Goal: Task Accomplishment & Management: Use online tool/utility

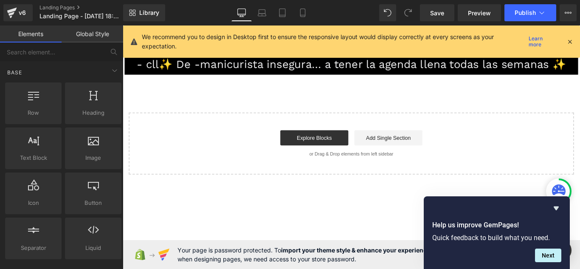
scroll to position [30, 20]
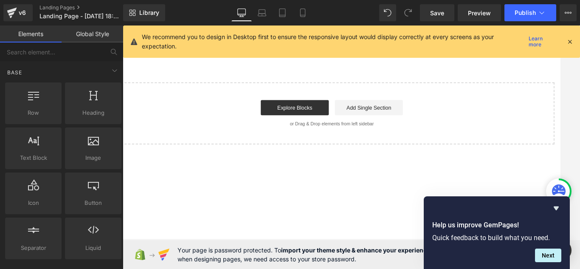
click at [447, 233] on body "Skip to content Submit Close search Home Catalog - cll✨ De -manicurista insegur…" at bounding box center [360, 131] width 514 height 273
click at [540, 203] on body "Skip to content Submit Close search Home Catalog - cll✨ De -manicurista insegur…" at bounding box center [360, 131] width 514 height 273
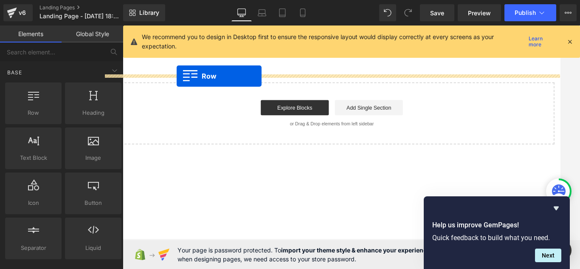
drag, startPoint x: 130, startPoint y: 99, endPoint x: 186, endPoint y: 86, distance: 57.2
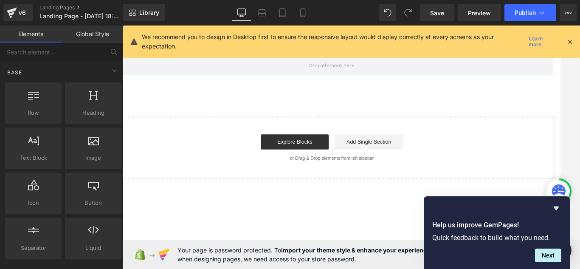
click at [574, 44] on div "We recommend you to design in Desktop first to ensure the responsive layout wou…" at bounding box center [351, 41] width 457 height 32
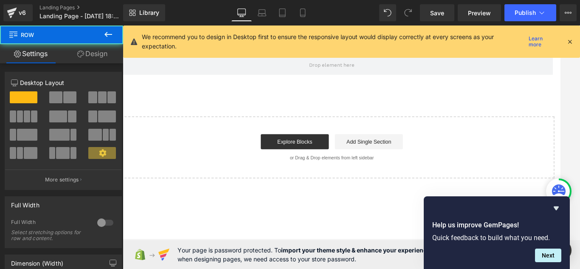
click at [571, 42] on icon at bounding box center [570, 42] width 8 height 8
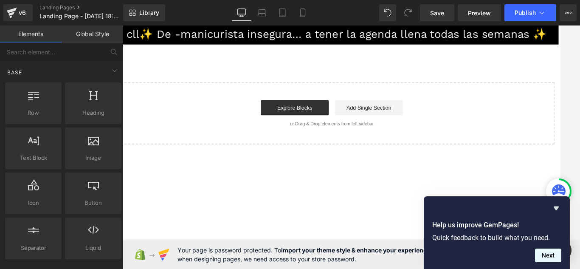
click at [549, 259] on button "Next" at bounding box center [548, 255] width 26 height 14
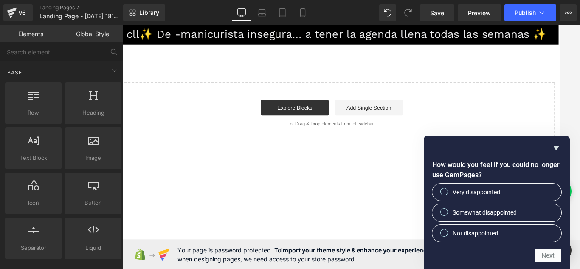
click at [567, 121] on div at bounding box center [351, 146] width 457 height 243
click at [432, 228] on body "Skip to content Submit Close search Home Catalog - cll✨ De -manicurista insegur…" at bounding box center [360, 131] width 514 height 273
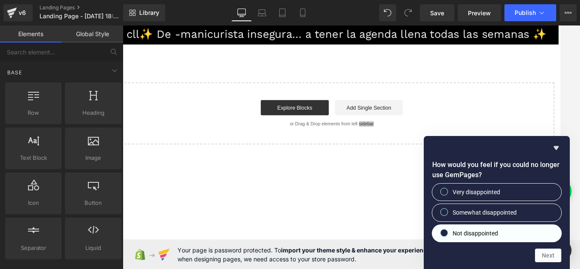
click at [485, 219] on label "Somewhat disappointed" at bounding box center [496, 212] width 129 height 17
click at [447, 215] on input "Somewhat disappointed" at bounding box center [445, 212] width 6 height 6
radio input "true"
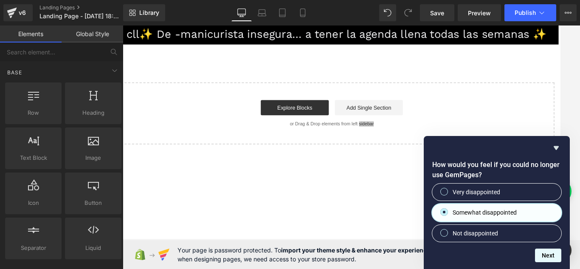
click at [551, 255] on button "Next" at bounding box center [548, 255] width 26 height 14
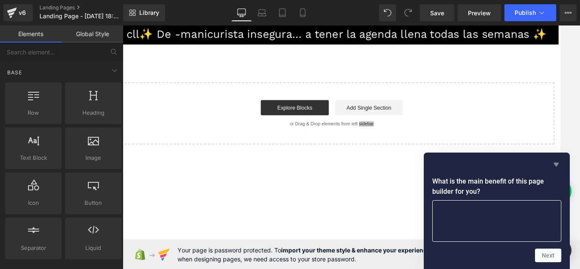
click at [555, 162] on icon "Hide survey" at bounding box center [556, 164] width 10 height 10
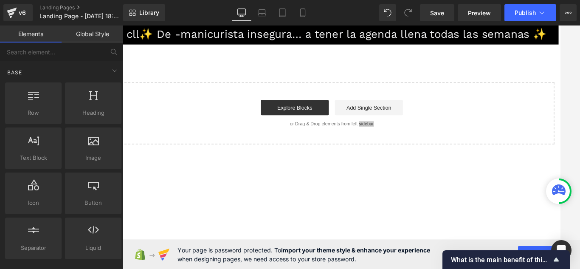
drag, startPoint x: 580, startPoint y: 123, endPoint x: 566, endPoint y: 77, distance: 47.9
click at [578, 85] on div at bounding box center [351, 146] width 457 height 243
drag, startPoint x: 611, startPoint y: 83, endPoint x: 563, endPoint y: 89, distance: 47.9
click at [580, 78] on html "Skip to content Submit Close search Home Catalog - cll✨ De -manicurista insegur…" at bounding box center [360, 131] width 514 height 273
click at [298, 12] on icon at bounding box center [302, 12] width 8 height 8
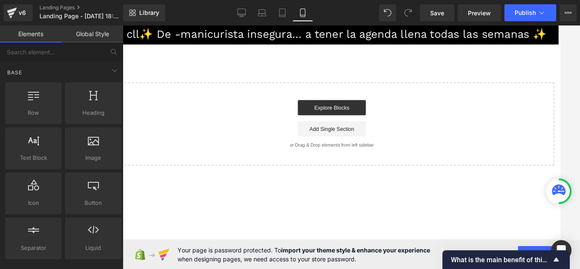
scroll to position [0, 0]
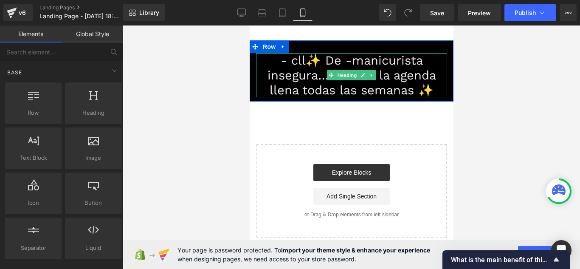
click at [301, 62] on h1 "- cll✨ De -manicurista insegura… a tener la agenda llena todas las semanas ✨" at bounding box center [351, 75] width 191 height 44
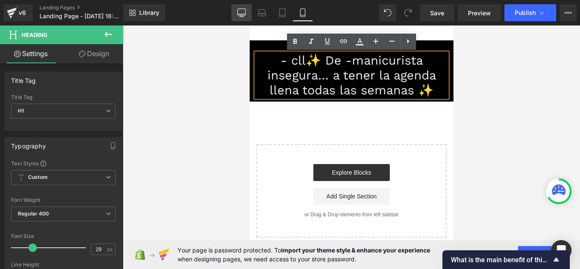
click at [241, 11] on icon at bounding box center [241, 12] width 8 height 8
type input "100"
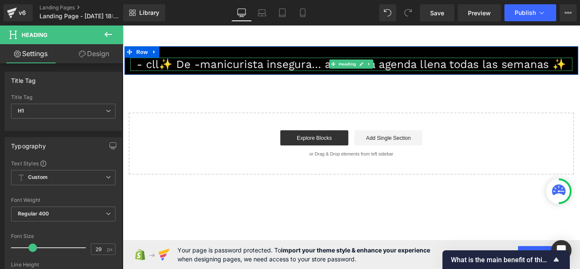
click at [205, 73] on h1 "- cll✨ De -manicurista insegura… a tener la agenda llena todas las semanas ✨" at bounding box center [379, 69] width 497 height 15
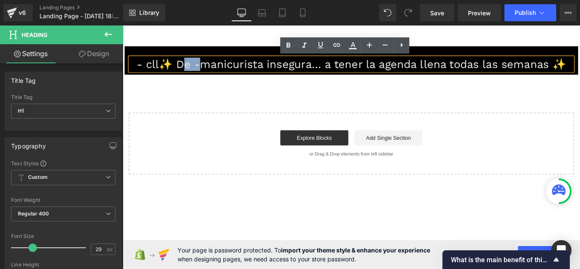
drag, startPoint x: 206, startPoint y: 70, endPoint x: 189, endPoint y: 69, distance: 17.4
click at [189, 69] on h1 "- cll✨ De -manicurista insegura… a tener la agenda llena todas las semanas ✨" at bounding box center [379, 69] width 497 height 15
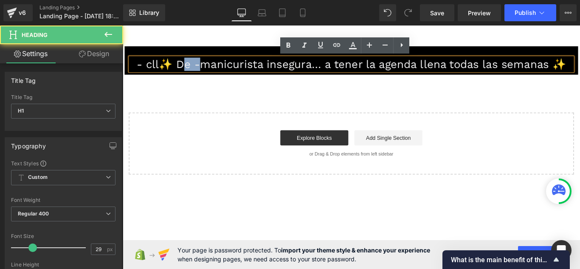
click at [189, 69] on h1 "- cll✨ De -manicurista insegura… a tener la agenda llena todas las semanas ✨" at bounding box center [379, 69] width 497 height 15
click at [179, 70] on h1 "- cll✨ De -manicurista insegura… a tener la agenda llena todas las semanas ✨" at bounding box center [379, 69] width 497 height 15
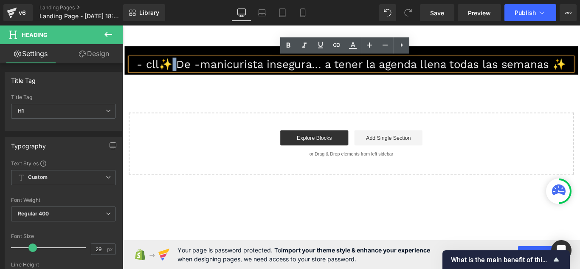
click at [177, 70] on h1 "- cll✨ De -manicurista insegura… a tener la agenda llena todas las semanas ✨" at bounding box center [379, 69] width 497 height 15
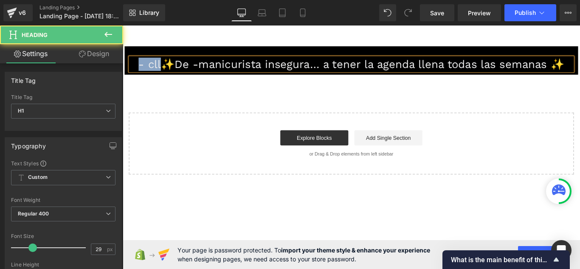
drag, startPoint x: 163, startPoint y: 71, endPoint x: 131, endPoint y: 66, distance: 33.2
click at [131, 66] on h1 "- cll✨De -manicurista insegura… a tener la agenda llena todas las semanas ✨" at bounding box center [379, 69] width 497 height 15
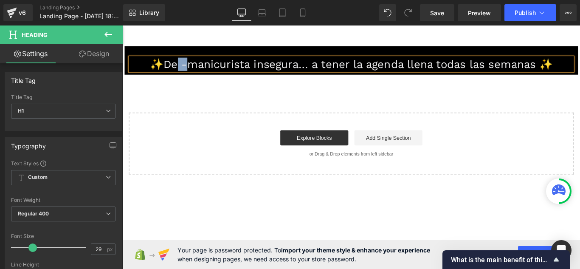
drag, startPoint x: 194, startPoint y: 68, endPoint x: 185, endPoint y: 70, distance: 9.4
click at [185, 70] on h1 "✨De -manicurista insegura… a tener la agenda llena todas las semanas ✨" at bounding box center [379, 69] width 497 height 15
click at [192, 102] on div "✨De manicurista insegura… a tener la agenda llena todas las semanas ✨ Heading R…" at bounding box center [380, 121] width 514 height 144
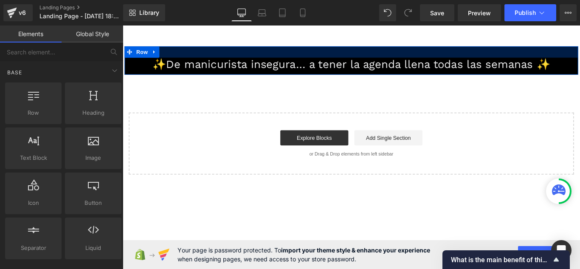
click at [248, 56] on div at bounding box center [379, 55] width 509 height 13
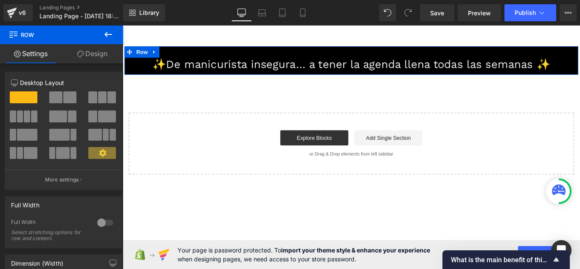
click at [100, 52] on link "Design" at bounding box center [93, 53] width 62 height 19
click at [0, 0] on div "Background" at bounding box center [0, 0] width 0 height 0
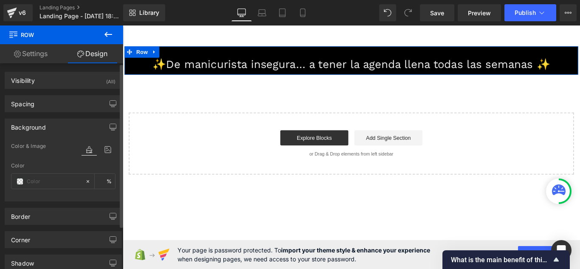
type input "#000000"
type input "100"
click at [101, 147] on icon at bounding box center [107, 149] width 15 height 11
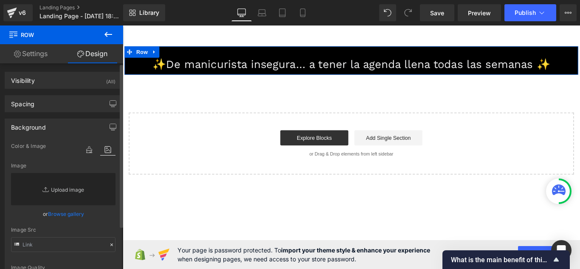
click at [56, 195] on link "Replace Image" at bounding box center [63, 189] width 104 height 32
type input "C:\fakepath\ss.jpg"
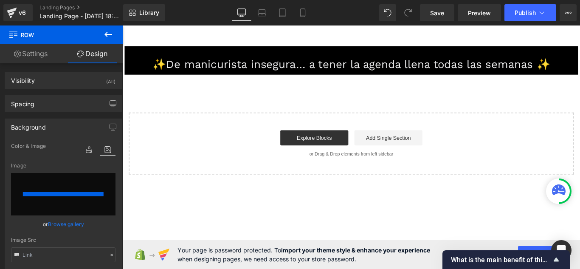
type input "https://ucarecdn.com/b21bad35-fb57-4cef-a419-2891b9af1e97/-/format/auto/-/previ…"
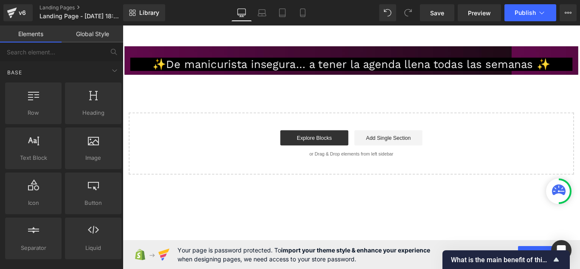
click at [573, 101] on div "✨De manicurista insegura… a tener la agenda llena todas las semanas ✨ Heading R…" at bounding box center [380, 121] width 514 height 144
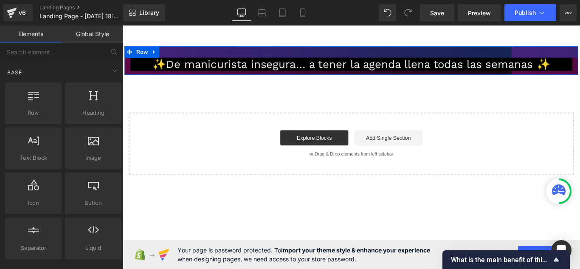
click at [539, 56] on div at bounding box center [379, 55] width 509 height 13
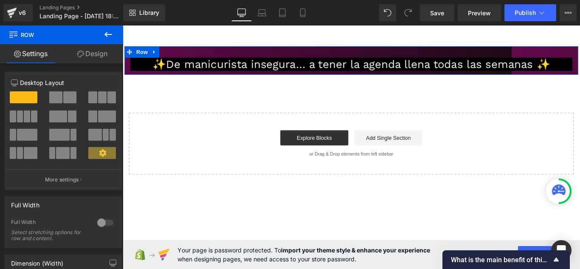
click at [101, 60] on link "Design" at bounding box center [93, 53] width 62 height 19
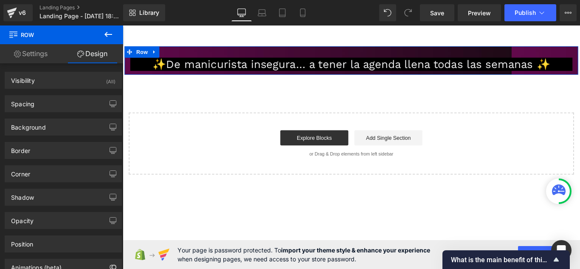
click at [33, 61] on link "Settings" at bounding box center [31, 53] width 62 height 19
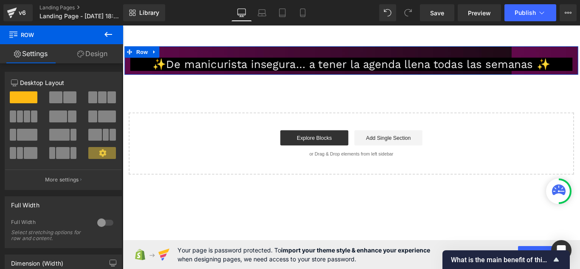
click at [37, 58] on link "Settings" at bounding box center [31, 53] width 62 height 19
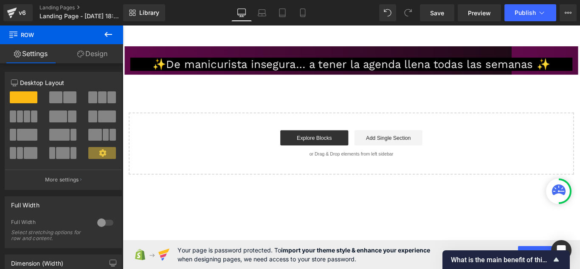
click at [104, 33] on icon at bounding box center [108, 34] width 10 height 10
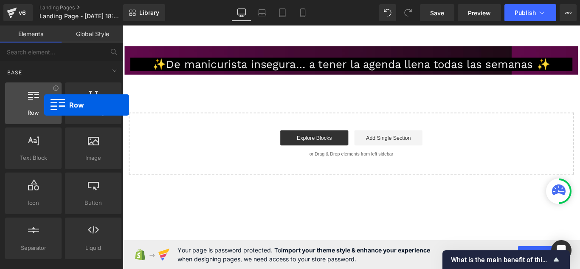
click at [44, 105] on div at bounding box center [33, 98] width 51 height 19
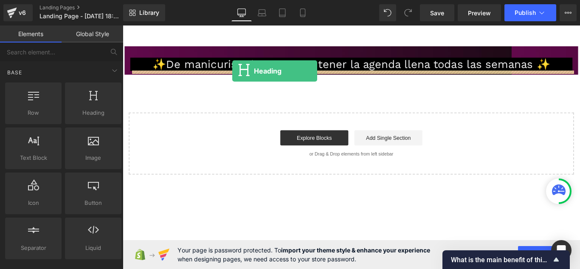
drag, startPoint x: 203, startPoint y: 142, endPoint x: 246, endPoint y: 76, distance: 78.2
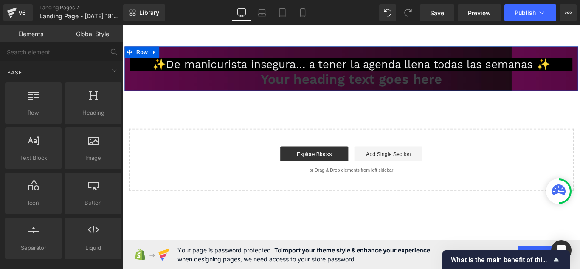
click at [226, 138] on div "✨De manicurista insegura… a tener la agenda llena todas las semanas ✨ Heading Y…" at bounding box center [380, 130] width 514 height 162
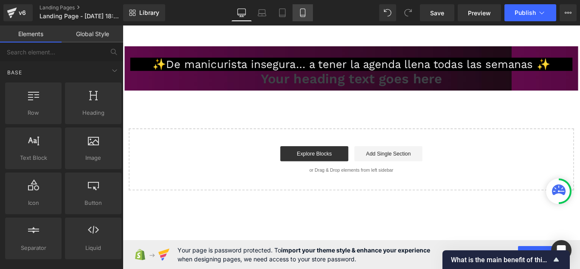
click at [304, 18] on link "Mobile" at bounding box center [303, 12] width 20 height 17
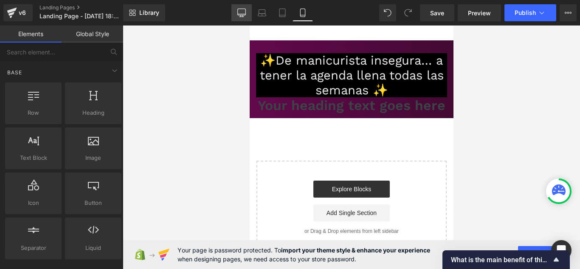
click at [247, 19] on link "Desktop" at bounding box center [241, 12] width 20 height 17
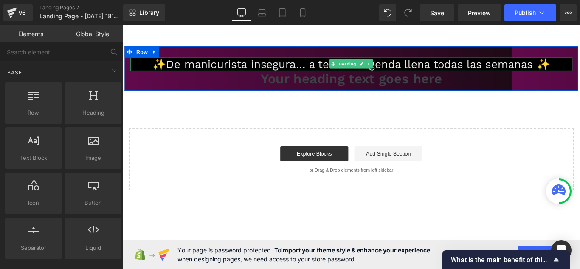
click at [272, 71] on h1 "✨De manicurista insegura… a tener la agenda llena todas las semanas ✨" at bounding box center [379, 69] width 497 height 15
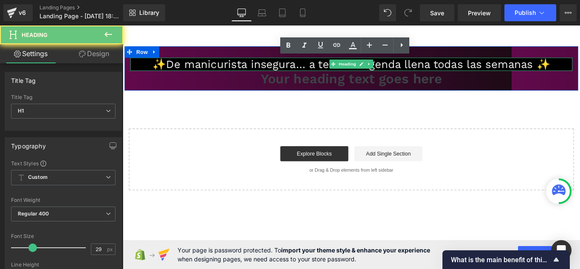
click at [264, 73] on h1 "✨De manicurista insegura… a tener la agenda llena todas las semanas ✨" at bounding box center [379, 69] width 497 height 15
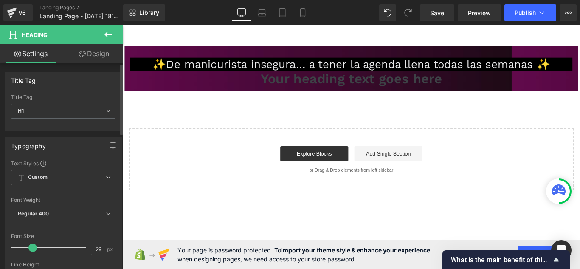
click at [58, 180] on span "Custom Setup Global Style" at bounding box center [63, 177] width 104 height 15
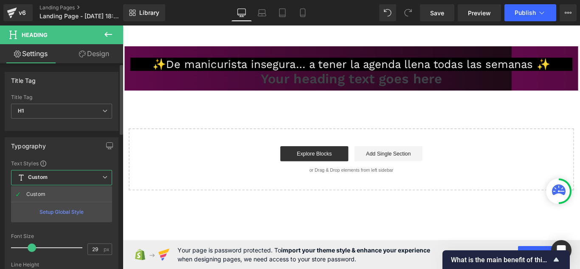
click at [58, 180] on span "Custom Setup Global Style" at bounding box center [61, 177] width 101 height 15
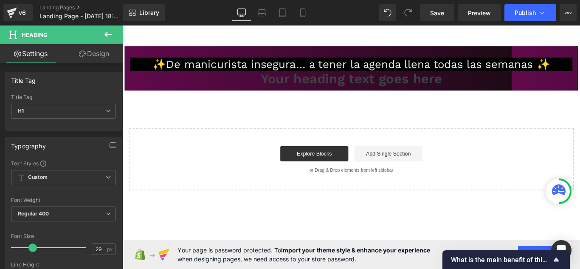
click at [111, 57] on link "Design" at bounding box center [94, 53] width 62 height 19
click at [0, 0] on div "Background" at bounding box center [0, 0] width 0 height 0
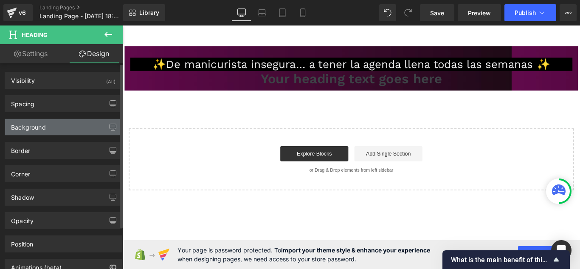
type input "#000000"
click at [112, 126] on icon "button" at bounding box center [113, 127] width 7 height 7
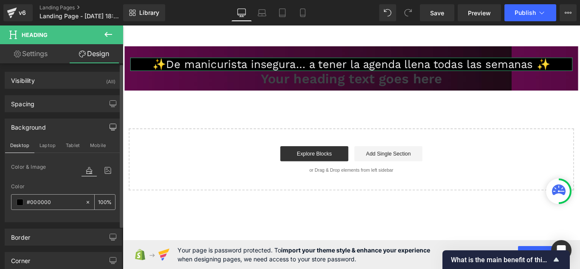
click at [17, 203] on span at bounding box center [20, 202] width 7 height 7
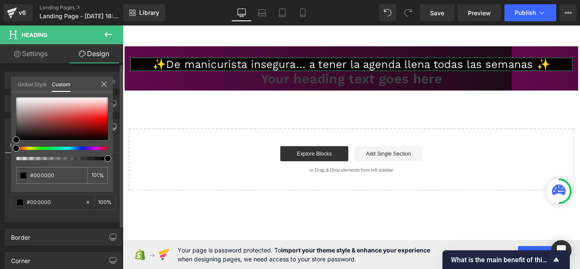
type input "94"
type input "23"
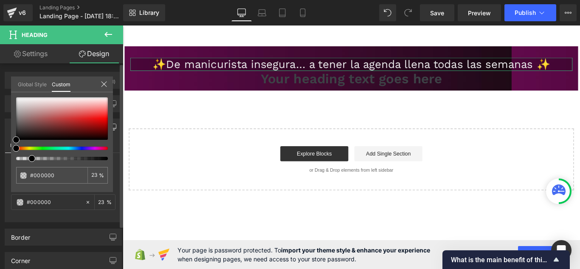
drag, startPoint x: 105, startPoint y: 158, endPoint x: 26, endPoint y: 163, distance: 79.6
click at [26, 163] on div "#000000 23 %" at bounding box center [62, 144] width 102 height 95
click at [34, 155] on div at bounding box center [62, 128] width 92 height 63
type input "18"
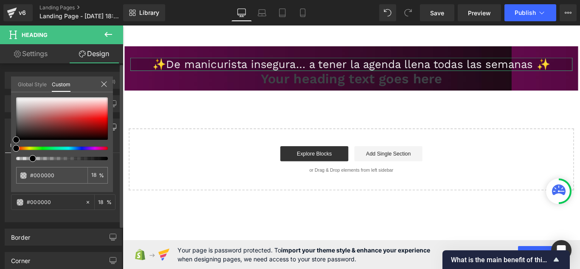
type input "11"
type input "8"
type input "6"
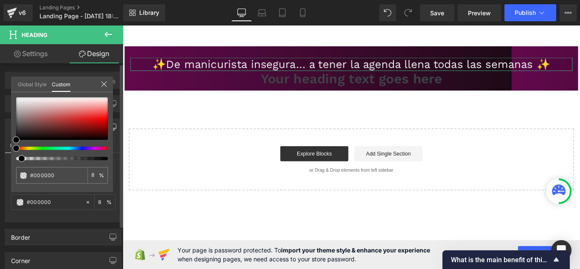
type input "6"
type input "4"
type input "3"
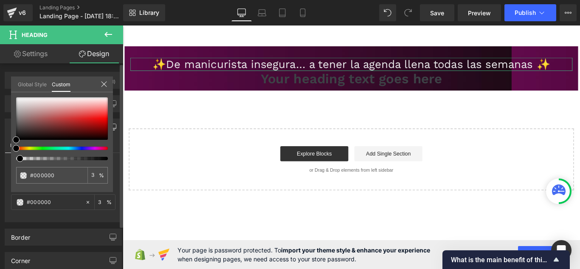
type input "1"
type input "0"
drag, startPoint x: 32, startPoint y: 157, endPoint x: 3, endPoint y: 162, distance: 30.2
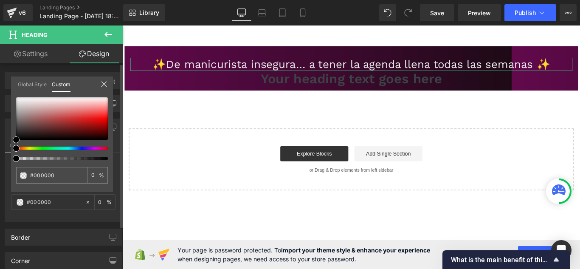
click at [3, 162] on div "Background Desktop Laptop Tablet Mobile Color & Image color rgba(0, 0, 0, 0) Co…" at bounding box center [63, 167] width 127 height 110
click at [101, 79] on div "Global Style Custom" at bounding box center [62, 84] width 102 height 16
click at [102, 79] on div "Global Style Custom" at bounding box center [62, 84] width 102 height 16
click at [103, 84] on icon at bounding box center [104, 84] width 7 height 7
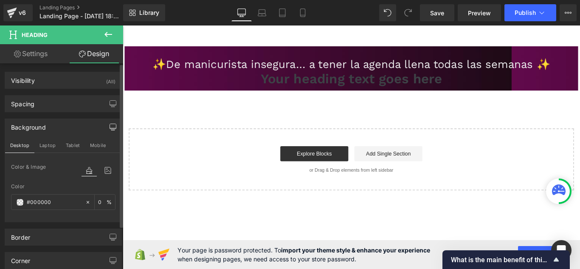
click at [177, 124] on div "✨De manicurista insegura… a tener la agenda llena todas las semanas ✨ Heading Y…" at bounding box center [380, 130] width 514 height 162
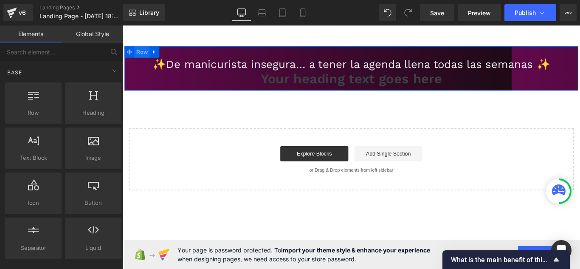
click at [145, 58] on span "Row" at bounding box center [144, 55] width 17 height 13
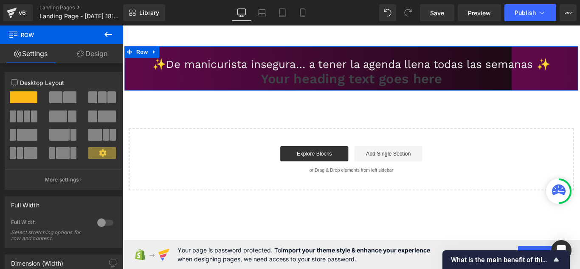
drag, startPoint x: 94, startPoint y: 49, endPoint x: 79, endPoint y: 123, distance: 75.9
click at [94, 49] on link "Design" at bounding box center [93, 53] width 62 height 19
click at [0, 0] on div "Background" at bounding box center [0, 0] width 0 height 0
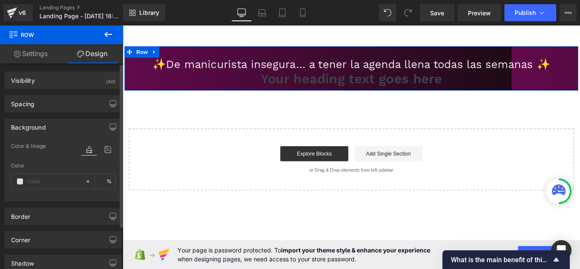
click at [79, 123] on div "Background" at bounding box center [63, 127] width 116 height 16
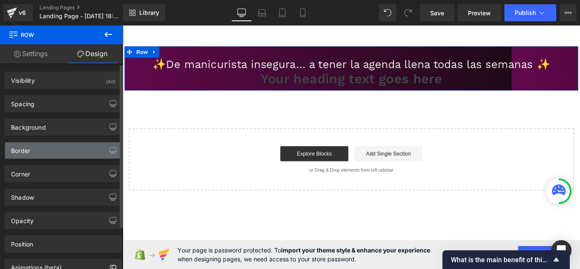
type input "https://ucarecdn.com/b21bad35-fb57-4cef-a419-2891b9af1e97/-/format/auto/-/previ…"
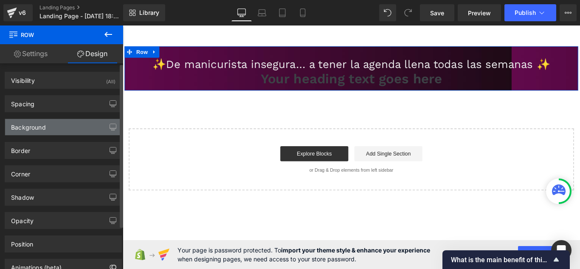
click at [85, 127] on div "Background" at bounding box center [63, 127] width 116 height 16
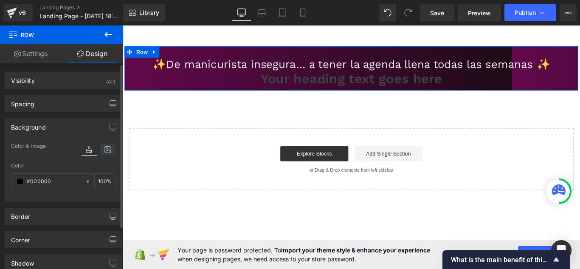
click at [106, 150] on icon at bounding box center [107, 149] width 15 height 11
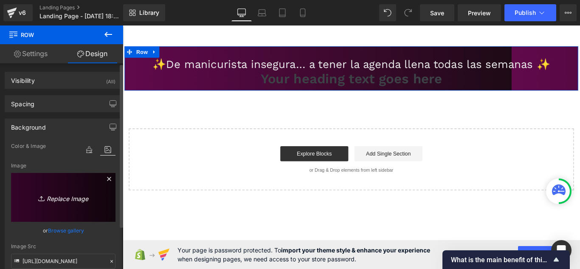
click at [65, 196] on icon "Replace Image" at bounding box center [63, 197] width 68 height 11
type input "C:\fakepath\hhjh.jpg"
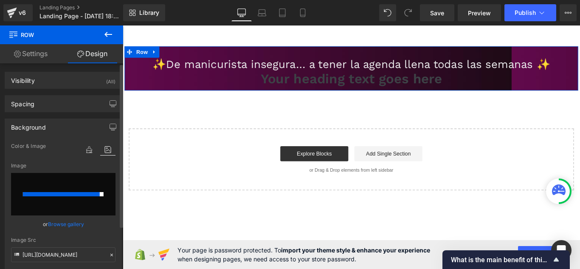
type input "https://ucarecdn.com/02acae41-8104-4e6e-997f-a328ed0e5fe3/-/format/auto/-/previ…"
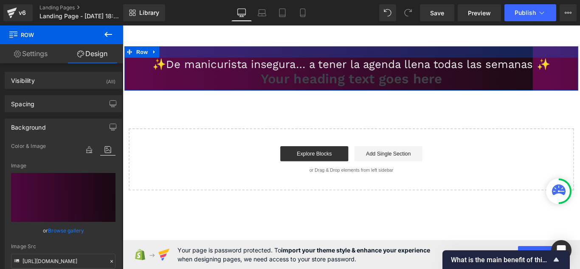
click at [580, 57] on div at bounding box center [379, 55] width 509 height 13
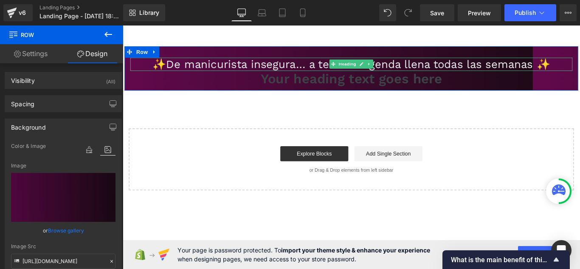
click at [580, 65] on h1 "✨De manicurista insegura… a tener la agenda llena todas las semanas ✨" at bounding box center [379, 69] width 497 height 15
click at [580, 88] on div "Your heading text goes here Heading" at bounding box center [379, 85] width 497 height 18
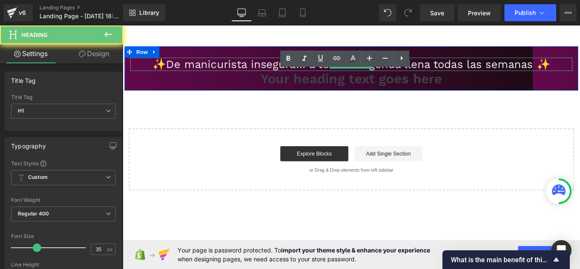
click at [580, 88] on div "Your heading text goes here Heading" at bounding box center [379, 85] width 497 height 18
click at [580, 88] on h1 "Your heading text goes here" at bounding box center [379, 85] width 497 height 18
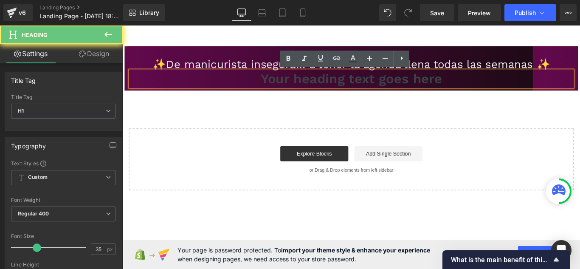
click at [580, 90] on h1 "Your heading text goes here" at bounding box center [379, 85] width 497 height 18
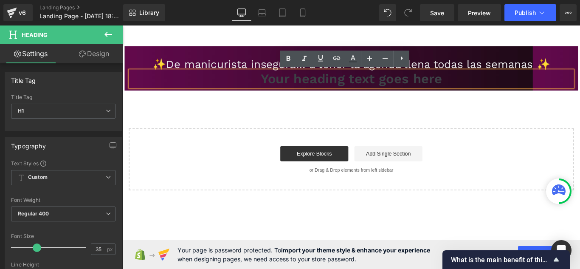
click at [580, 99] on div "✨De manicurista insegura… a tener la agenda llena todas las semanas ✨ Heading Y…" at bounding box center [380, 130] width 514 height 162
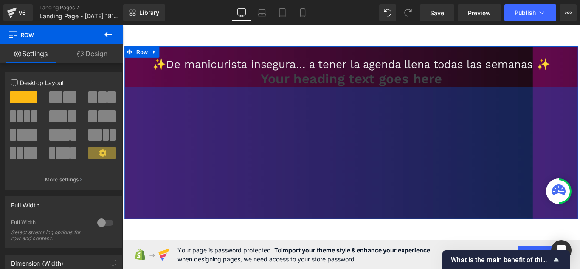
drag, startPoint x: 580, startPoint y: 96, endPoint x: 580, endPoint y: 240, distance: 144.4
click at [580, 240] on div "350px" at bounding box center [379, 168] width 509 height 149
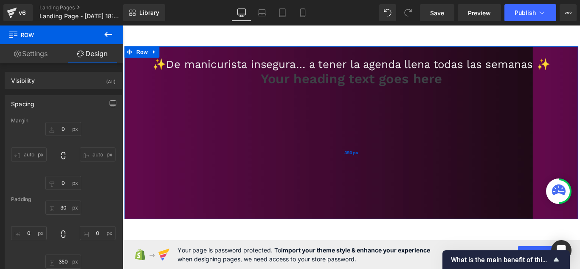
click at [436, 179] on div "350px" at bounding box center [379, 168] width 509 height 149
click at [352, 177] on div "350px" at bounding box center [379, 168] width 509 height 149
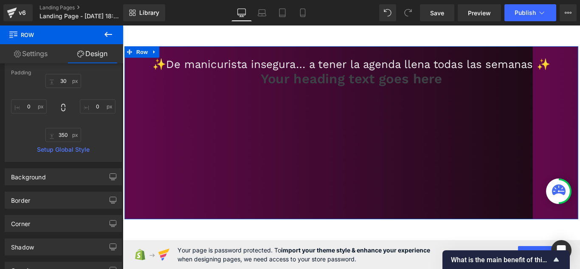
scroll to position [127, 0]
click at [79, 177] on div "Background" at bounding box center [63, 176] width 116 height 16
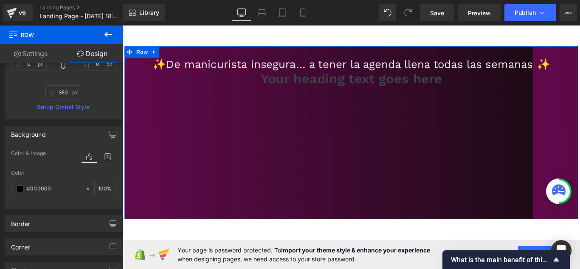
scroll to position [170, 0]
click at [100, 153] on icon at bounding box center [107, 155] width 15 height 11
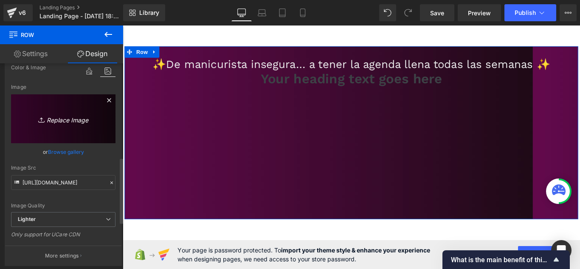
scroll to position [297, 0]
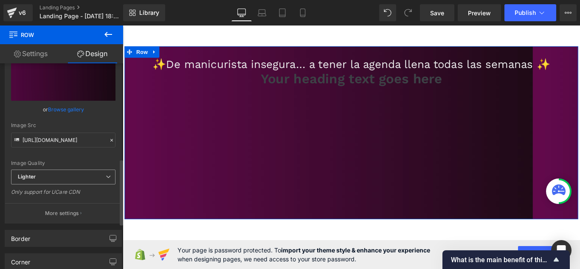
click at [66, 175] on span "Lighter" at bounding box center [63, 176] width 104 height 15
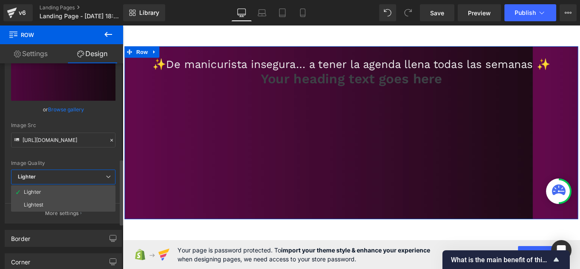
click at [66, 175] on span "Lighter" at bounding box center [63, 176] width 104 height 15
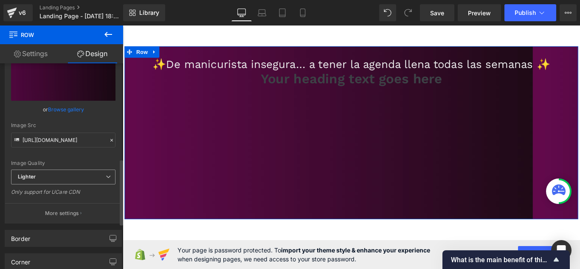
click at [65, 184] on div "Lighter Lighter Lightest" at bounding box center [63, 178] width 104 height 19
click at [65, 189] on div "Only support for UCare CDN" at bounding box center [63, 195] width 104 height 12
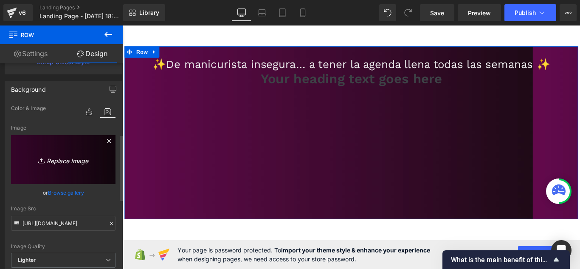
scroll to position [212, 0]
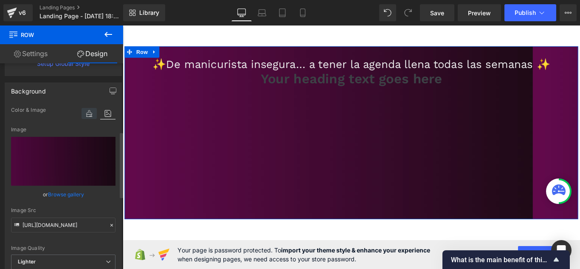
click at [88, 110] on icon at bounding box center [89, 113] width 15 height 11
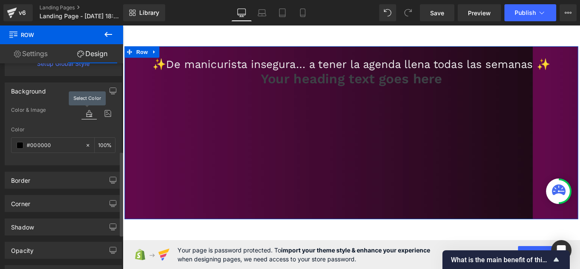
click at [88, 110] on icon at bounding box center [89, 113] width 15 height 11
click at [49, 143] on input "#000000" at bounding box center [54, 145] width 54 height 9
click at [21, 144] on span at bounding box center [20, 145] width 7 height 7
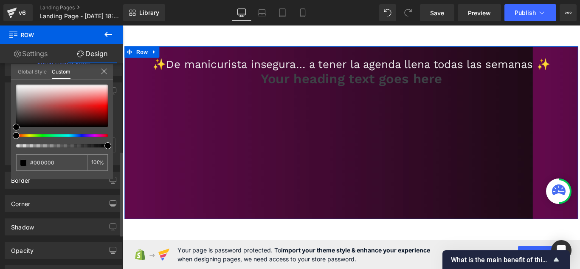
click at [42, 72] on link "Global Style" at bounding box center [32, 71] width 29 height 14
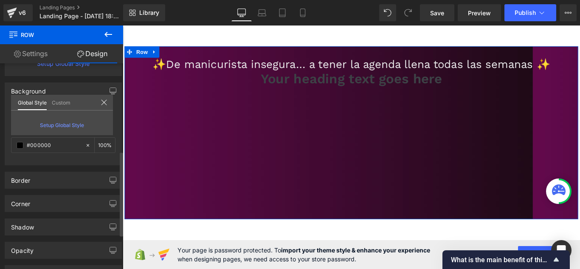
click at [63, 126] on span "Setup Global Style" at bounding box center [62, 125] width 44 height 6
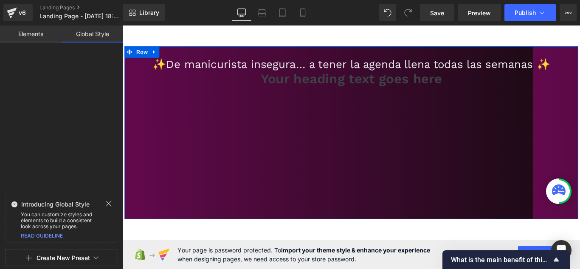
click at [73, 258] on button "Create New Preset" at bounding box center [63, 258] width 53 height 18
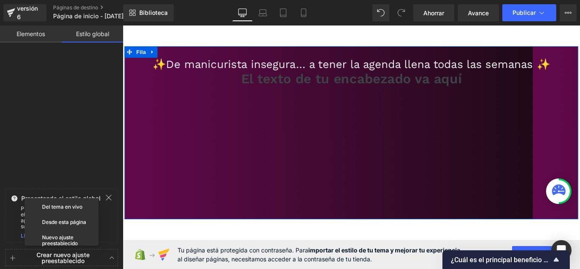
click at [76, 115] on div at bounding box center [61, 117] width 123 height 136
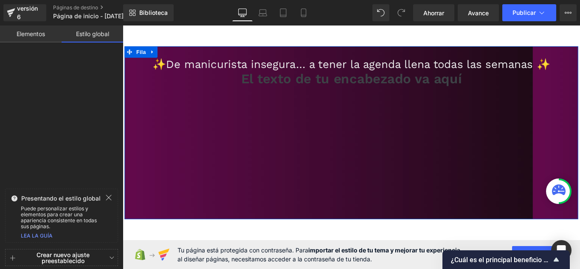
click at [77, 260] on font "Crear nuevo ajuste preestablecido" at bounding box center [63, 257] width 53 height 13
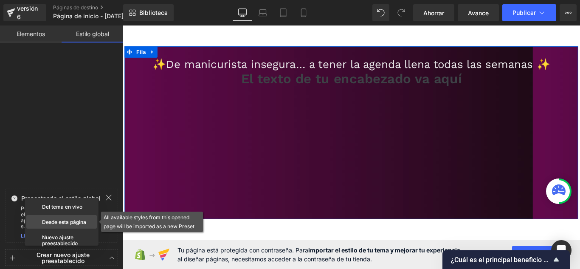
click at [72, 225] on div "Desde esta página" at bounding box center [61, 222] width 70 height 14
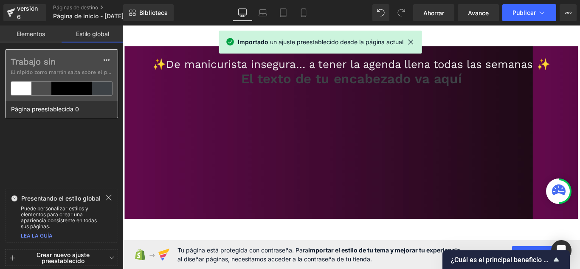
click at [83, 67] on div "Trabajo sin El rápido zorro marrón salta sobre el perezoso..." at bounding box center [62, 75] width 112 height 51
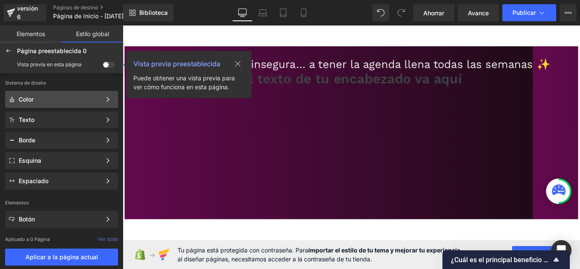
click at [77, 95] on div "Color" at bounding box center [61, 99] width 113 height 17
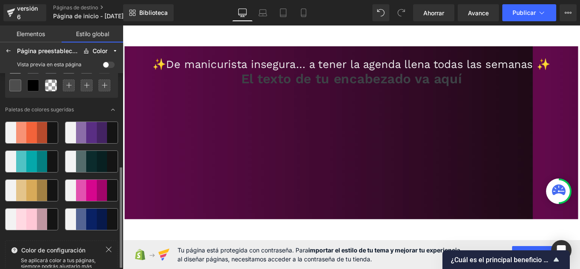
scroll to position [109, 0]
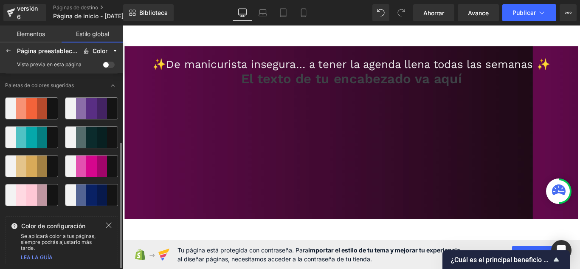
click at [109, 225] on icon at bounding box center [109, 225] width 6 height 6
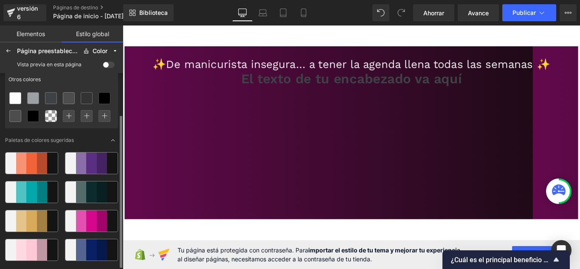
scroll to position [12, 0]
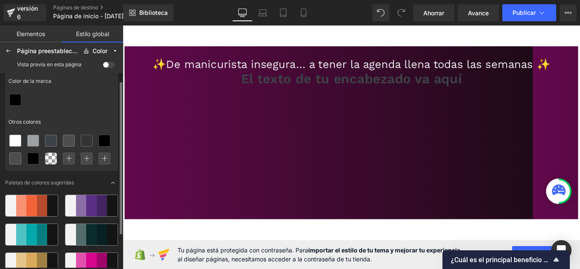
click at [90, 208] on div at bounding box center [91, 205] width 11 height 21
click at [91, 205] on div at bounding box center [91, 205] width 11 height 21
click at [78, 208] on div at bounding box center [81, 205] width 11 height 21
click at [71, 208] on div at bounding box center [70, 205] width 11 height 21
click at [29, 198] on div at bounding box center [31, 205] width 11 height 21
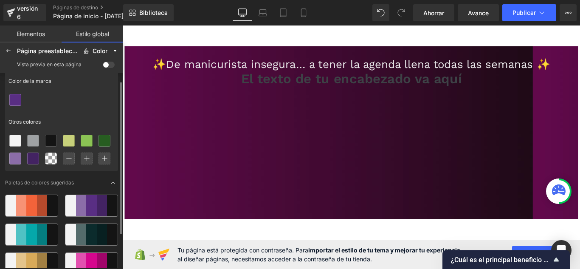
click at [29, 198] on div at bounding box center [31, 205] width 11 height 21
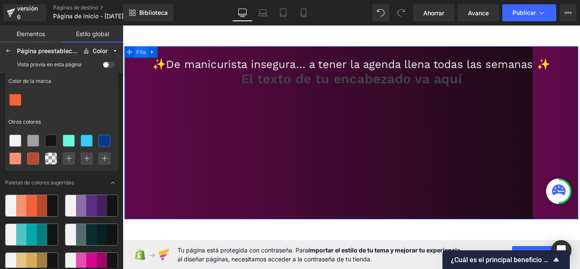
click at [146, 56] on font "Fila" at bounding box center [143, 55] width 11 height 7
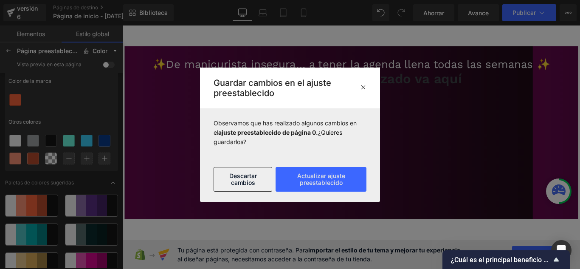
click at [367, 87] on div "Guardar cambios en el ajuste preestablecido" at bounding box center [290, 88] width 180 height 41
click at [358, 87] on h2 "Guardar cambios en el ajuste preestablecido" at bounding box center [287, 88] width 146 height 20
click at [363, 86] on icon at bounding box center [363, 87] width 6 height 7
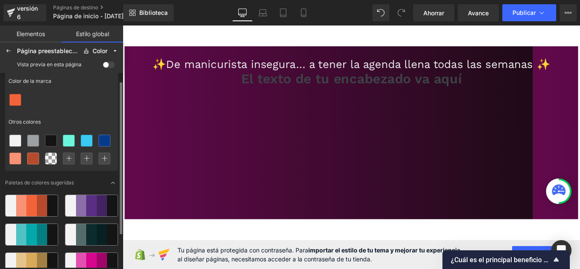
click at [0, 99] on div "Color de la marca Otros colores Paletas de colores sugeridas" at bounding box center [61, 170] width 123 height 194
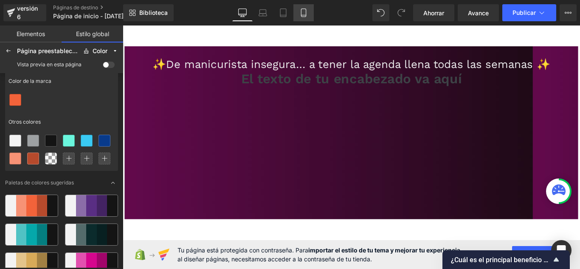
click at [301, 13] on icon at bounding box center [303, 13] width 5 height 8
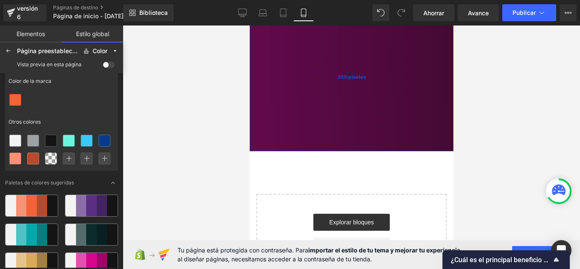
scroll to position [0, 0]
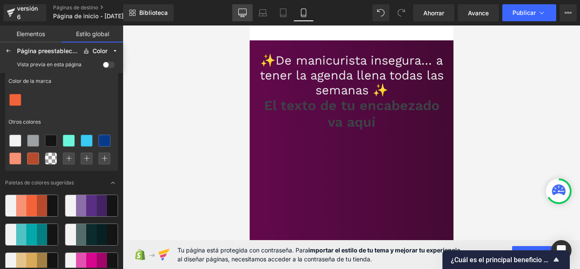
click at [245, 15] on icon at bounding box center [243, 12] width 8 height 6
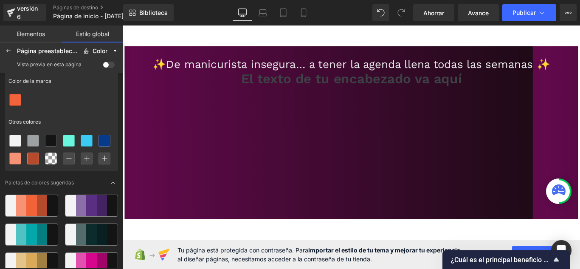
scroll to position [8, 0]
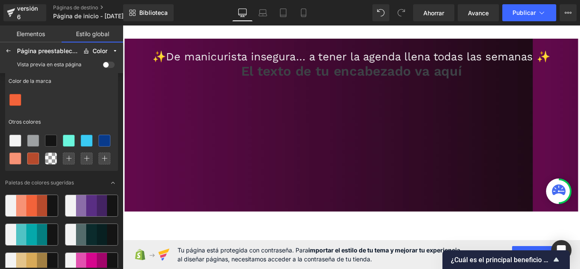
click at [86, 31] on font "Estilo global" at bounding box center [92, 33] width 33 height 7
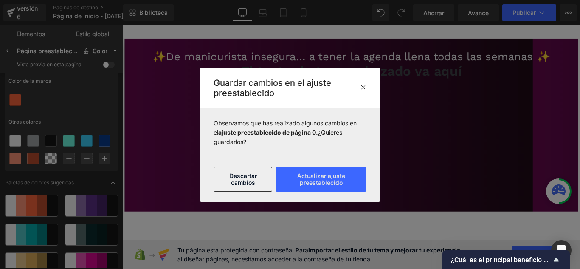
click at [0, 51] on div at bounding box center [290, 134] width 580 height 269
click at [13, 49] on div at bounding box center [290, 134] width 580 height 269
click at [248, 172] on font "Descartar cambios" at bounding box center [243, 179] width 28 height 14
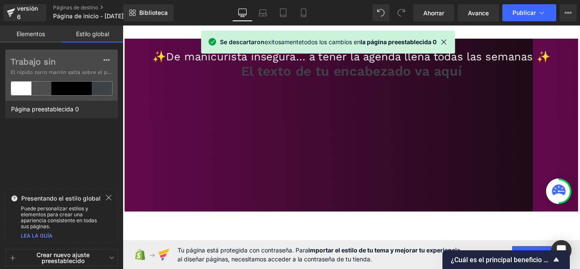
click at [22, 34] on font "Elementos" at bounding box center [31, 33] width 28 height 7
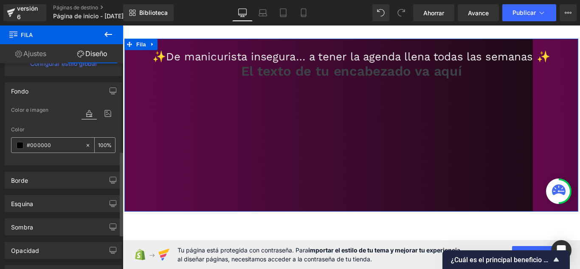
click at [19, 144] on span at bounding box center [20, 145] width 7 height 7
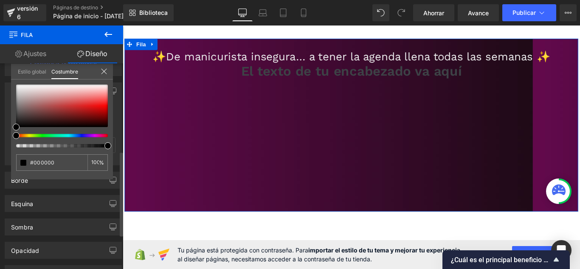
click at [104, 73] on icon at bounding box center [104, 71] width 7 height 7
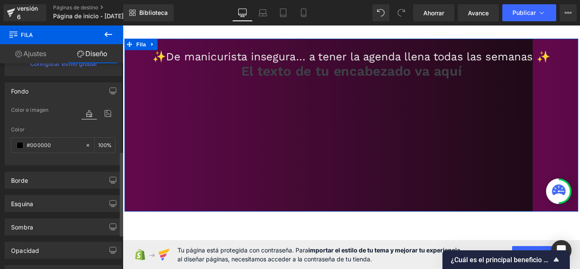
click at [103, 111] on icon at bounding box center [107, 113] width 15 height 11
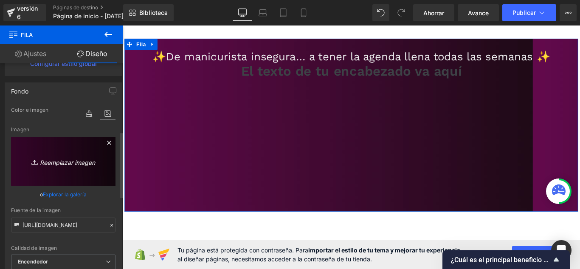
drag, startPoint x: 65, startPoint y: 165, endPoint x: 89, endPoint y: 155, distance: 26.1
click at [54, 153] on link "Reemplazar imagen" at bounding box center [63, 161] width 104 height 49
click at [106, 146] on icon at bounding box center [109, 143] width 10 height 10
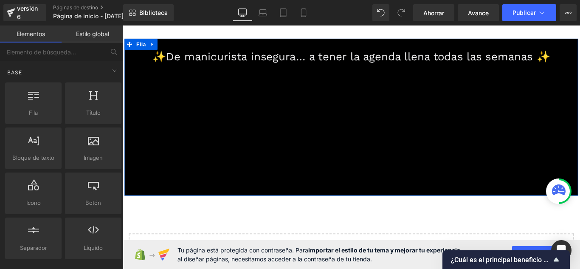
click at [304, 65] on font "✨De manicurista insegura… a tener la agenda llena todas las semanas ✨" at bounding box center [379, 60] width 447 height 14
click at [316, 59] on font "✨De manicurista insegura… a tener la agenda llena todas las semanas ✨" at bounding box center [379, 60] width 447 height 14
click at [284, 65] on font "✨De manicurista insegura… a tener la agenda llena todas las semanas ✨" at bounding box center [379, 60] width 447 height 14
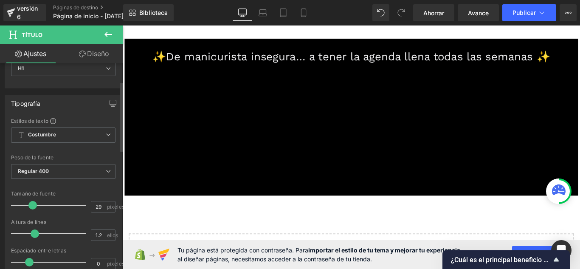
scroll to position [85, 0]
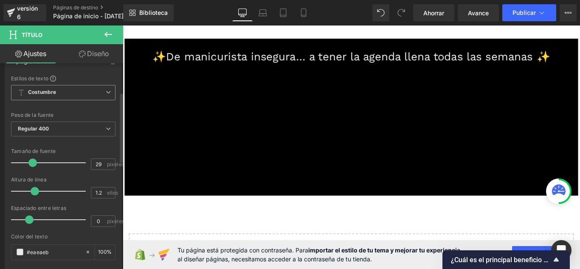
click at [100, 97] on span "Costumbre Configurar estilo global" at bounding box center [63, 92] width 104 height 15
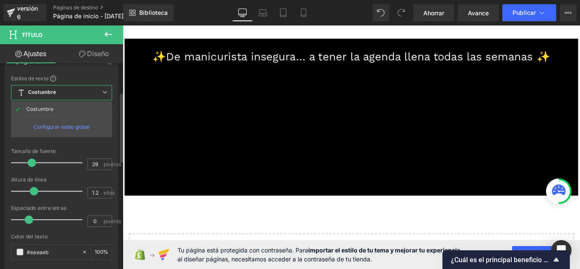
click at [100, 97] on span "Costumbre Configurar estilo global" at bounding box center [61, 92] width 101 height 15
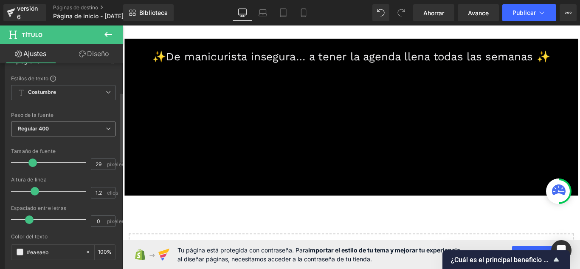
click at [89, 125] on span "Regular 400" at bounding box center [63, 128] width 104 height 15
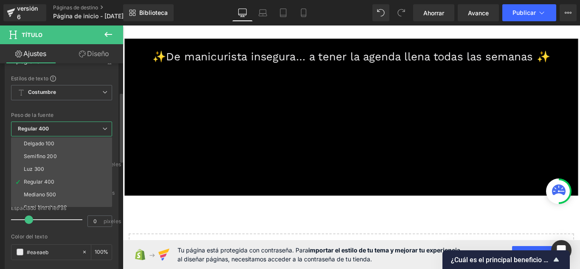
click at [89, 125] on span "Regular 400" at bounding box center [61, 128] width 101 height 15
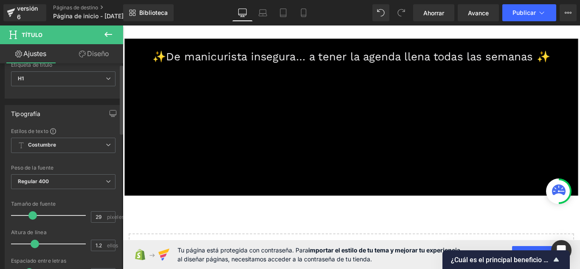
scroll to position [0, 0]
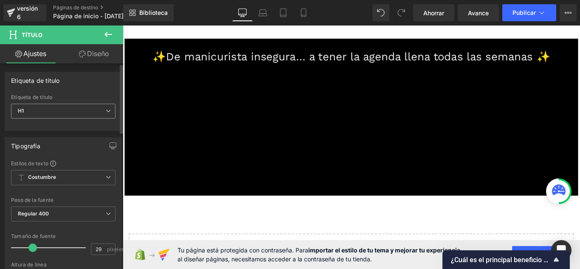
click at [103, 104] on span "H1" at bounding box center [63, 111] width 104 height 15
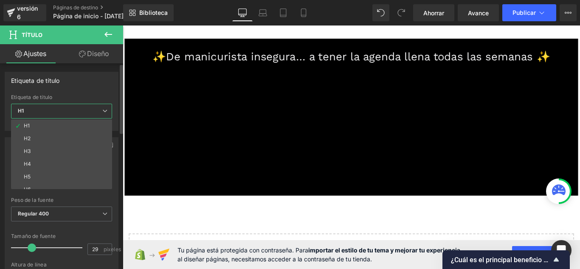
click at [103, 105] on span "H1" at bounding box center [61, 111] width 101 height 15
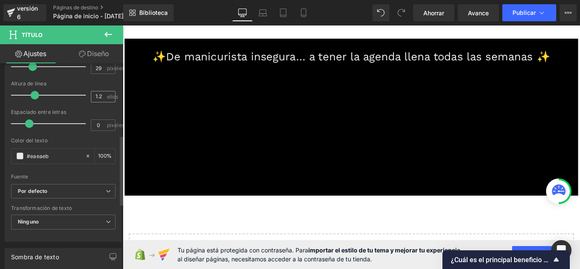
scroll to position [212, 0]
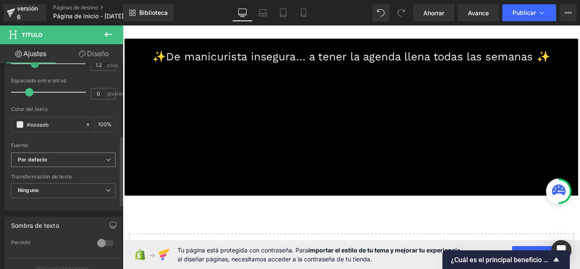
click at [87, 157] on b "Por defecto" at bounding box center [62, 159] width 88 height 7
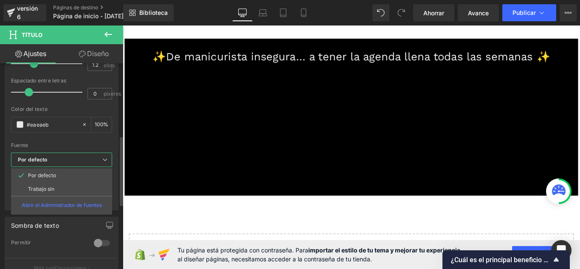
click at [87, 157] on b "Por defecto" at bounding box center [60, 159] width 84 height 7
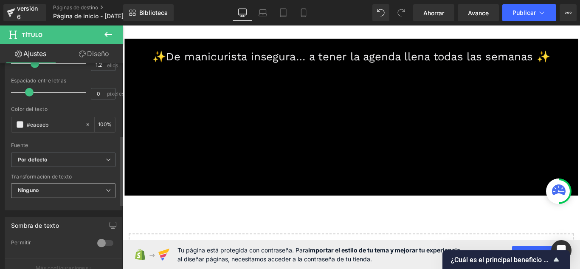
click at [83, 193] on span "Ninguno" at bounding box center [63, 190] width 104 height 15
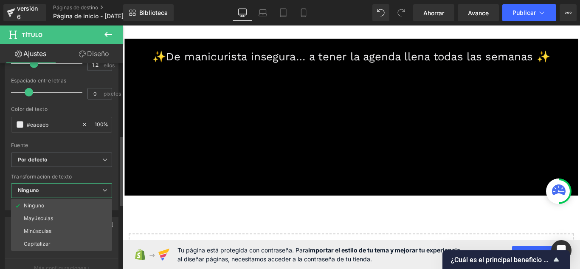
click at [83, 193] on span "Ninguno" at bounding box center [61, 190] width 101 height 15
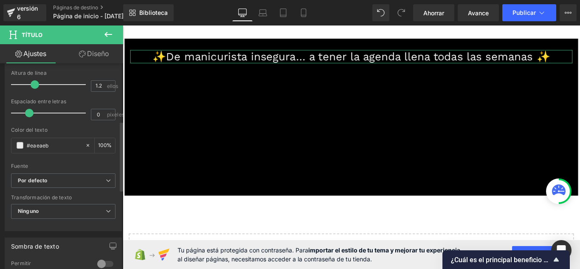
scroll to position [149, 0]
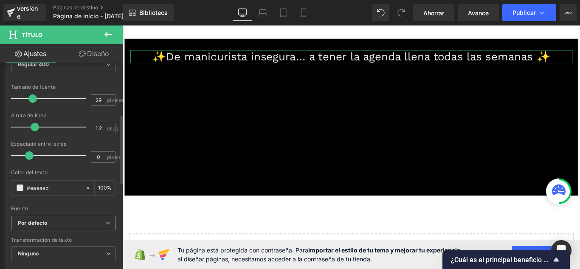
click at [39, 222] on font "Por defecto" at bounding box center [33, 223] width 30 height 6
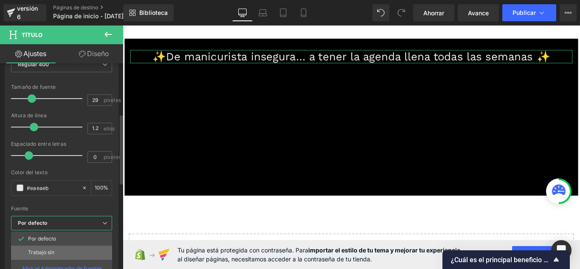
click at [56, 247] on li "Trabajo sin" at bounding box center [61, 252] width 101 height 14
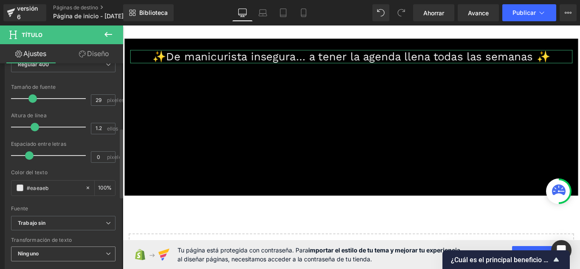
scroll to position [191, 0]
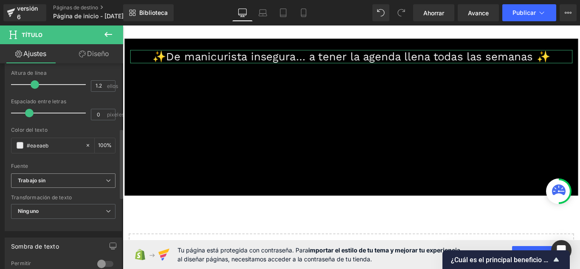
click at [74, 180] on b "Trabajo sin" at bounding box center [62, 180] width 88 height 7
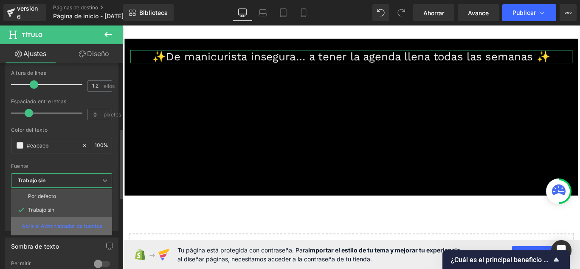
click at [79, 232] on div "Abrir el Administrador de fuentes" at bounding box center [61, 226] width 101 height 18
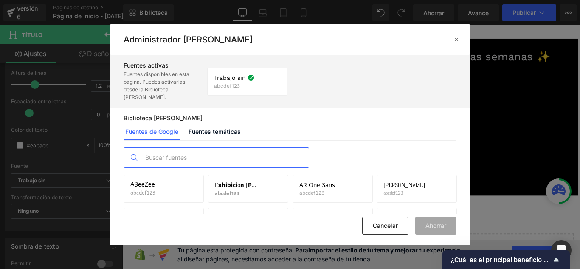
click at [284, 160] on input "text" at bounding box center [225, 158] width 168 height 20
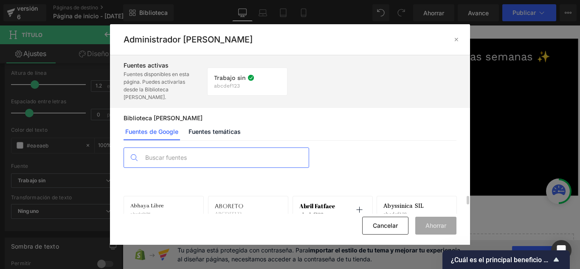
scroll to position [21, 0]
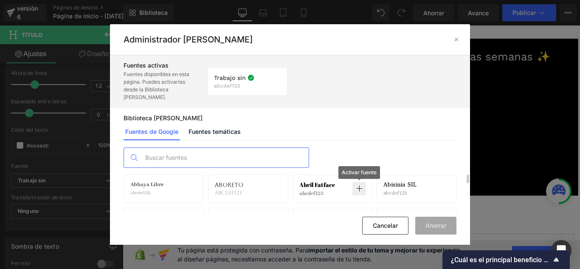
click at [361, 190] on icon at bounding box center [359, 188] width 7 height 7
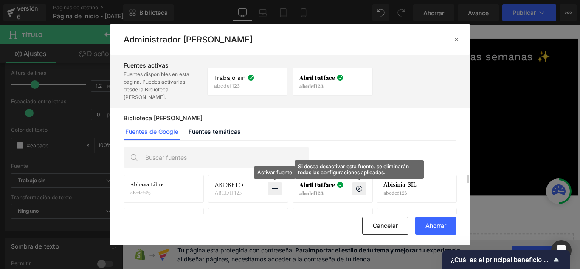
scroll to position [64, 0]
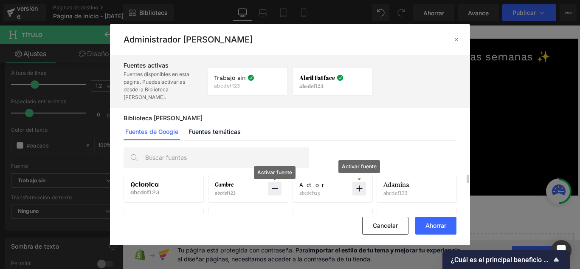
click at [275, 191] on icon at bounding box center [274, 188] width 7 height 7
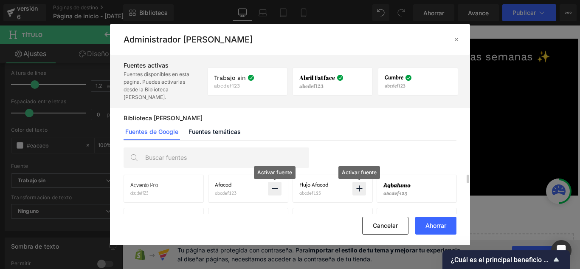
scroll to position [127, 0]
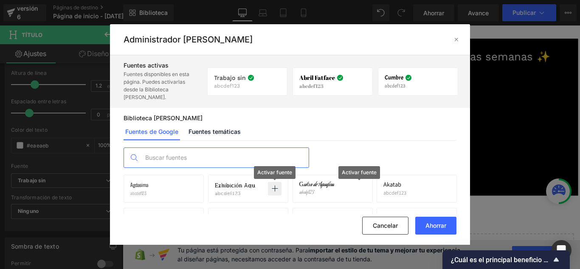
click at [288, 155] on input "text" at bounding box center [225, 158] width 168 height 20
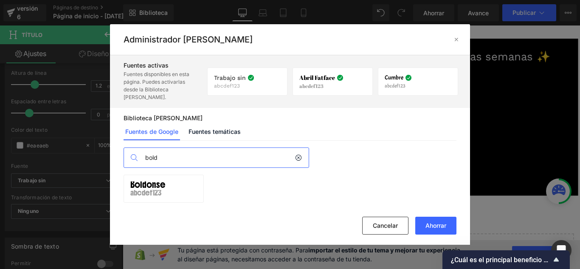
scroll to position [0, 0]
click at [273, 158] on input "bold" at bounding box center [218, 158] width 154 height 20
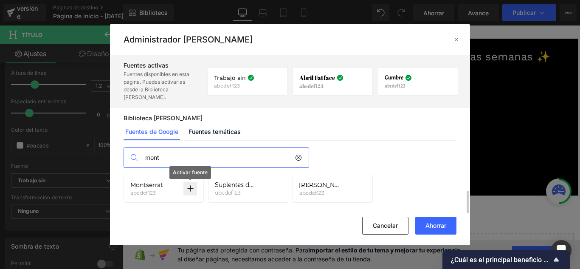
type input "mont"
click at [187, 189] on icon at bounding box center [190, 188] width 7 height 7
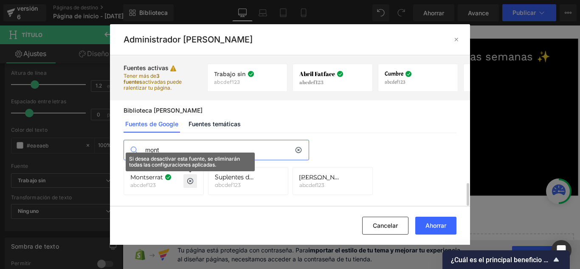
click at [296, 152] on icon at bounding box center [298, 149] width 7 height 7
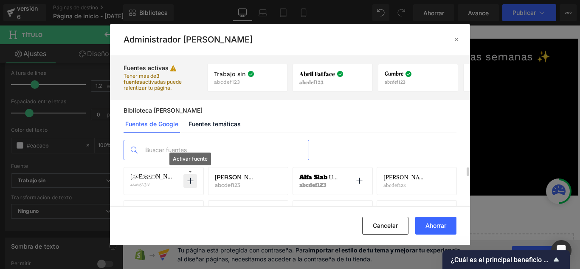
scroll to position [325, 0]
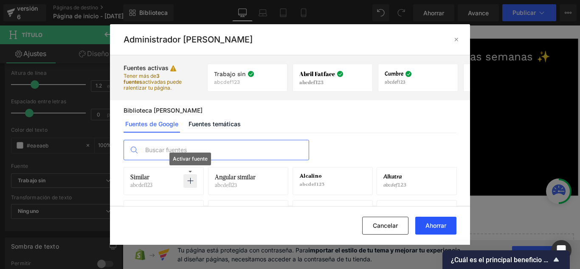
click at [440, 222] on font "Ahorrar" at bounding box center [435, 225] width 21 height 7
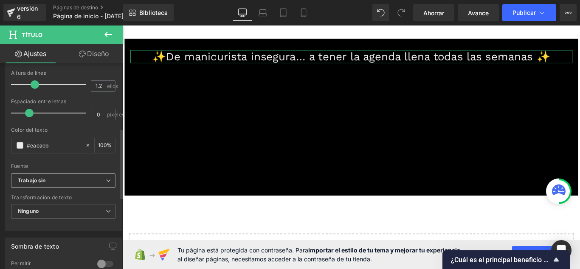
click at [93, 180] on b "Trabajo sin" at bounding box center [62, 180] width 88 height 7
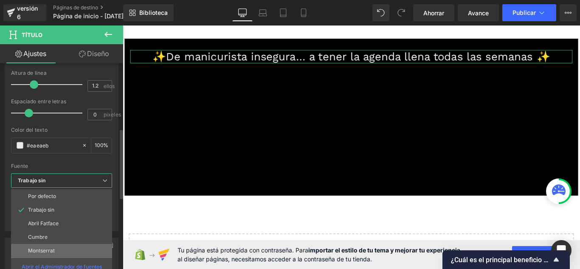
click at [67, 249] on li "Montserrat" at bounding box center [61, 251] width 101 height 14
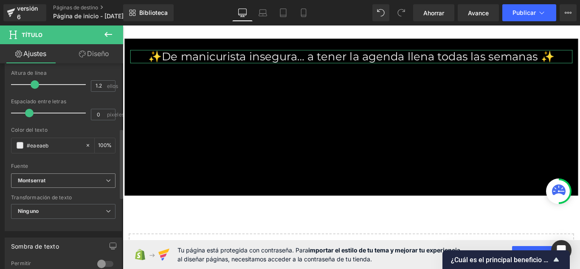
click at [96, 179] on b "Montserrat" at bounding box center [62, 180] width 88 height 7
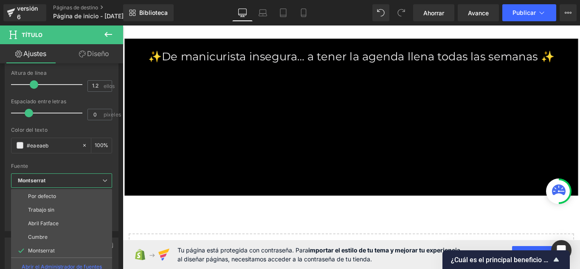
click at [204, 60] on body "Saltar al contenido Entregar Cerrar búsqueda Hogar Catalogar ✨De manicurista in…" at bounding box center [380, 179] width 514 height 324
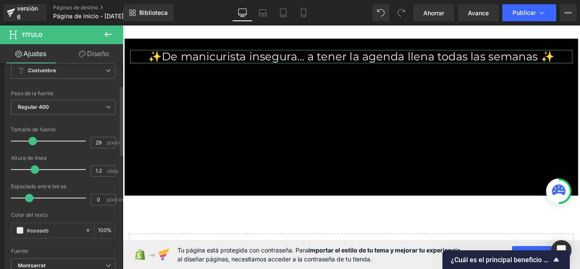
scroll to position [64, 0]
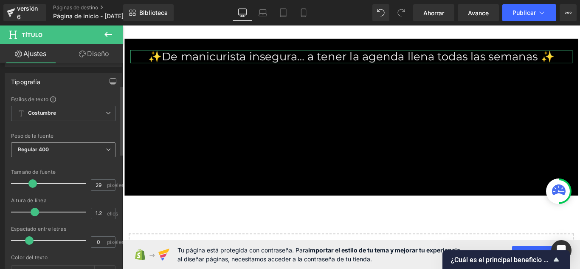
click at [94, 147] on span "Regular 400" at bounding box center [63, 149] width 104 height 15
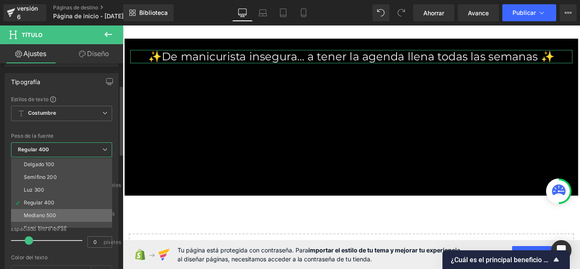
click at [56, 214] on li "Mediano 500" at bounding box center [63, 215] width 105 height 13
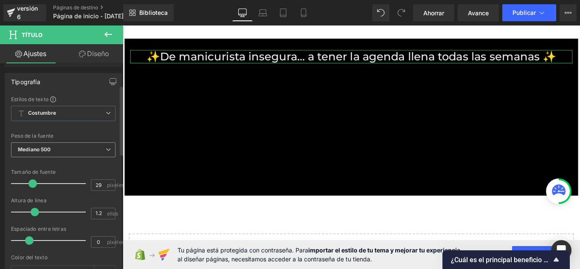
click at [106, 149] on icon at bounding box center [108, 149] width 5 height 5
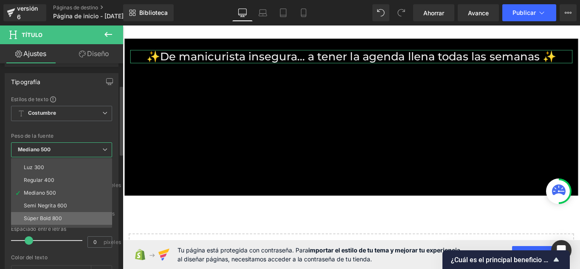
scroll to position [42, 0]
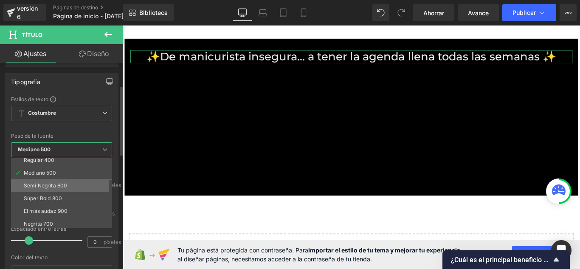
click at [88, 184] on li "Semi Negrita 600" at bounding box center [63, 185] width 105 height 13
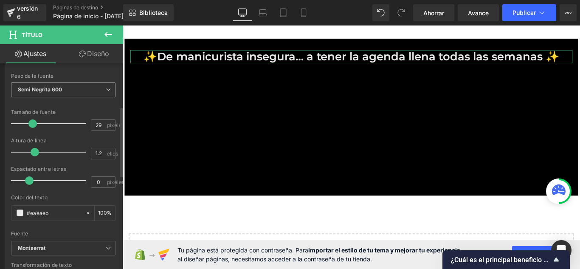
scroll to position [127, 0]
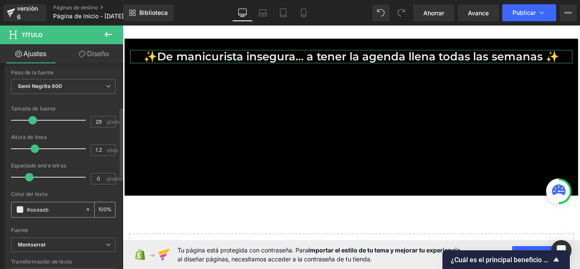
click at [21, 211] on span at bounding box center [20, 209] width 7 height 7
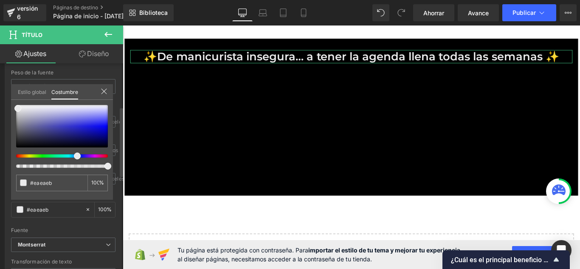
click at [99, 156] on div at bounding box center [59, 155] width 92 height 3
type input "#ebeaea"
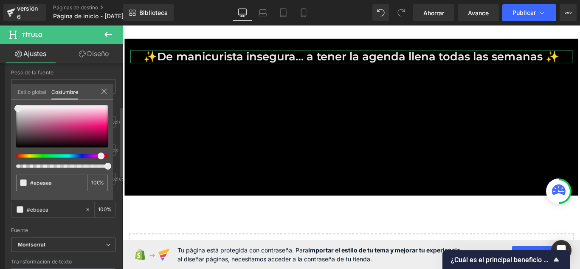
drag, startPoint x: 101, startPoint y: 156, endPoint x: 97, endPoint y: 159, distance: 5.8
click at [97, 159] on div at bounding box center [62, 136] width 92 height 63
click at [93, 129] on div at bounding box center [62, 126] width 92 height 42
type input "#cb1567"
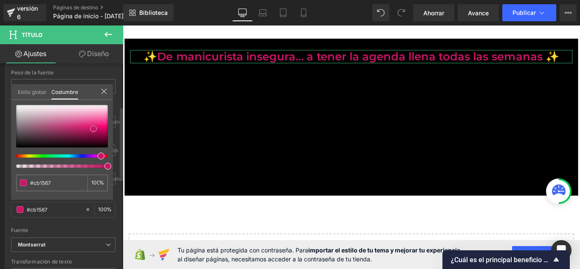
click at [101, 138] on div at bounding box center [62, 126] width 92 height 42
type input "#710335"
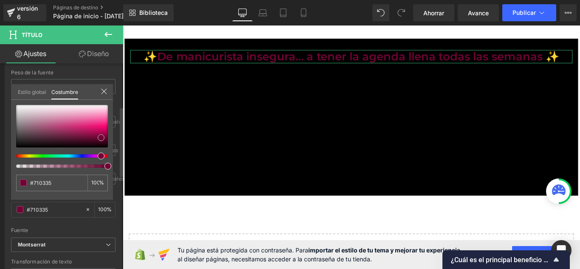
click at [103, 130] on div at bounding box center [62, 126] width 92 height 42
type input "#cb055e"
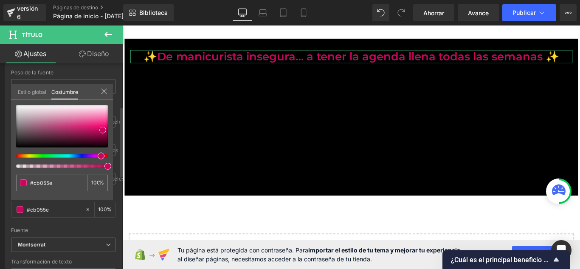
click at [103, 124] on div at bounding box center [62, 126] width 92 height 42
type input "#f91a7e"
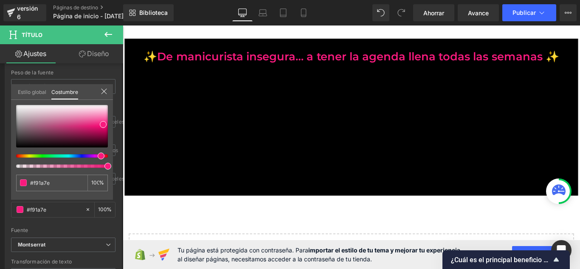
click at [160, 222] on body "Saltar al contenido Entregar Cerrar búsqueda Hogar Catalogar ✨De manicurista in…" at bounding box center [380, 179] width 514 height 324
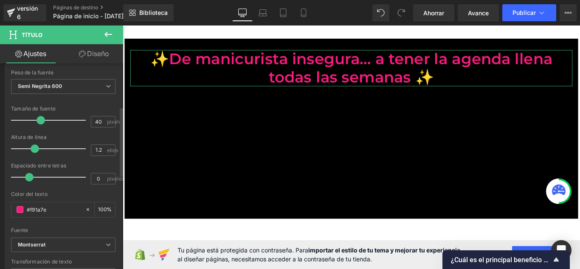
drag, startPoint x: 34, startPoint y: 123, endPoint x: 41, endPoint y: 125, distance: 7.9
click at [41, 125] on div at bounding box center [50, 120] width 70 height 17
click at [297, 11] on link "Móvil" at bounding box center [303, 12] width 20 height 17
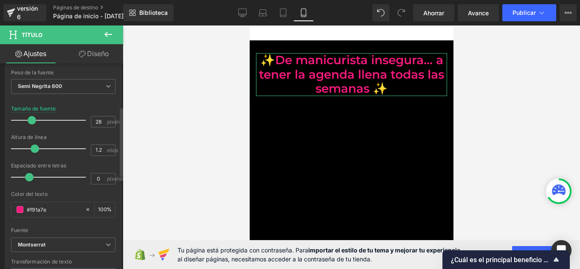
drag, startPoint x: 40, startPoint y: 123, endPoint x: 31, endPoint y: 124, distance: 8.7
click at [31, 124] on div at bounding box center [50, 120] width 70 height 17
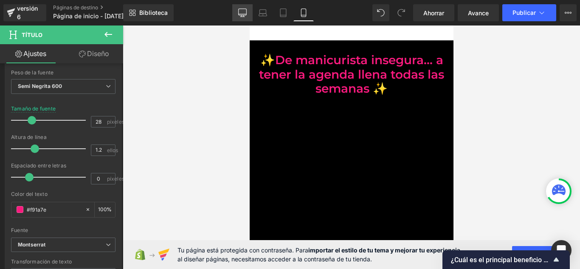
click at [239, 18] on link "De oficina" at bounding box center [242, 12] width 20 height 17
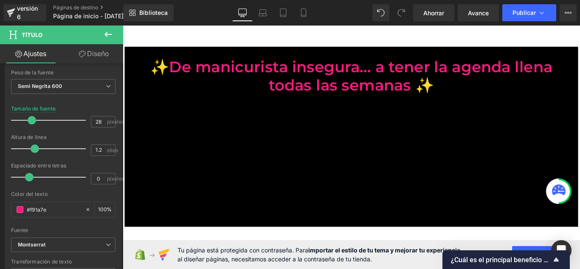
scroll to position [8, 0]
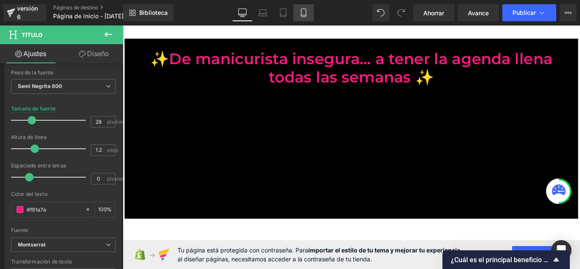
click at [298, 11] on link "Móvil" at bounding box center [303, 12] width 20 height 17
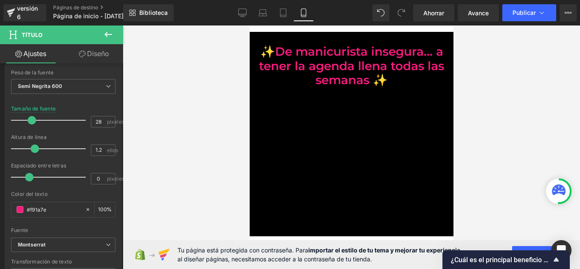
scroll to position [0, 0]
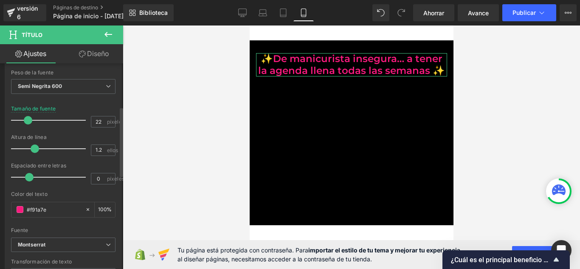
type input "21"
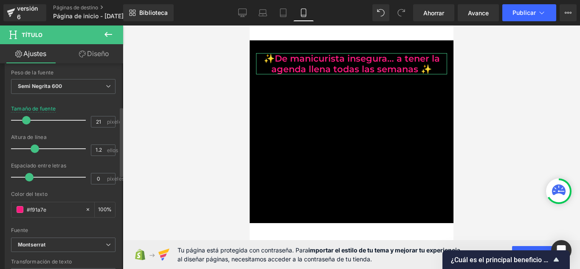
drag, startPoint x: 30, startPoint y: 121, endPoint x: 25, endPoint y: 124, distance: 6.0
click at [25, 124] on div at bounding box center [50, 120] width 70 height 17
click at [238, 15] on icon at bounding box center [242, 12] width 8 height 8
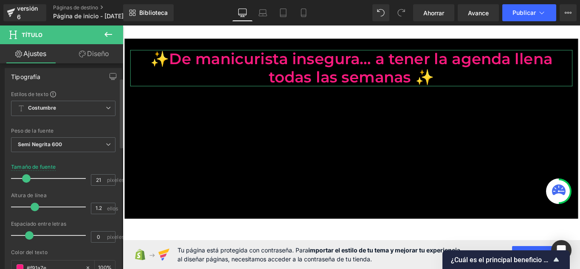
scroll to position [42, 0]
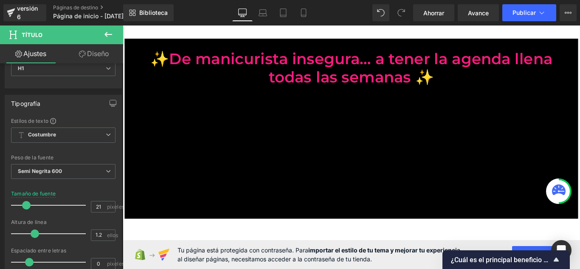
click at [109, 35] on icon at bounding box center [108, 34] width 10 height 10
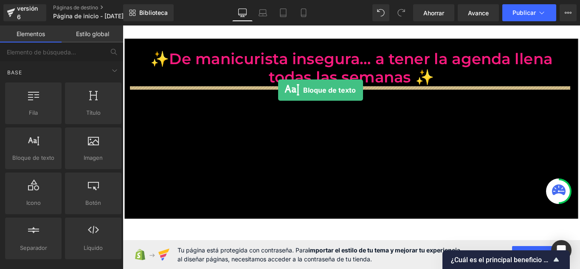
drag, startPoint x: 157, startPoint y: 187, endPoint x: 298, endPoint y: 99, distance: 166.5
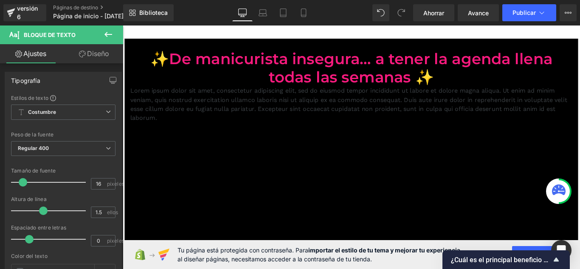
click at [306, 107] on font "Lorem ipsum dolor sit amet, consectetur adipiscing elit, sed do eiusmod tempor …" at bounding box center [376, 114] width 491 height 39
click at [305, 107] on font "Lorem ipsum dolor sit amet, consectetur adipiscing elit, sed do eiusmod tempor …" at bounding box center [376, 114] width 491 height 39
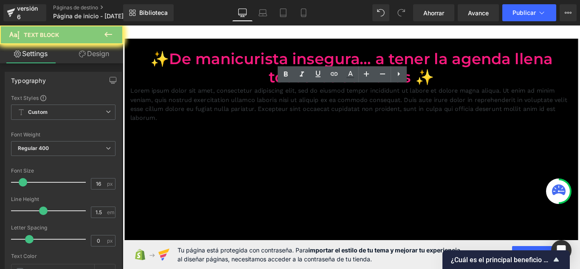
click at [305, 107] on font "Lorem ipsum dolor sit amet, consectetur adipiscing elit, sed do eiusmod tempor …" at bounding box center [376, 114] width 491 height 39
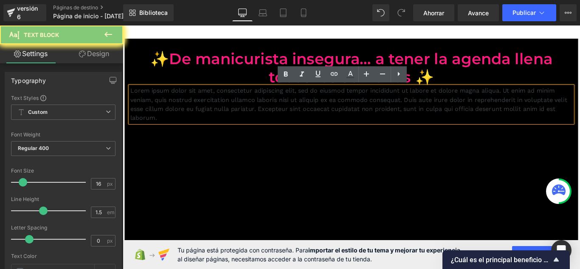
click at [260, 117] on font "Lorem ipsum dolor sit amet, consectetur adipiscing elit, sed do eiusmod tempor …" at bounding box center [376, 114] width 491 height 39
click at [259, 113] on font "Lorem ipsum dolor sit amet, consectetur adipiscing elit, sed do eiusmod tempor …" at bounding box center [376, 114] width 491 height 39
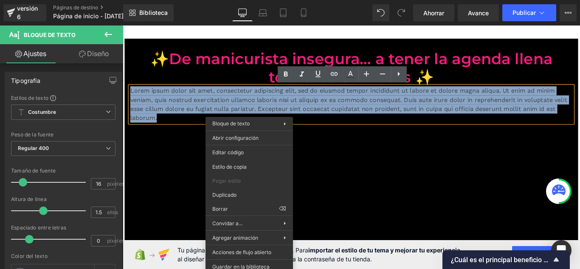
click at [175, 125] on p "Lorem ipsum dolor sit amet, consectetur adipiscing elit, sed do eiusmod tempor …" at bounding box center [379, 114] width 497 height 41
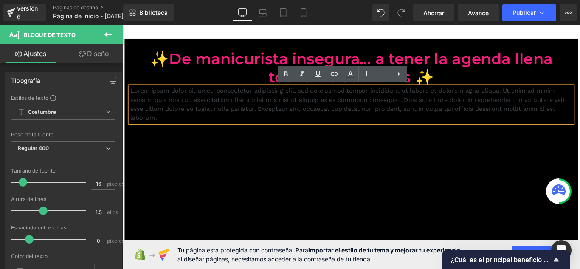
click at [180, 119] on font "Lorem ipsum dolor sit amet, consectetur adipiscing elit, sed do eiusmod tempor …" at bounding box center [376, 114] width 491 height 39
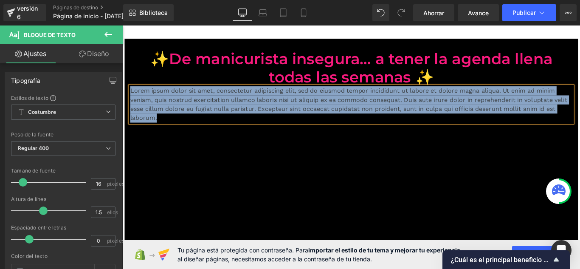
click at [197, 132] on p "Lorem ipsum dolor sit amet, consectetur adipiscing elit, sed do eiusmod tempor …" at bounding box center [379, 114] width 497 height 41
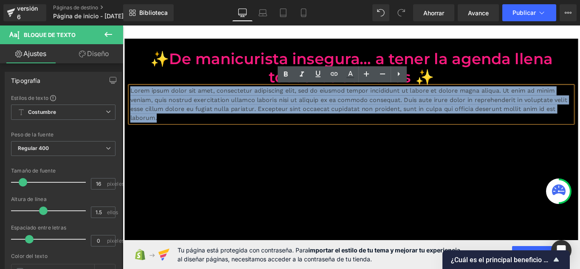
drag, startPoint x: 172, startPoint y: 130, endPoint x: 129, endPoint y: 97, distance: 53.8
click at [131, 97] on p "Lorem ipsum dolor sit amet, consectetur adipiscing elit, sed do eiusmod tempor …" at bounding box center [379, 114] width 497 height 41
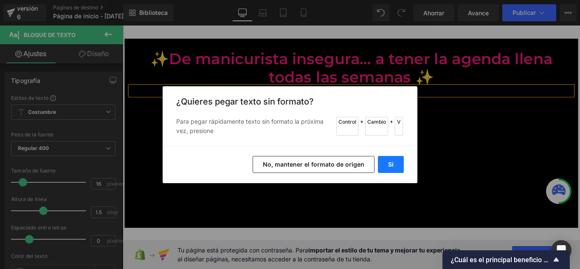
click at [386, 163] on button "Sí" at bounding box center [391, 164] width 26 height 17
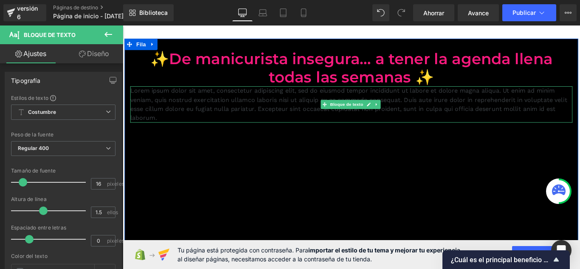
click at [294, 101] on font "Lorem ipsum dolor sit amet, consectetur adipiscing elit, sed do eiusmod tempor …" at bounding box center [376, 114] width 491 height 39
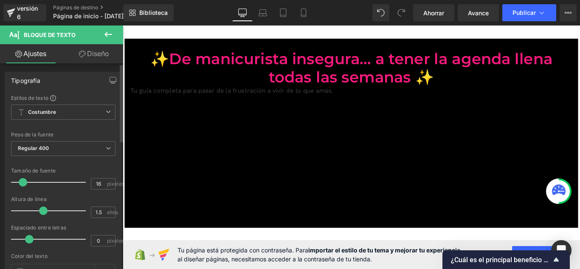
scroll to position [85, 0]
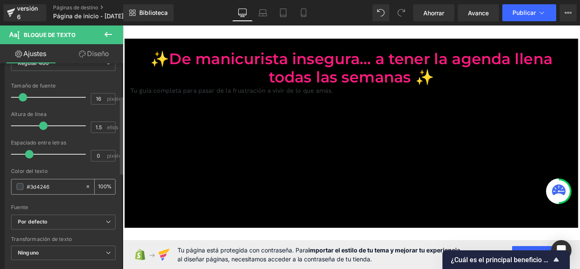
click at [20, 186] on span at bounding box center [20, 186] width 7 height 7
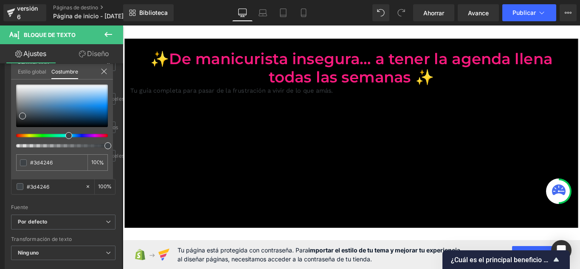
click at [260, 62] on body "Saltar al contenido Entregar Cerrar búsqueda Hogar Catalogar ✨De manicurista in…" at bounding box center [380, 197] width 514 height 360
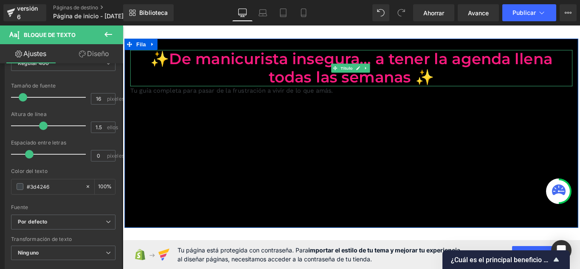
click at [260, 62] on font "✨De manicurista insegura… a tener la agenda llena todas las semanas ✨" at bounding box center [380, 73] width 452 height 41
click at [255, 69] on font "✨De manicurista insegura… a tener la agenda llena todas las semanas ✨" at bounding box center [380, 73] width 452 height 41
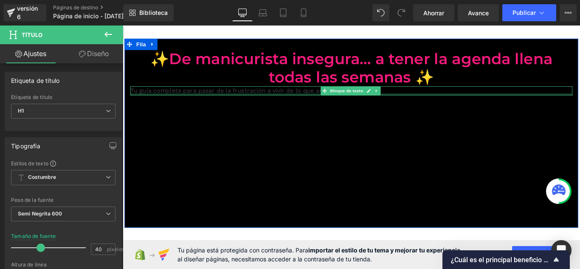
click at [155, 102] on div at bounding box center [379, 103] width 497 height 2
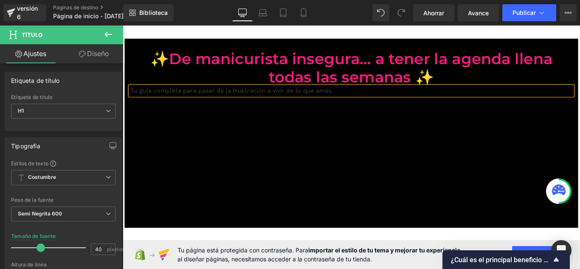
click at [179, 94] on div "Tu guía completa para pasar de la frustración a vivir de lo que amás." at bounding box center [379, 99] width 497 height 10
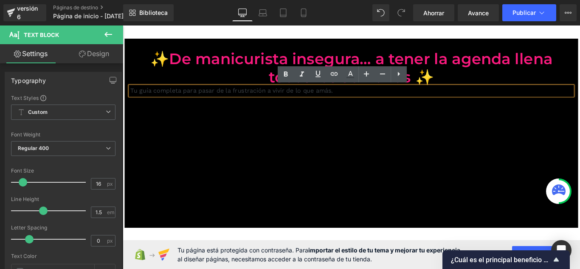
click at [179, 96] on font "Tu guía completa para pasar de la frustración a vivir de lo que amás." at bounding box center [245, 99] width 228 height 8
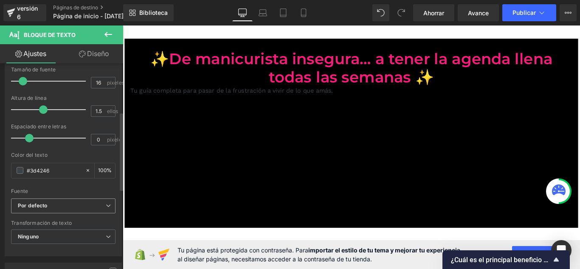
scroll to position [127, 0]
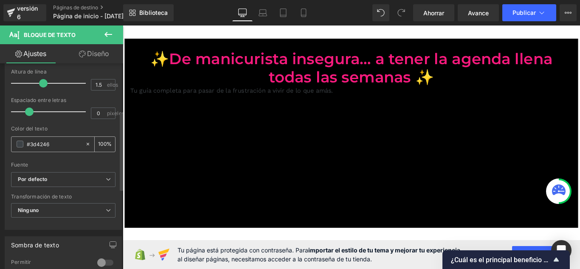
click at [17, 142] on span at bounding box center [20, 144] width 7 height 7
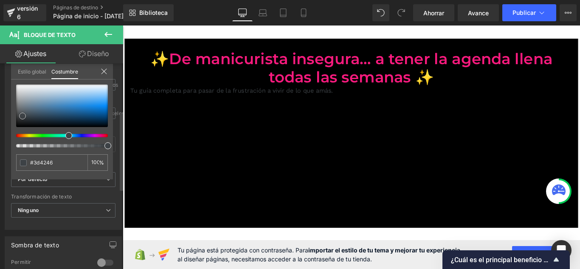
type input "#404549"
type input "#b6babe"
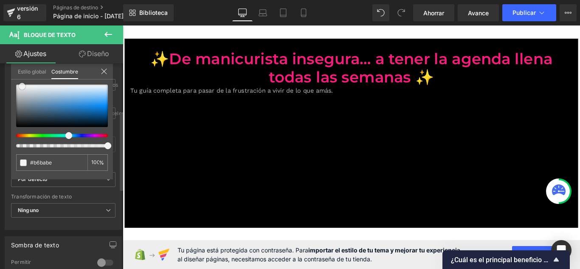
type input "#d9dbdd"
type input "#ffffff"
drag, startPoint x: 23, startPoint y: 115, endPoint x: 75, endPoint y: 68, distance: 69.4
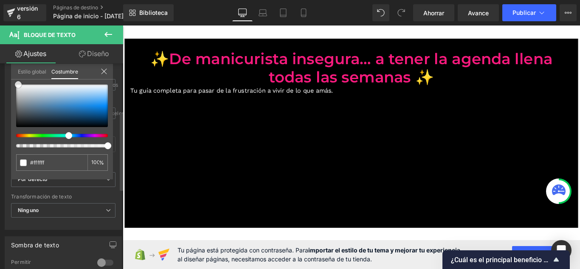
click at [18, 80] on div "#ffffff 100 %" at bounding box center [62, 84] width 102 height 10
click at [103, 69] on icon at bounding box center [104, 71] width 7 height 7
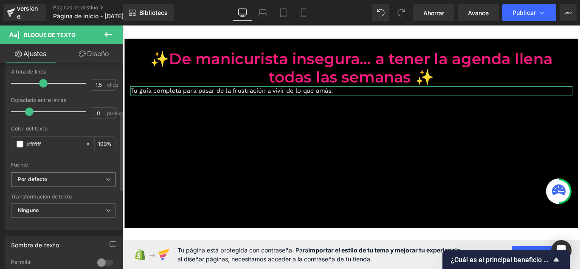
click at [79, 180] on b "Por defecto" at bounding box center [62, 179] width 88 height 7
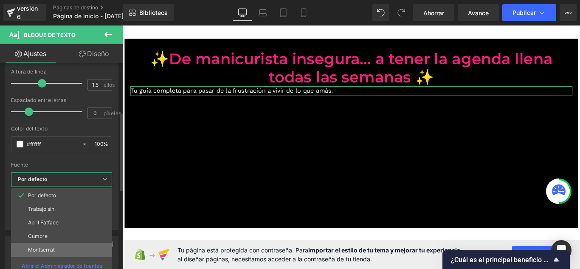
click at [60, 249] on li "Montserrat" at bounding box center [61, 250] width 101 height 14
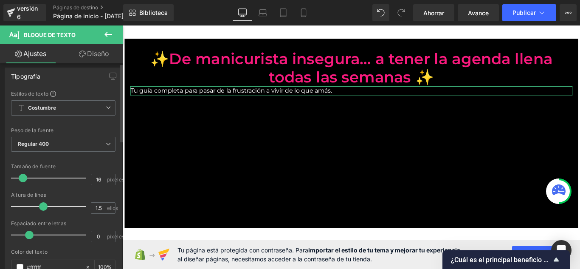
scroll to position [0, 0]
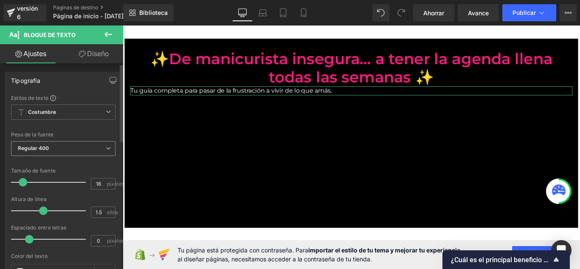
click at [88, 143] on span "Regular 400" at bounding box center [63, 148] width 104 height 15
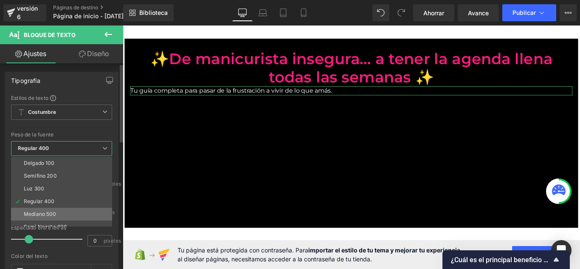
click at [67, 208] on li "Mediano 500" at bounding box center [63, 214] width 105 height 13
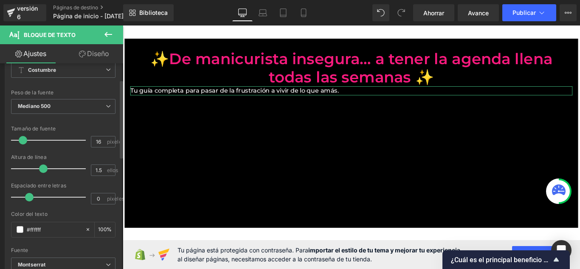
scroll to position [42, 0]
click at [94, 100] on span "Mediano 500" at bounding box center [63, 105] width 104 height 15
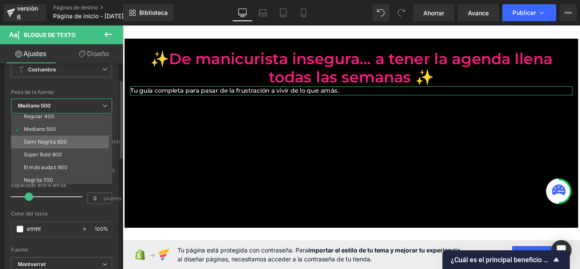
click at [79, 141] on li "Semi Negrita 600" at bounding box center [63, 141] width 105 height 13
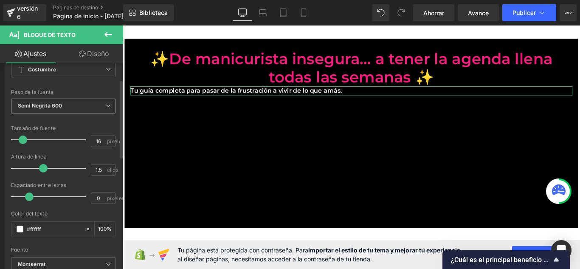
click at [87, 109] on span "Semi Negrita 600" at bounding box center [63, 105] width 104 height 15
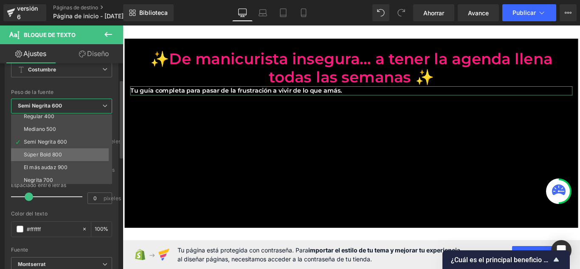
click at [70, 158] on li "Súper Bold 800" at bounding box center [63, 154] width 105 height 13
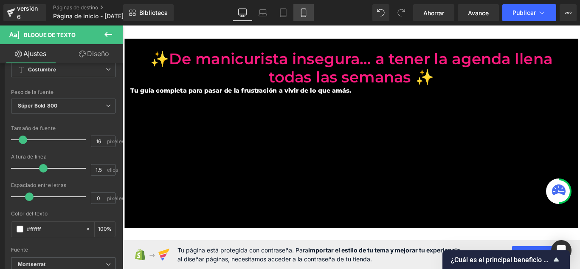
click at [310, 16] on link "Móvil" at bounding box center [303, 12] width 20 height 17
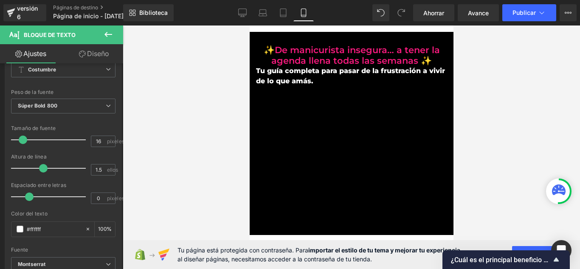
scroll to position [0, 0]
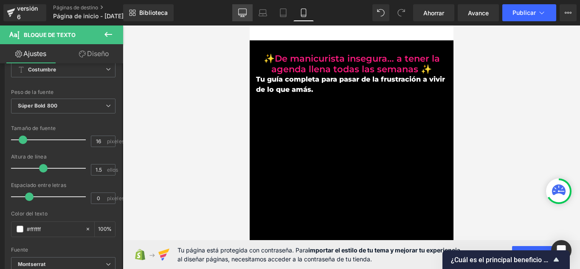
click at [244, 12] on icon at bounding box center [242, 12] width 8 height 8
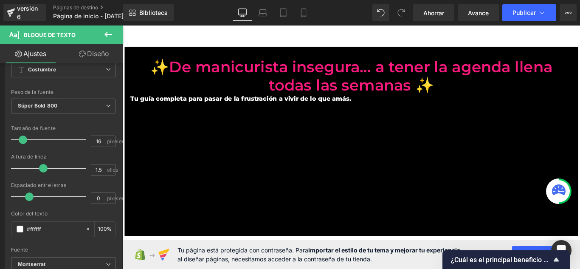
scroll to position [28, 0]
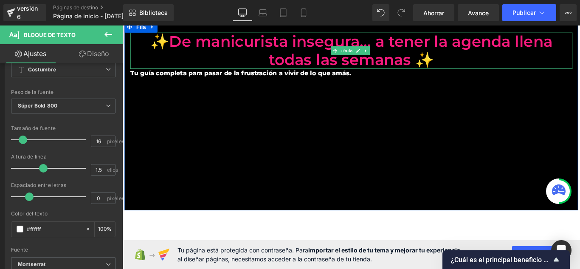
click at [270, 51] on font "✨De manicurista insegura… a tener la agenda llena todas las semanas ✨" at bounding box center [380, 53] width 452 height 41
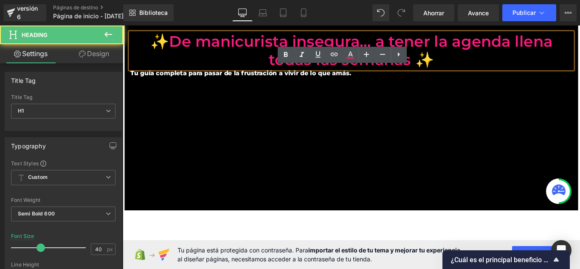
click at [258, 42] on font "✨De manicurista insegura… a tener la agenda llena todas las semanas ✨" at bounding box center [380, 53] width 452 height 41
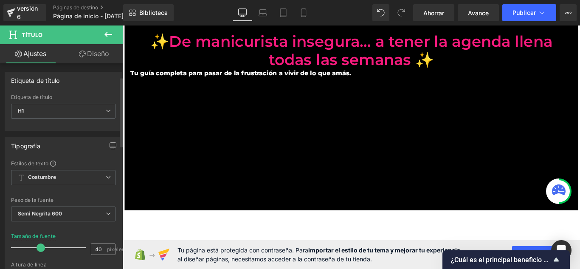
scroll to position [42, 0]
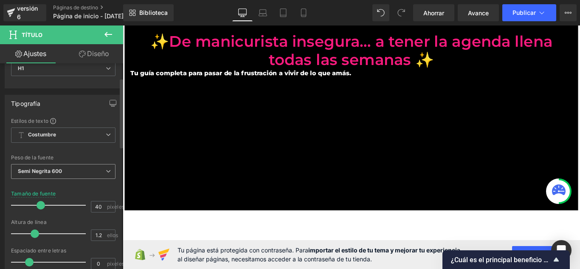
click at [93, 173] on span "Semi Negrita 600" at bounding box center [63, 171] width 104 height 15
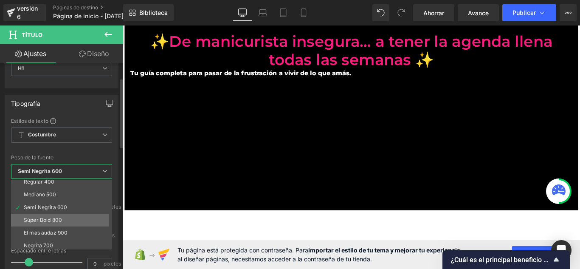
click at [60, 222] on font "Súper Bold 800" at bounding box center [43, 220] width 38 height 6
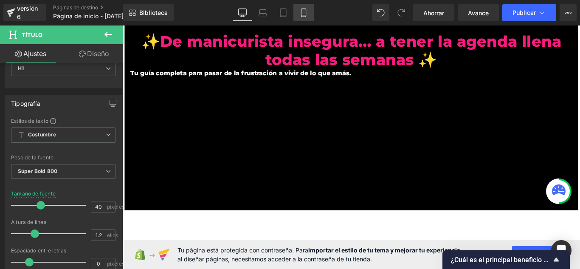
click at [300, 9] on icon at bounding box center [303, 12] width 8 height 8
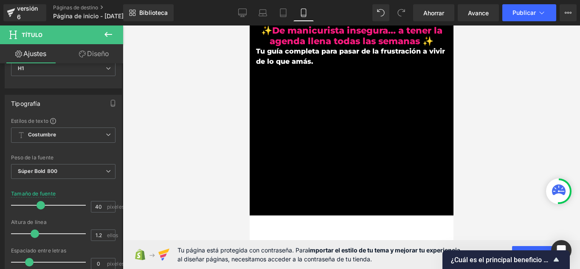
scroll to position [20, 0]
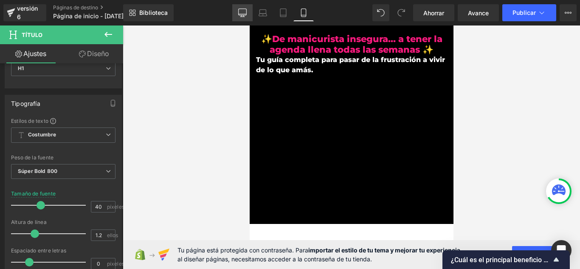
click at [242, 13] on icon at bounding box center [242, 12] width 8 height 8
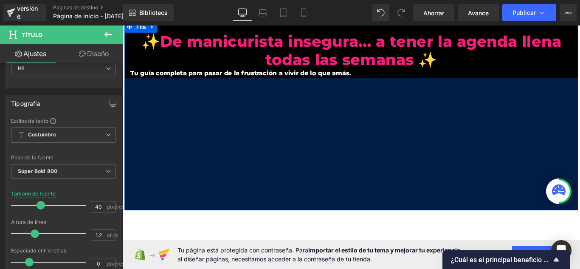
click at [248, 81] on font "Tu guía completa para pasar de la frustración a vivir de lo que amás." at bounding box center [255, 79] width 248 height 8
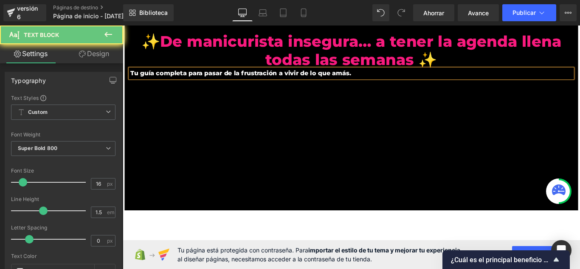
click at [163, 78] on font "Tu guía completa para pasar de la frustración a vivir de lo que amás." at bounding box center [255, 79] width 248 height 8
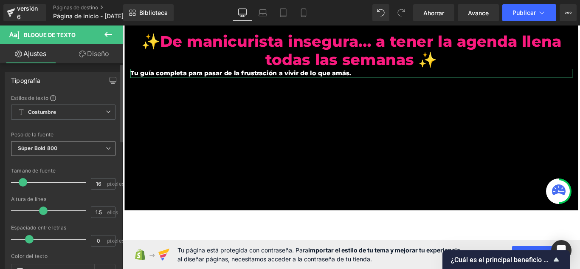
click at [69, 146] on span "Súper Bold 800" at bounding box center [63, 148] width 104 height 15
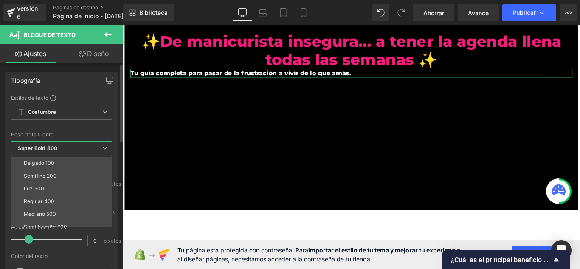
scroll to position [42, 0]
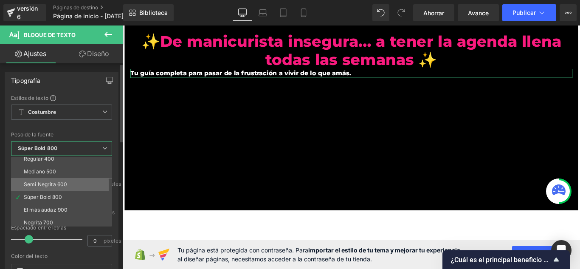
click at [63, 182] on font "Semi Negrita 600" at bounding box center [45, 184] width 43 height 6
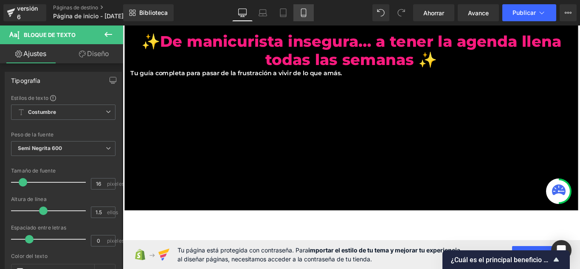
click at [302, 13] on icon at bounding box center [303, 12] width 8 height 8
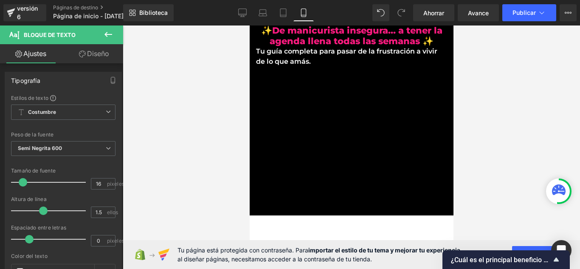
scroll to position [0, 0]
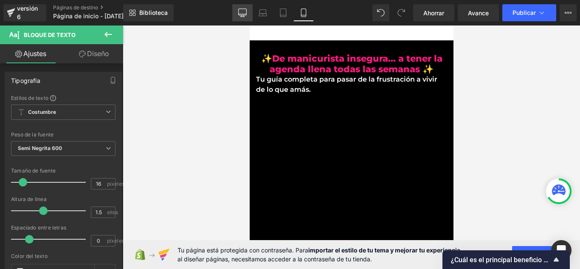
click at [242, 12] on icon at bounding box center [242, 12] width 8 height 8
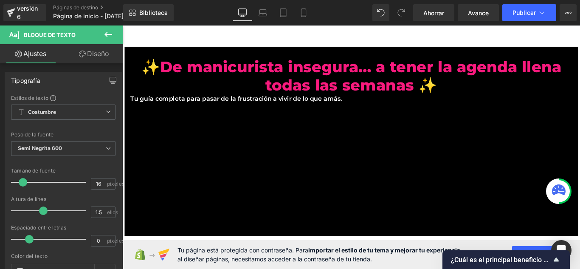
scroll to position [28, 0]
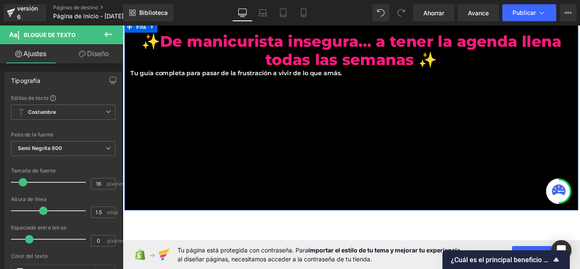
click at [211, 79] on font "Tu guía completa para pasar de la frustración a vivir de lo que amás." at bounding box center [250, 79] width 238 height 8
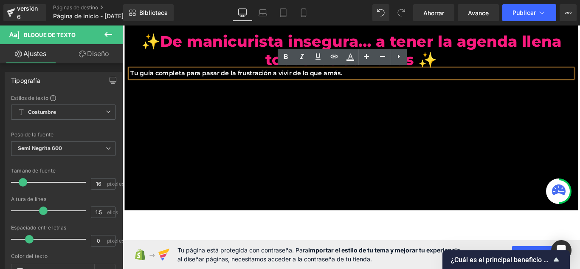
click at [131, 80] on font "Tu guía completa para pasar de la frustración a vivir de lo que amás." at bounding box center [250, 79] width 238 height 8
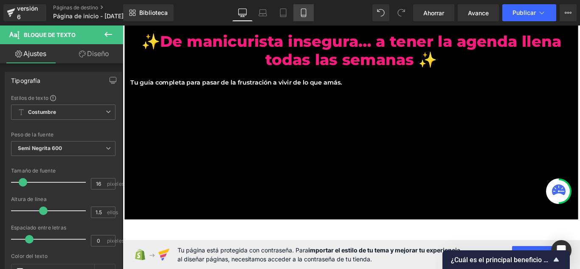
click at [299, 15] on icon at bounding box center [303, 12] width 8 height 8
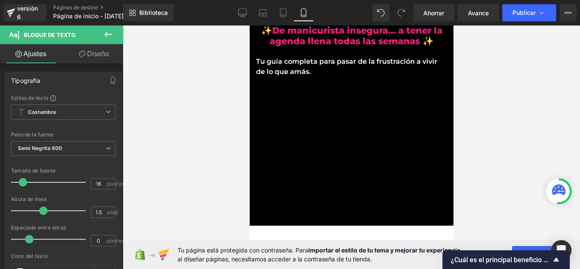
scroll to position [0, 0]
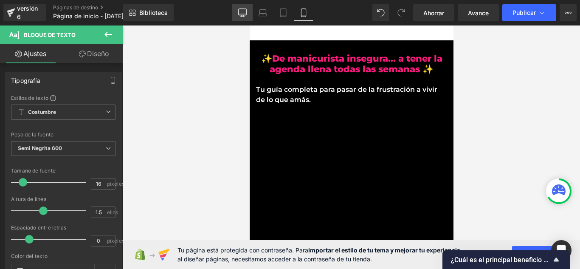
click at [237, 20] on link "De oficina" at bounding box center [242, 12] width 20 height 17
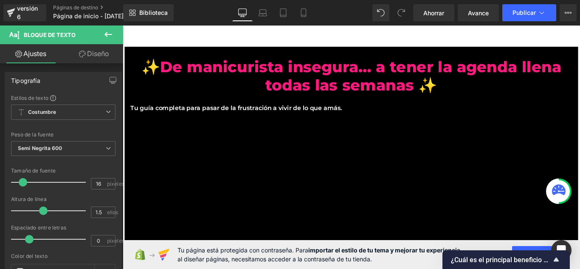
scroll to position [28, 0]
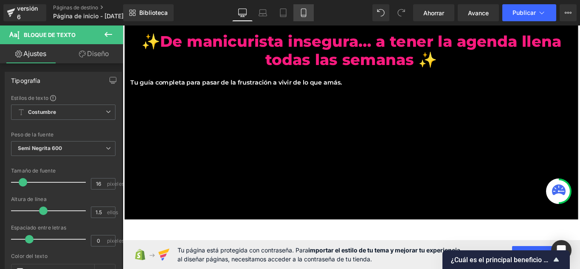
click at [303, 19] on link "Móvil" at bounding box center [303, 12] width 20 height 17
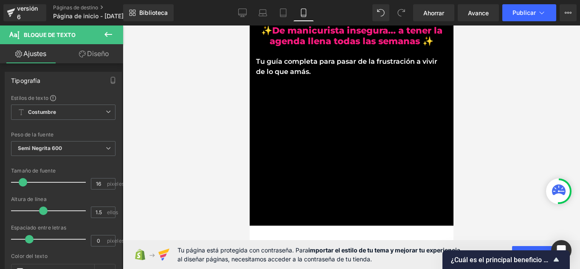
scroll to position [0, 0]
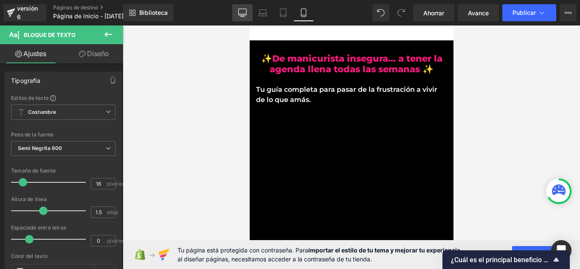
click at [248, 16] on link "De oficina" at bounding box center [242, 12] width 20 height 17
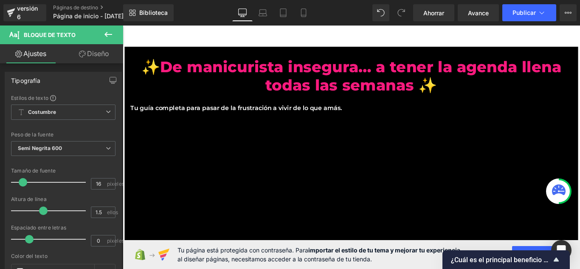
scroll to position [28, 0]
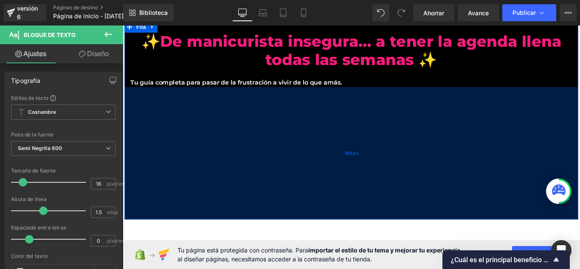
click at [190, 96] on div "350px" at bounding box center [379, 169] width 509 height 149
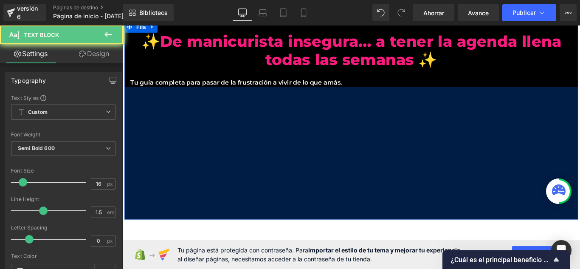
click at [193, 90] on font "Tu guía completa para pasar de la frustración a vivir de lo que amás." at bounding box center [250, 89] width 238 height 8
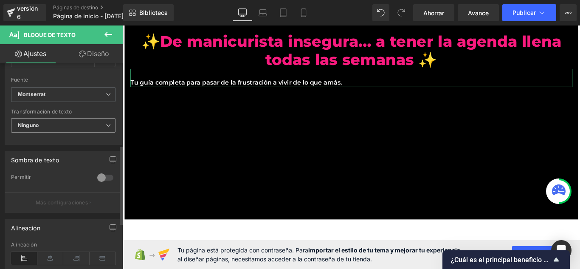
scroll to position [255, 0]
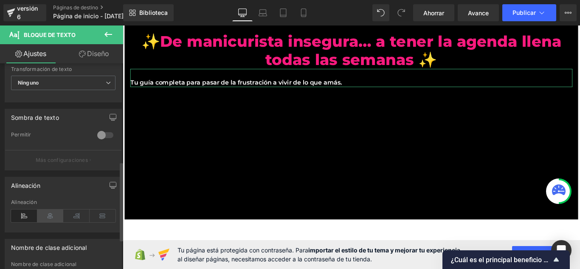
click at [57, 217] on icon at bounding box center [50, 215] width 26 height 13
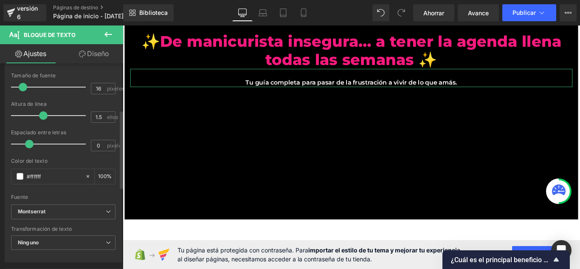
scroll to position [127, 0]
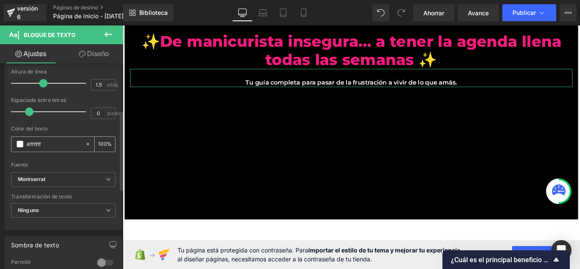
click at [20, 146] on span at bounding box center [20, 144] width 7 height 7
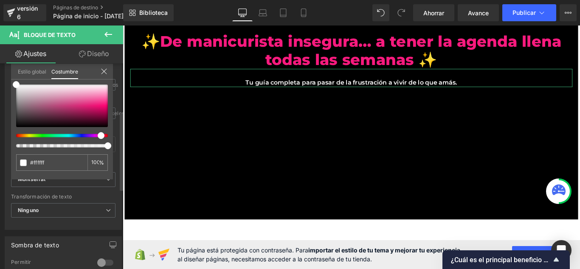
click at [98, 136] on div at bounding box center [59, 135] width 92 height 3
type input "#f7f7f7"
type input "#dda0bd"
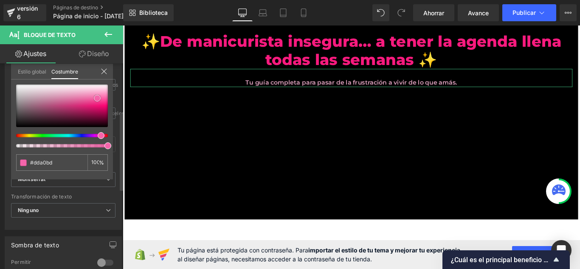
type input "#f268ab"
type input "#f763aa"
type input "#f961aa"
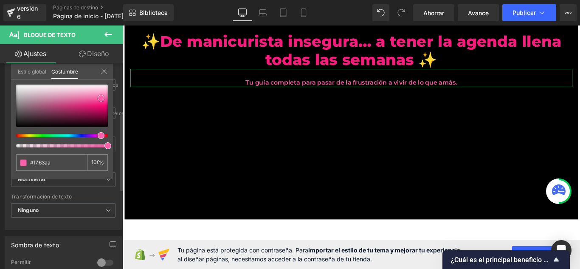
type input "#f961aa"
type input "#f966ad"
type input "#fa88bf"
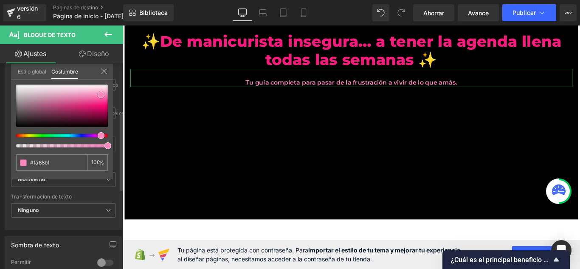
type input "#fa8ec2"
type input "#fdc3df"
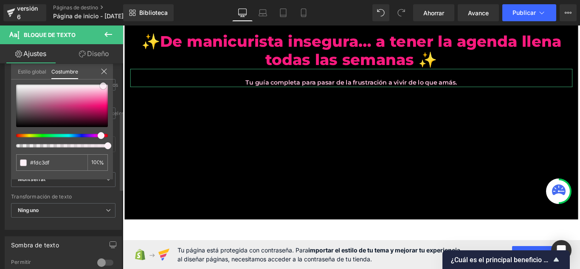
type input "#fdebf4"
type input "#fef0f7"
type input "#fcbfdd"
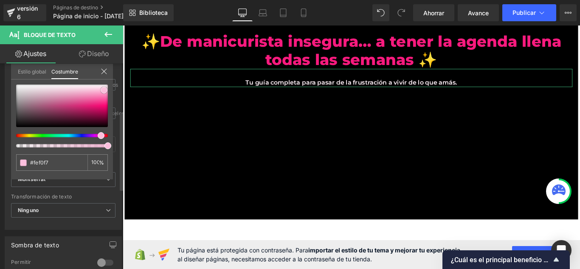
type input "#fcbfdd"
type input "#fca5d1"
type input "#fc96c9"
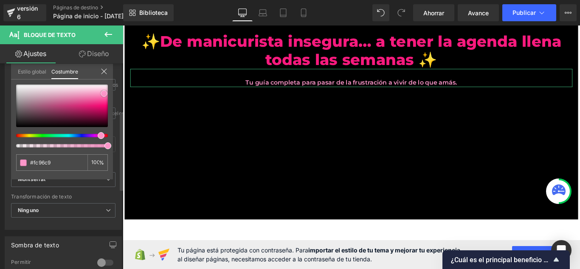
drag, startPoint x: 23, startPoint y: 85, endPoint x: 105, endPoint y: 91, distance: 82.2
click at [105, 91] on span at bounding box center [104, 93] width 7 height 7
click at [107, 71] on icon at bounding box center [104, 71] width 7 height 7
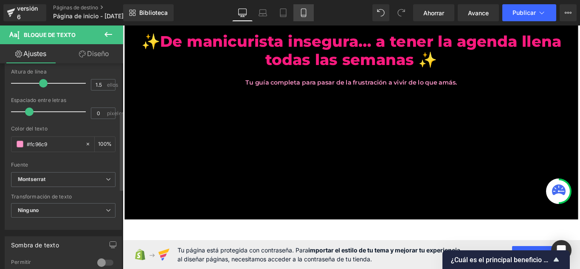
click at [301, 16] on icon at bounding box center [303, 12] width 8 height 8
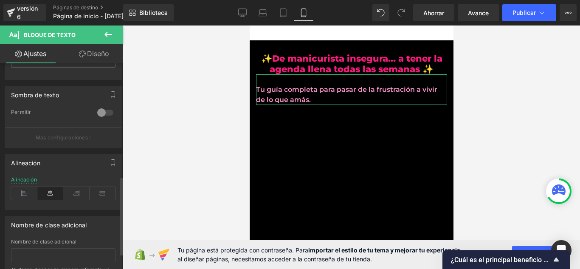
scroll to position [297, 0]
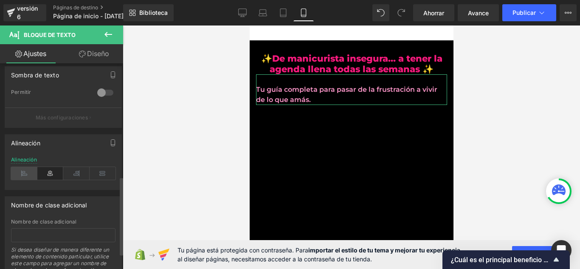
click at [24, 172] on icon at bounding box center [24, 173] width 26 height 13
click at [73, 172] on icon at bounding box center [76, 173] width 26 height 13
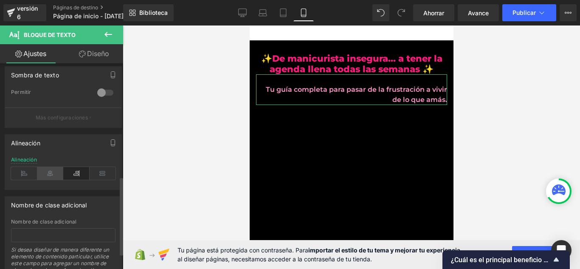
click at [51, 173] on icon at bounding box center [50, 173] width 26 height 13
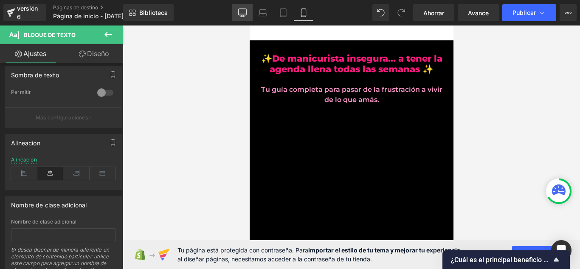
click at [243, 15] on icon at bounding box center [243, 12] width 8 height 6
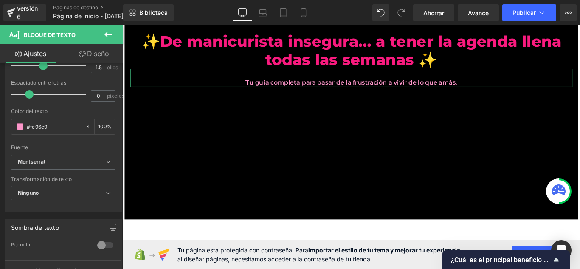
scroll to position [85, 0]
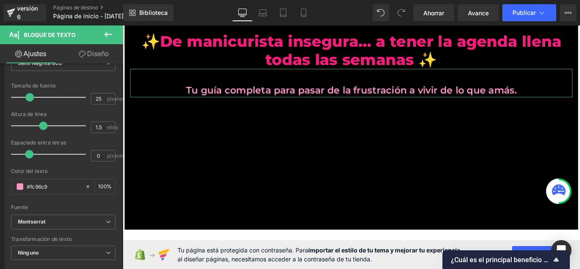
drag, startPoint x: 23, startPoint y: 99, endPoint x: 29, endPoint y: 99, distance: 6.4
click at [29, 99] on span at bounding box center [29, 97] width 8 height 8
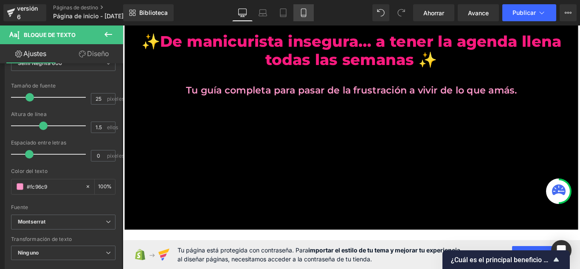
click at [305, 16] on icon at bounding box center [303, 13] width 5 height 8
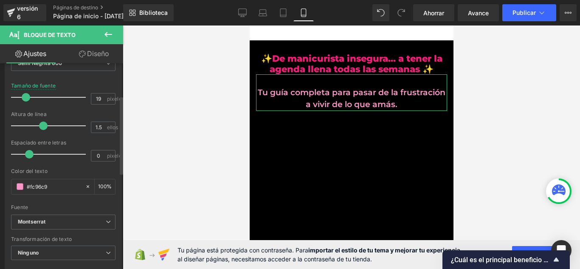
type input "18"
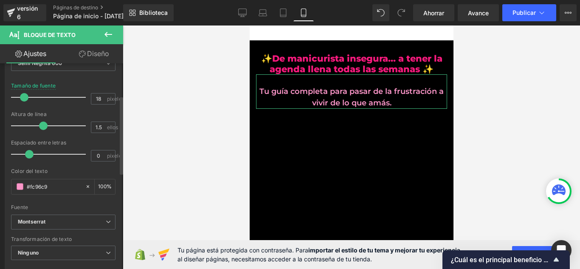
drag, startPoint x: 29, startPoint y: 99, endPoint x: 24, endPoint y: 98, distance: 5.3
click at [24, 98] on span at bounding box center [24, 97] width 8 height 8
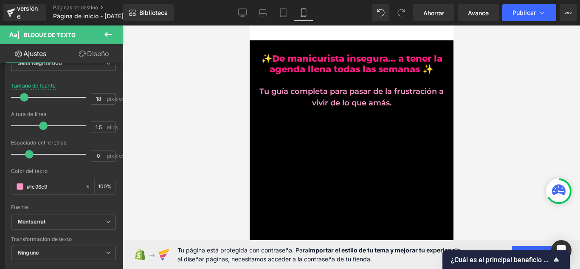
click at [133, 90] on div at bounding box center [351, 146] width 457 height 243
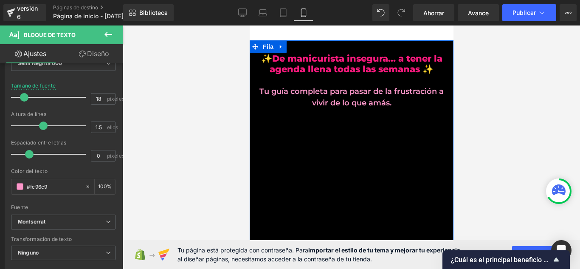
click at [301, 93] on font "Tu guía completa para pasar de la frustración a vivir de lo que amás." at bounding box center [351, 97] width 184 height 21
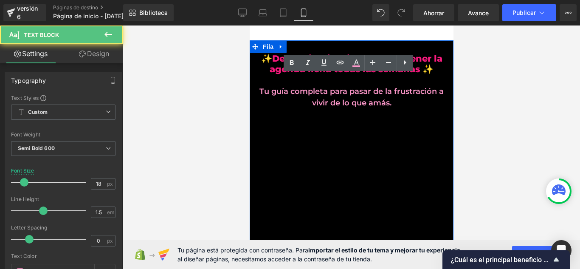
click at [294, 85] on p at bounding box center [351, 79] width 191 height 11
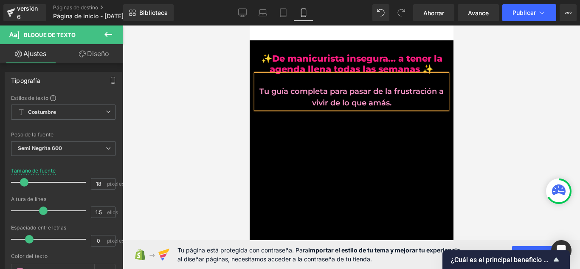
click at [259, 94] on font "Tu guía completa para pasar de la frustración a vivir de lo que amás." at bounding box center [351, 97] width 184 height 21
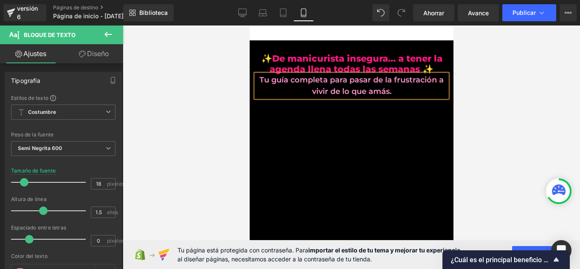
click at [191, 98] on div at bounding box center [351, 146] width 457 height 243
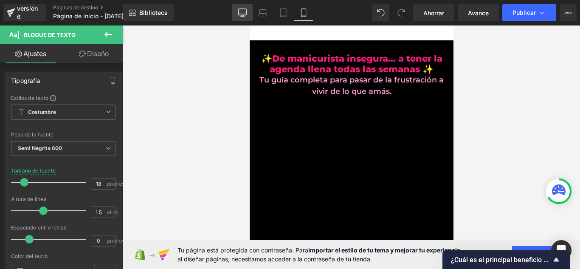
click at [237, 13] on link "De oficina" at bounding box center [242, 12] width 20 height 17
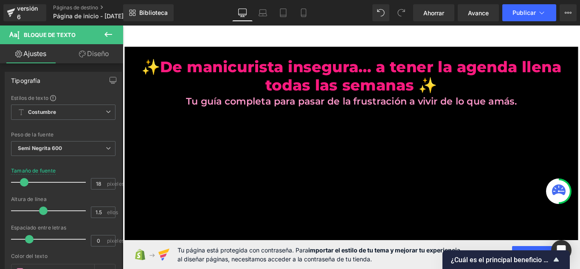
scroll to position [28, 0]
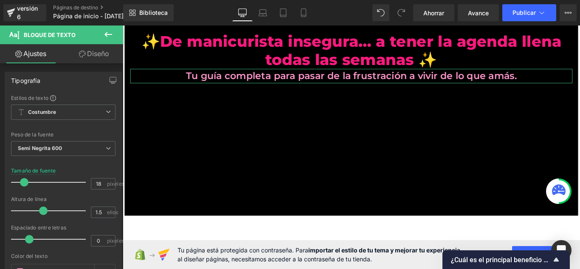
click at [96, 56] on font "Diseño" at bounding box center [98, 53] width 22 height 8
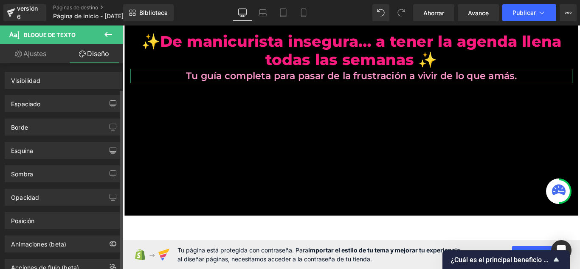
scroll to position [31, 0]
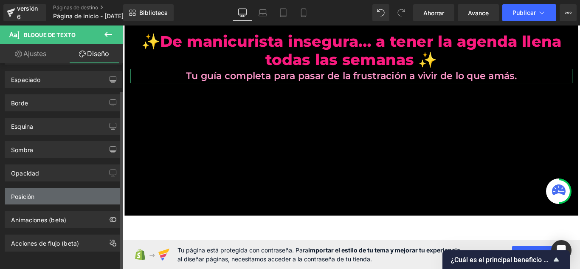
click at [69, 188] on div "Posición" at bounding box center [63, 196] width 116 height 16
click at [54, 191] on div "Posición" at bounding box center [63, 196] width 116 height 16
click at [107, 189] on div "Posición" at bounding box center [63, 196] width 116 height 16
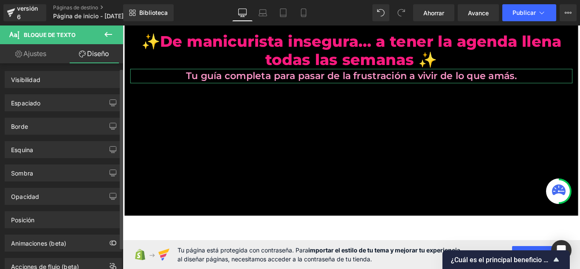
scroll to position [0, 0]
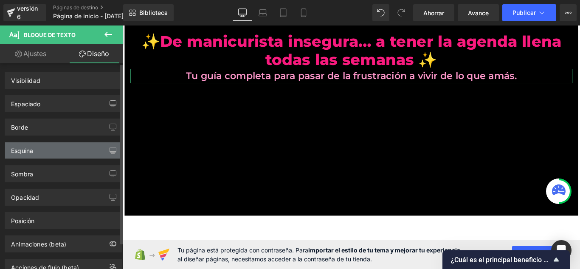
click at [98, 152] on div "Esquina" at bounding box center [63, 150] width 116 height 16
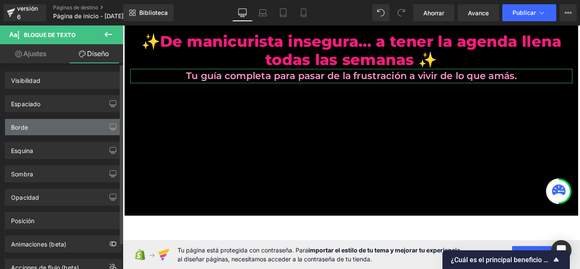
click at [82, 127] on div "Borde" at bounding box center [63, 127] width 116 height 16
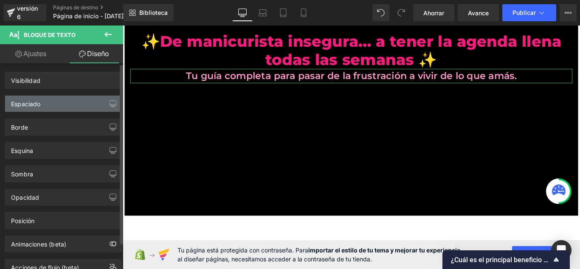
click at [83, 104] on div "Espaciado" at bounding box center [63, 104] width 116 height 16
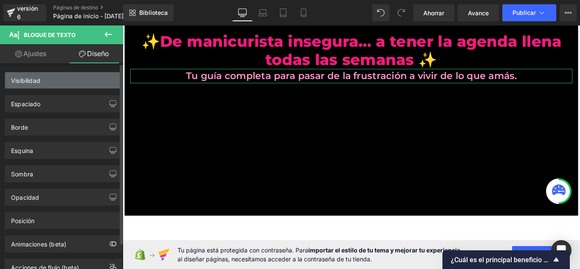
click at [84, 83] on div "Visibilidad" at bounding box center [63, 80] width 116 height 16
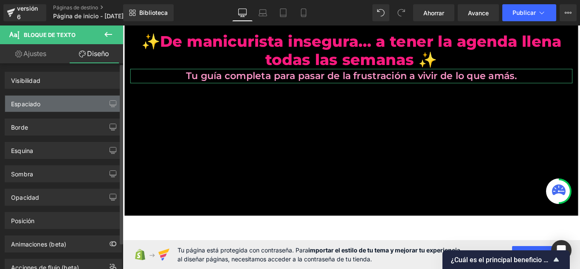
click at [89, 106] on div "Espaciado" at bounding box center [63, 104] width 116 height 16
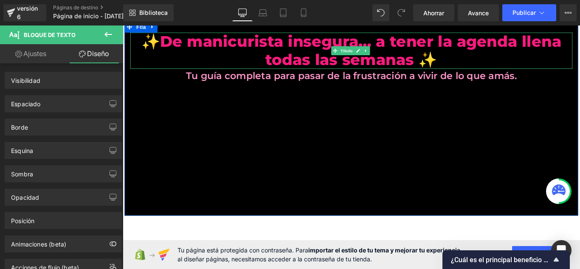
click at [193, 57] on h1 "✨De manicurista insegura… a tener la agenda llena todas las semanas ✨" at bounding box center [379, 54] width 497 height 41
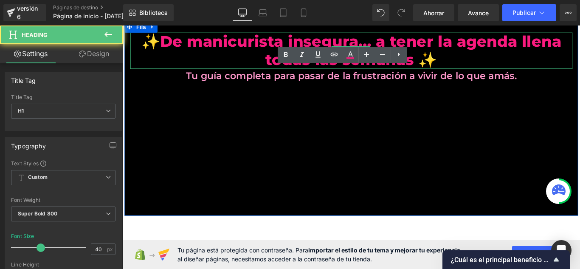
click at [194, 87] on font "Tu guía completa para pasar de la frustración a vivir de lo que amás." at bounding box center [379, 82] width 371 height 13
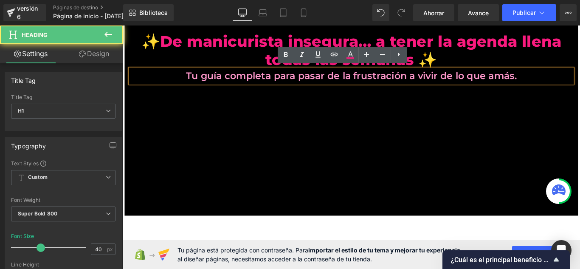
click at [197, 88] on font "Tu guía completa para pasar de la frustración a vivir de lo que amás." at bounding box center [379, 82] width 371 height 13
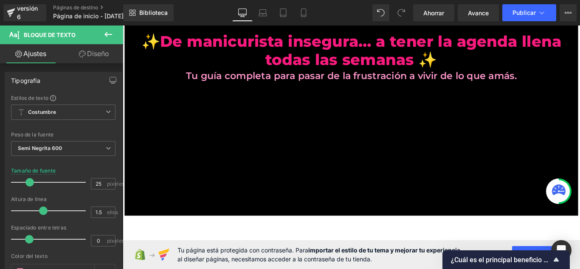
click at [99, 56] on font "Diseño" at bounding box center [98, 53] width 22 height 8
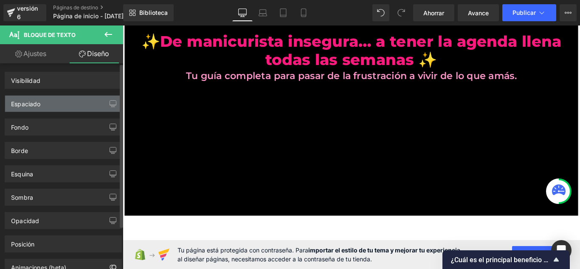
click at [66, 107] on div "Espaciado" at bounding box center [63, 104] width 116 height 16
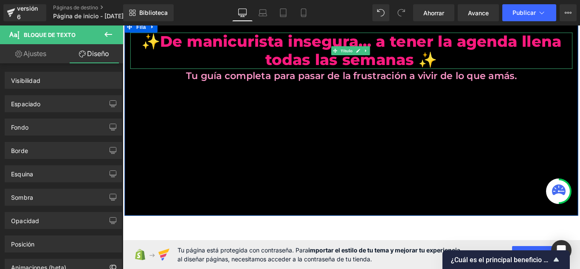
click at [197, 67] on h1 "✨De manicurista insegura… a tener la agenda llena todas las semanas ✨" at bounding box center [379, 54] width 497 height 41
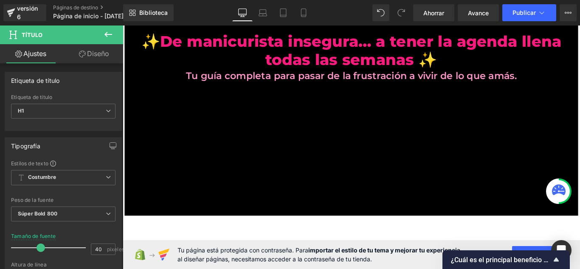
click at [84, 58] on link "Diseño" at bounding box center [94, 53] width 62 height 19
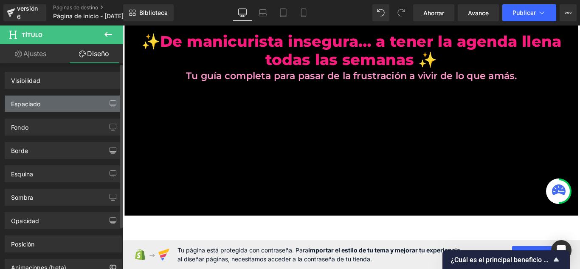
click at [73, 101] on div "Espaciado" at bounding box center [63, 104] width 116 height 16
drag, startPoint x: 73, startPoint y: 101, endPoint x: 44, endPoint y: 107, distance: 29.9
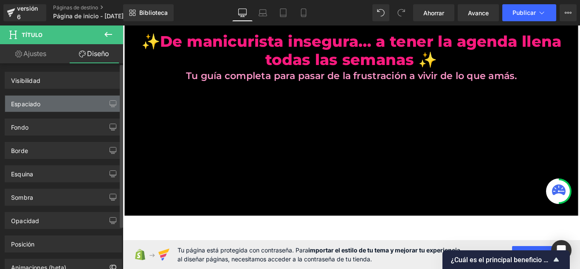
click at [44, 107] on div "Espaciado" at bounding box center [63, 104] width 116 height 16
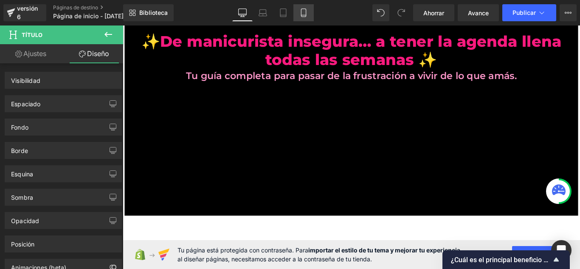
click at [299, 9] on icon at bounding box center [303, 12] width 8 height 8
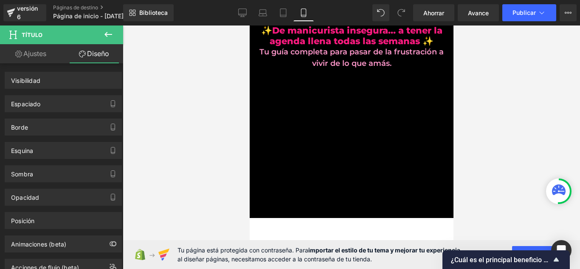
scroll to position [20, 0]
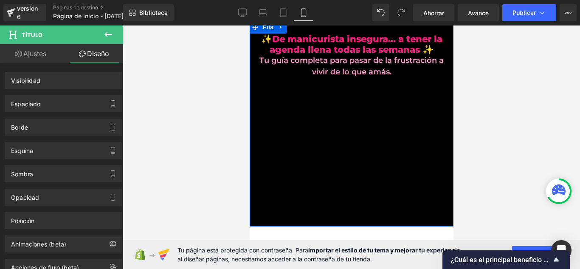
click at [307, 62] on font "Tu guía completa para pasar de la frustración a vivir de lo que amás." at bounding box center [351, 66] width 184 height 21
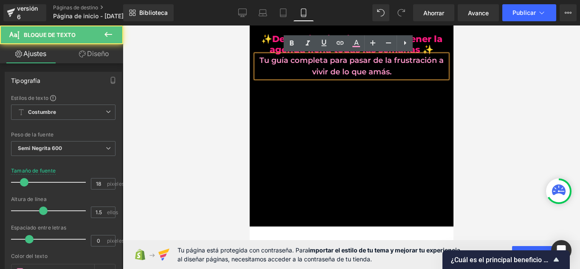
click at [256, 60] on div "Tu guía completa para pasar de la frustración a vivir de lo que amás." at bounding box center [351, 66] width 191 height 23
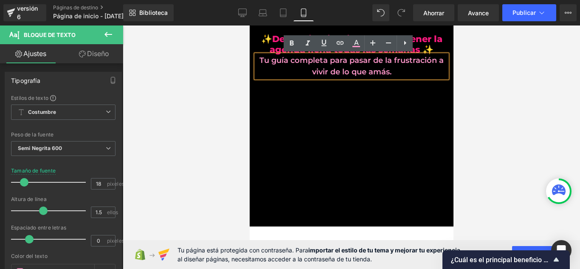
click at [94, 62] on link "Diseño" at bounding box center [94, 53] width 62 height 19
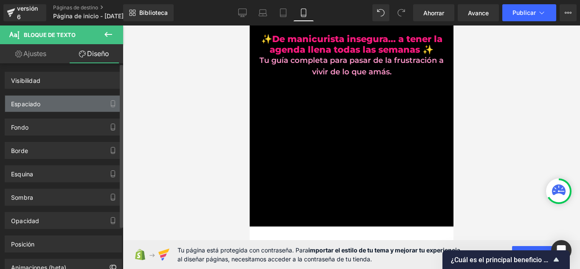
click at [79, 104] on div "Espaciado" at bounding box center [63, 104] width 116 height 16
click at [116, 104] on button "button" at bounding box center [113, 104] width 14 height 16
click at [113, 103] on button "button" at bounding box center [113, 104] width 14 height 16
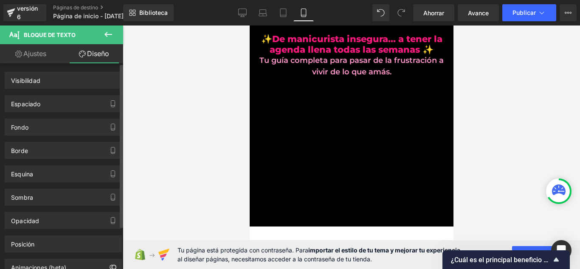
drag, startPoint x: 113, startPoint y: 103, endPoint x: 93, endPoint y: 113, distance: 22.8
click at [106, 106] on button "button" at bounding box center [113, 104] width 14 height 16
click at [93, 113] on div "Fondo" at bounding box center [63, 123] width 127 height 23
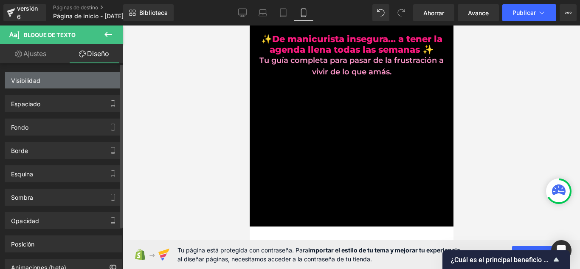
click at [91, 84] on div "Visibilidad" at bounding box center [63, 80] width 116 height 16
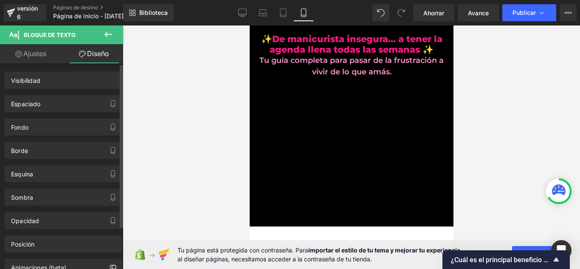
click at [83, 116] on div "Fondo" at bounding box center [63, 123] width 127 height 23
click at [73, 135] on div "Borde Estilo de borde Costumbre" at bounding box center [63, 146] width 127 height 23
click at [66, 148] on div "Borde" at bounding box center [63, 150] width 116 height 16
click at [62, 168] on div "Esquina" at bounding box center [63, 174] width 116 height 16
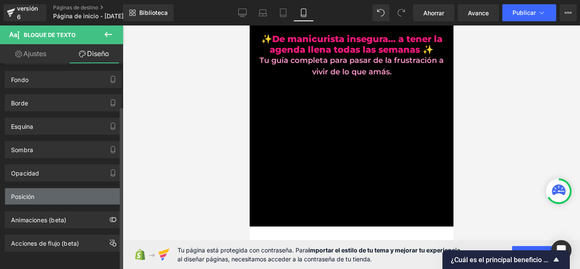
click at [68, 188] on div "Posición" at bounding box center [63, 196] width 116 height 16
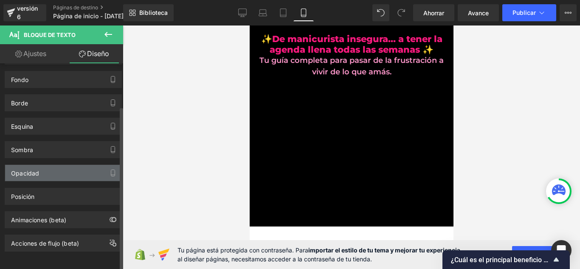
click at [74, 165] on div "Opacidad" at bounding box center [63, 173] width 116 height 16
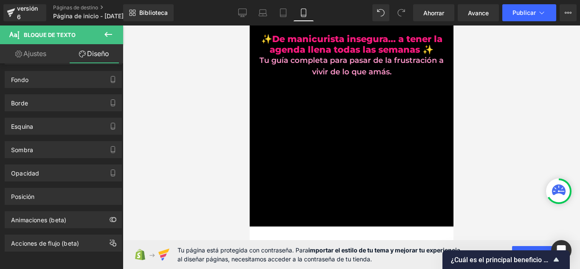
click at [207, 98] on div at bounding box center [351, 146] width 457 height 243
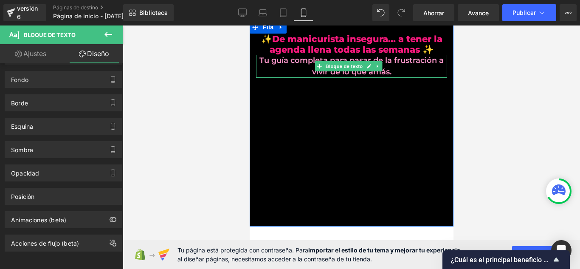
click at [299, 65] on font "Tu guía completa para pasar de la frustración a vivir de lo que amás." at bounding box center [351, 66] width 184 height 21
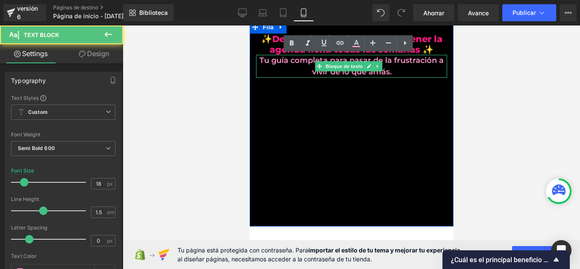
click at [259, 66] on p "Tu guía completa para pasar de la frustración a vivir de lo que amás." at bounding box center [351, 66] width 191 height 23
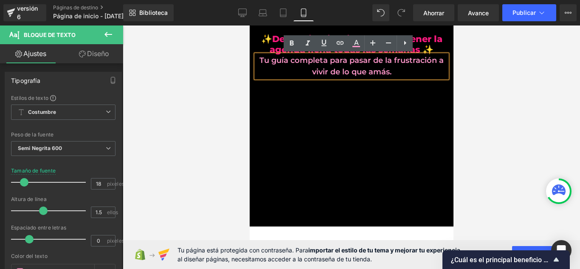
click at [259, 57] on font "Tu guía completa para pasar de la frustración a vivir de lo que amás." at bounding box center [351, 66] width 184 height 21
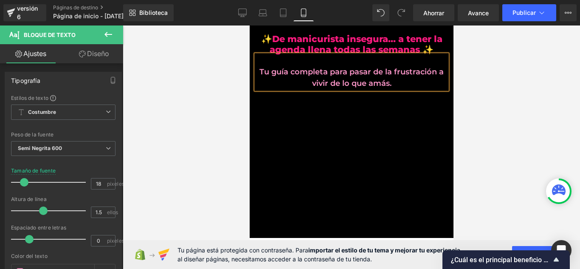
click at [228, 82] on div at bounding box center [351, 146] width 457 height 243
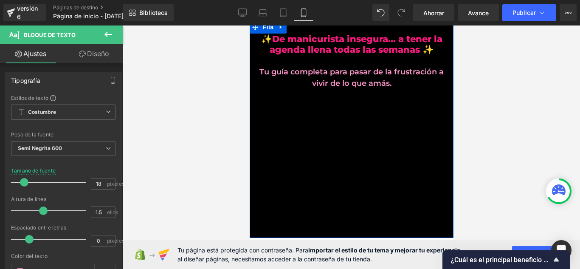
click at [259, 71] on font "Tu guía completa para pasar de la frustración a vivir de lo que amás." at bounding box center [351, 77] width 184 height 21
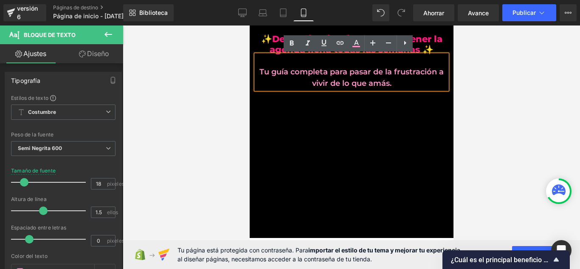
click at [259, 71] on font "Tu guía completa para pasar de la frustración a vivir de lo que amás." at bounding box center [351, 77] width 184 height 21
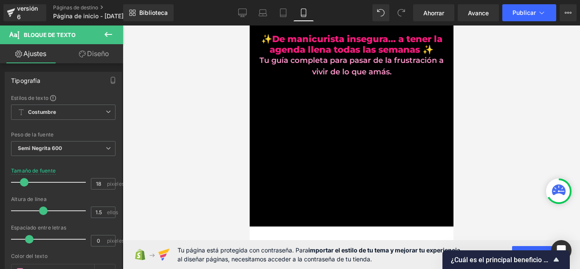
click at [145, 57] on div at bounding box center [351, 146] width 457 height 243
click at [68, 148] on span "Semi Negrita 600" at bounding box center [63, 148] width 104 height 15
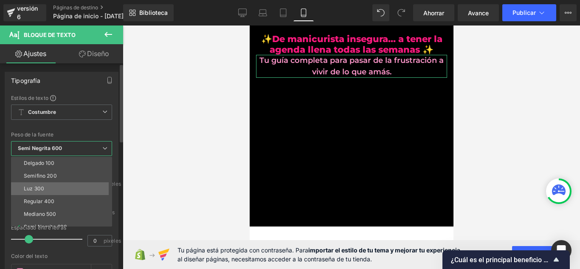
scroll to position [42, 0]
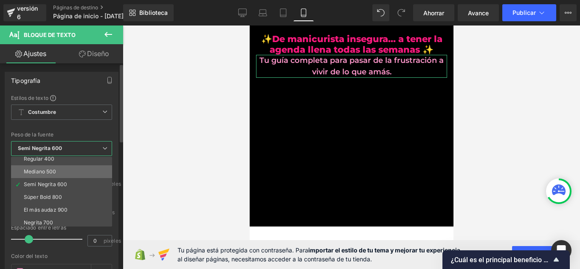
click at [69, 172] on li "Mediano 500" at bounding box center [63, 171] width 105 height 13
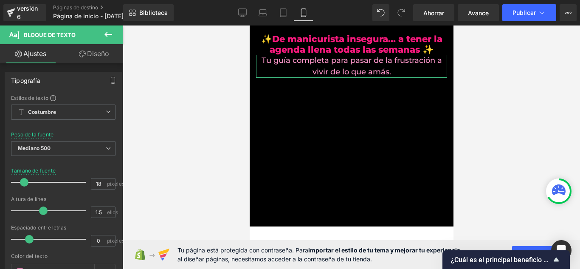
click at [161, 133] on div at bounding box center [351, 146] width 457 height 243
click at [248, 15] on link "De oficina" at bounding box center [242, 12] width 20 height 17
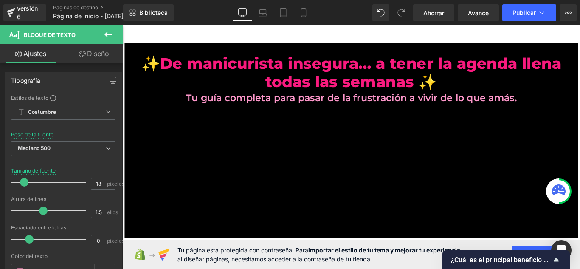
scroll to position [0, 0]
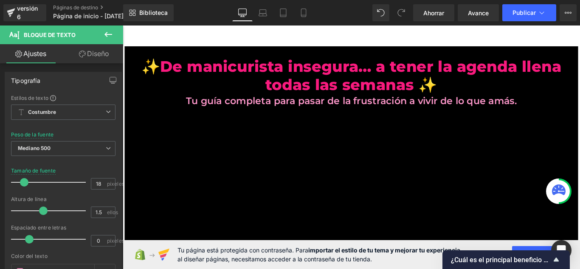
drag, startPoint x: 147, startPoint y: 43, endPoint x: 142, endPoint y: 43, distance: 4.7
click at [147, 43] on main "✨De manicurista insegura… a tener la agenda llena todas las semanas ✨ Título Tu…" at bounding box center [380, 202] width 514 height 354
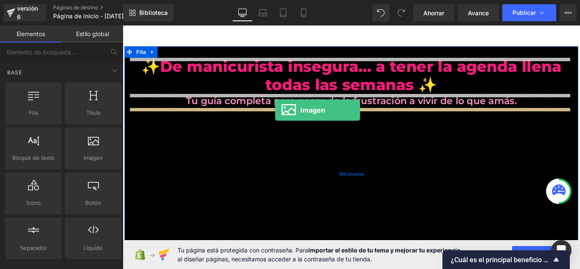
drag, startPoint x: 147, startPoint y: 159, endPoint x: 294, endPoint y: 121, distance: 151.8
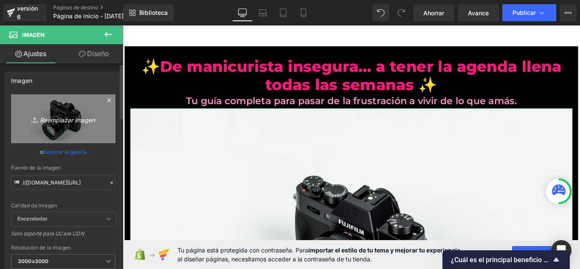
drag, startPoint x: 45, startPoint y: 131, endPoint x: 38, endPoint y: 115, distance: 17.3
click at [38, 115] on icon "Reemplazar imagen" at bounding box center [63, 118] width 68 height 11
type input "C:\fakepath\ff.jpg"
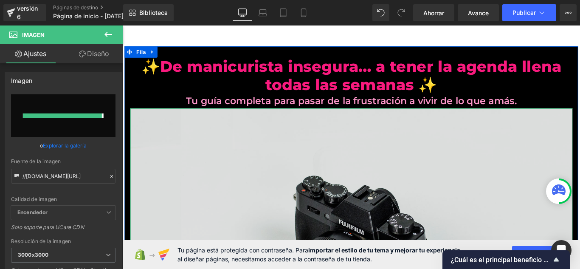
type input "https://ucarecdn.com/afc4d500-0e95-4167-93f3-68d21d1376b3/-/format/auto/-/previ…"
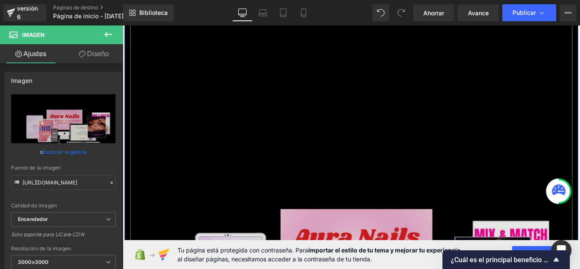
scroll to position [127, 0]
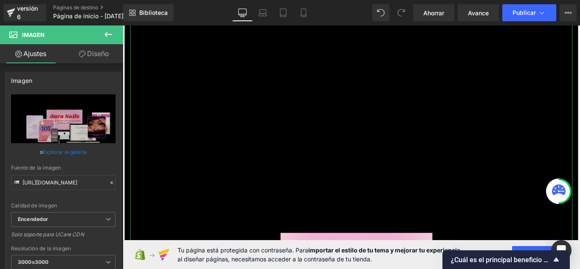
click at [111, 53] on link "Diseño" at bounding box center [94, 53] width 62 height 19
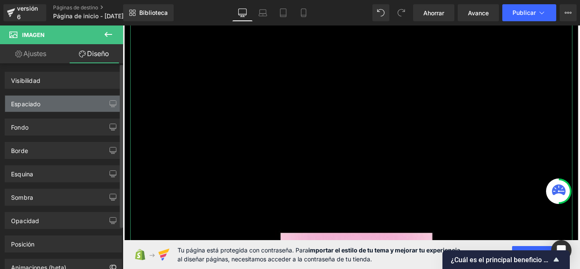
click at [78, 101] on div "Espaciado" at bounding box center [63, 104] width 116 height 16
click at [83, 109] on div "Espaciado" at bounding box center [63, 104] width 116 height 16
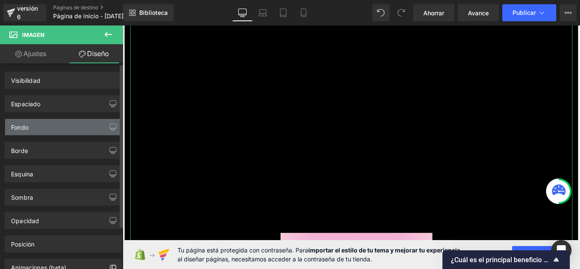
click at [82, 121] on div "Fondo" at bounding box center [63, 127] width 116 height 16
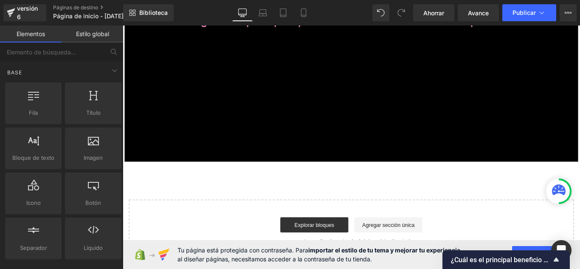
scroll to position [0, 0]
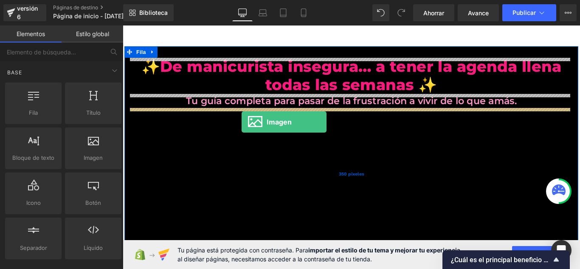
drag, startPoint x: 218, startPoint y: 182, endPoint x: 256, endPoint y: 134, distance: 61.3
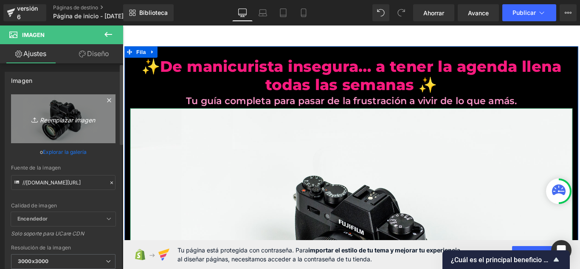
click at [74, 120] on font "Reemplazar imagen" at bounding box center [67, 119] width 55 height 7
type input "C:\fakepath\kk.jpg"
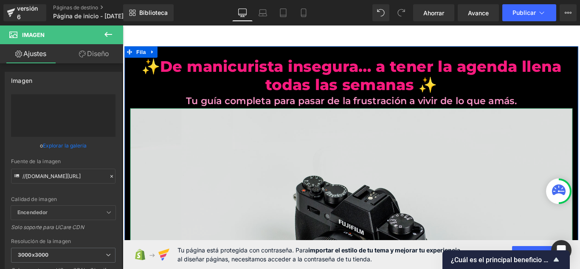
type input "https://ucarecdn.com/b7f307dd-9717-45f6-a002-0da45d217cbc/-/format/auto/-/previ…"
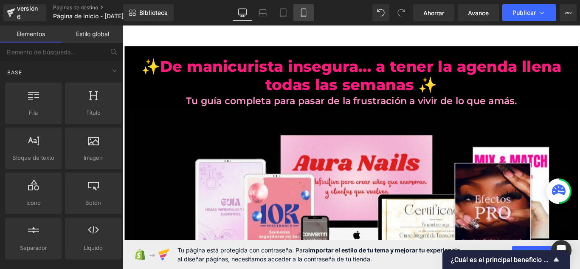
click at [307, 12] on link "Móvil" at bounding box center [303, 12] width 20 height 17
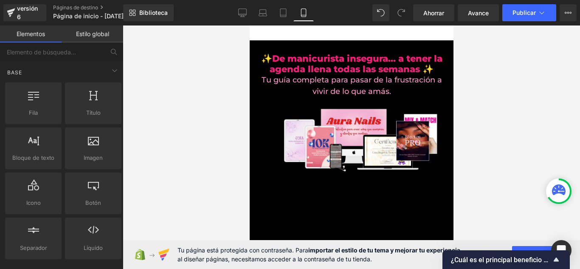
click at [233, 83] on div at bounding box center [351, 146] width 457 height 243
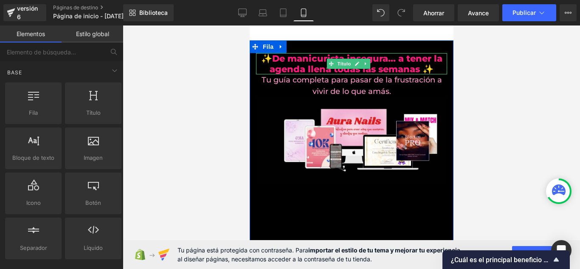
click at [290, 65] on font "✨De manicurista insegura… a tener la agenda llena todas las semanas ✨" at bounding box center [351, 63] width 181 height 21
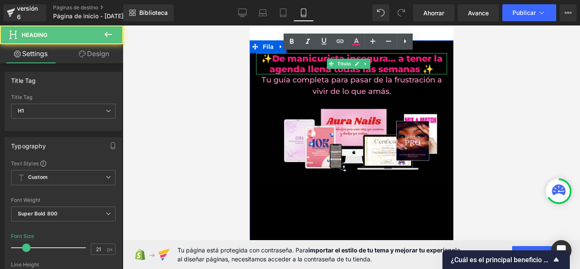
click at [312, 62] on font "✨De manicurista insegura… a tener la agenda llena todas las semanas ✨" at bounding box center [351, 63] width 181 height 21
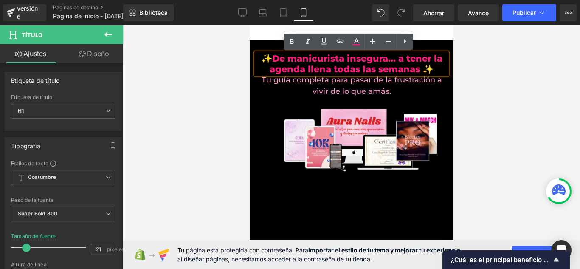
drag, startPoint x: 473, startPoint y: 98, endPoint x: 349, endPoint y: 59, distance: 130.6
click at [349, 59] on font "✨De manicurista insegura… a tener la agenda llena todas las semanas ✨" at bounding box center [351, 63] width 181 height 21
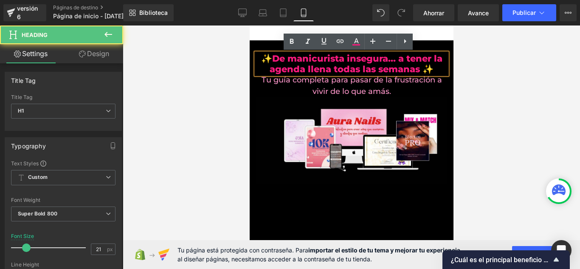
click at [224, 73] on div at bounding box center [351, 146] width 457 height 243
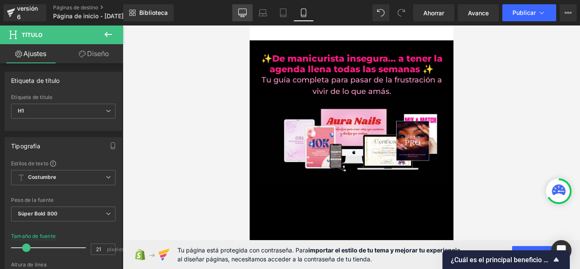
click at [241, 12] on icon at bounding box center [242, 12] width 8 height 8
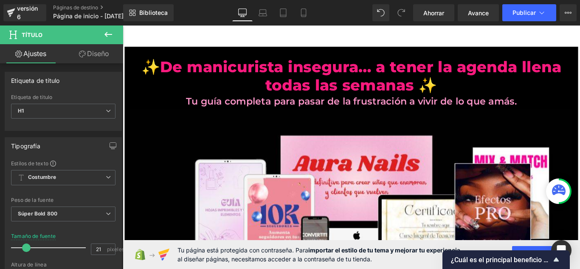
scroll to position [8, 0]
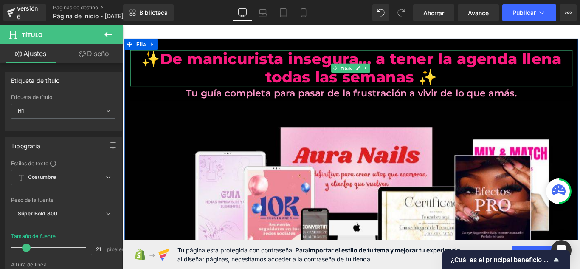
drag, startPoint x: 351, startPoint y: 67, endPoint x: 304, endPoint y: 68, distance: 47.1
click at [351, 67] on font "✨De manicurista insegura… a tener la agenda llena todas las semanas ✨" at bounding box center [380, 73] width 472 height 41
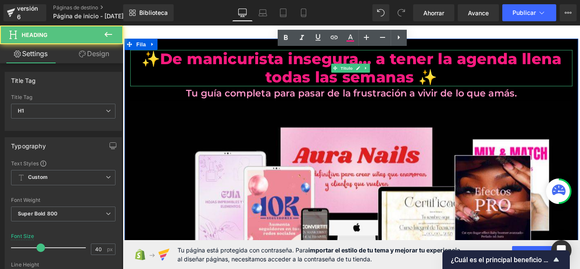
click at [304, 68] on font "✨De manicurista insegura… a tener la agenda llena todas las semanas ✨" at bounding box center [380, 73] width 472 height 41
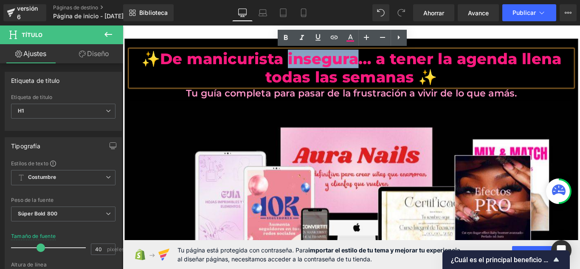
drag, startPoint x: 358, startPoint y: 65, endPoint x: 474, endPoint y: 67, distance: 115.9
click at [380, 65] on font "✨De manicurista insegura… a tener la agenda llena todas las semanas ✨" at bounding box center [380, 73] width 472 height 41
click at [352, 40] on icon at bounding box center [350, 38] width 10 height 10
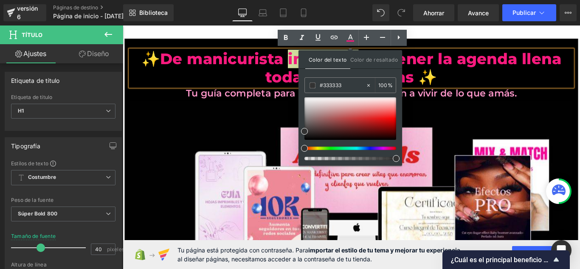
click at [387, 148] on div at bounding box center [347, 147] width 92 height 3
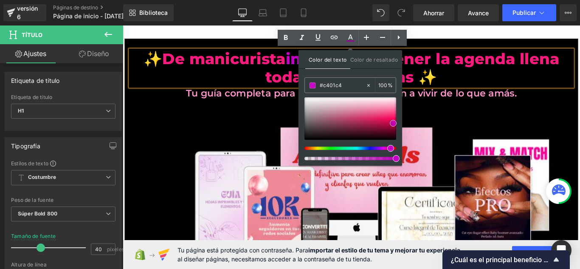
type input "#cd03cd"
drag, startPoint x: 306, startPoint y: 129, endPoint x: 395, endPoint y: 120, distance: 89.6
click at [395, 120] on span at bounding box center [393, 122] width 7 height 7
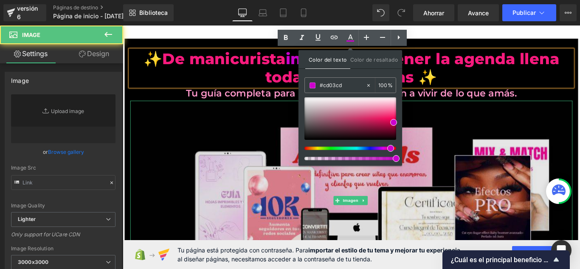
drag, startPoint x: 269, startPoint y: 122, endPoint x: 281, endPoint y: 120, distance: 12.2
click at [269, 122] on img at bounding box center [379, 222] width 497 height 225
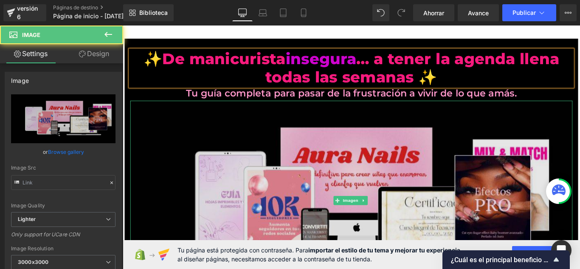
type input "https://ucarecdn.com/b7f307dd-9717-45f6-a002-0da45d217cbc/-/format/auto/-/previ…"
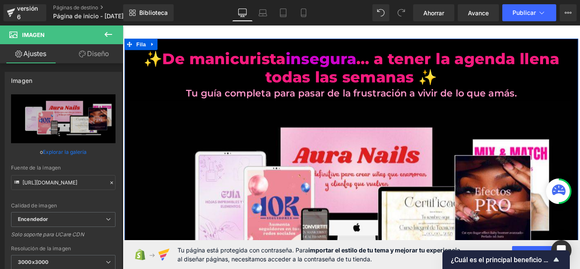
click at [490, 81] on h1 "✨De manicurista insegura … a tener la agenda llena todas las semanas ✨" at bounding box center [379, 73] width 497 height 41
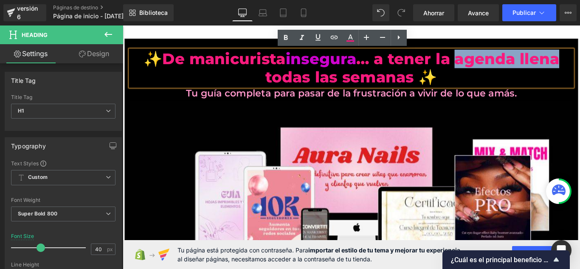
drag, startPoint x: 580, startPoint y: 63, endPoint x: 610, endPoint y: 65, distance: 29.8
click at [580, 65] on font "✨De manicurista insegura … a tener la agenda llena todas las semanas ✨" at bounding box center [379, 73] width 467 height 41
click at [576, 62] on font "✨De manicurista insegura … a tener la agenda llena todas las semanas ✨" at bounding box center [379, 73] width 467 height 41
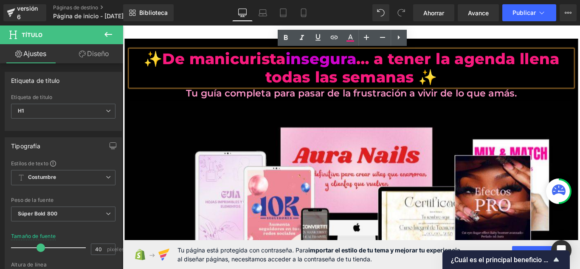
click at [580, 67] on h1 "✨De manicurista insegura … a tener la agenda llena todas las semanas ✨" at bounding box center [379, 73] width 497 height 41
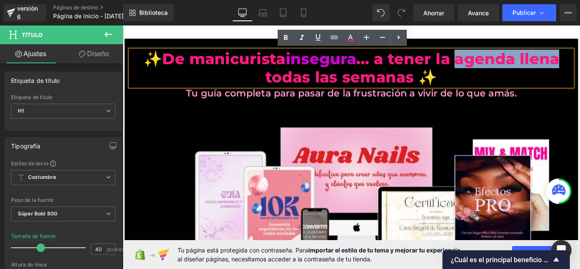
drag, startPoint x: 594, startPoint y: 63, endPoint x: 496, endPoint y: 68, distance: 97.8
click at [496, 68] on font "✨De manicurista insegura … a tener la agenda llena todas las semanas ✨" at bounding box center [379, 73] width 467 height 41
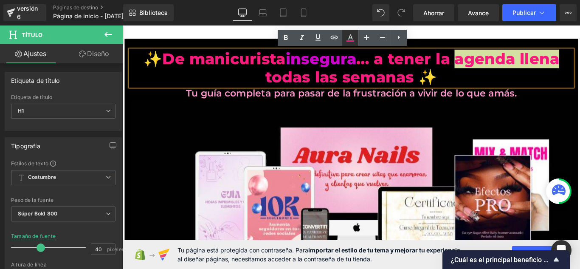
click at [354, 33] on icon at bounding box center [350, 38] width 10 height 10
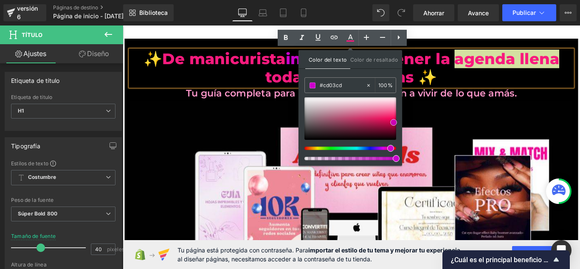
click at [395, 121] on span at bounding box center [393, 122] width 7 height 7
click at [323, 85] on input "#cd03cd" at bounding box center [343, 85] width 46 height 9
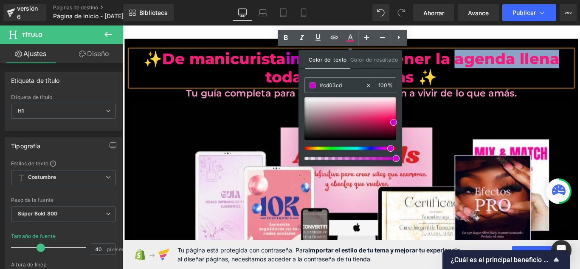
click at [248, 116] on img at bounding box center [379, 222] width 497 height 225
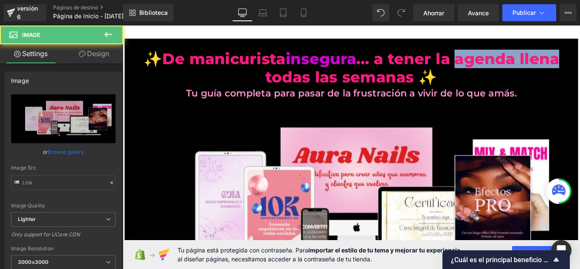
click at [473, 61] on font "✨De manicurista insegura … a tener la agenda llena todas las semanas ✨" at bounding box center [379, 73] width 467 height 41
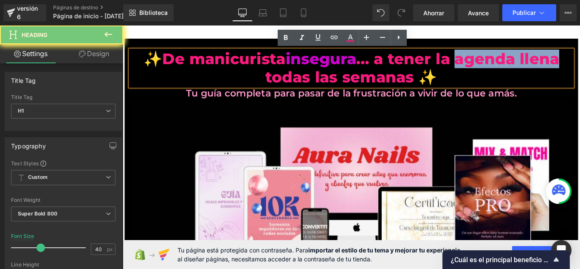
click at [513, 62] on font "✨De manicurista insegura … a tener la agenda llena todas las semanas ✨" at bounding box center [379, 73] width 467 height 41
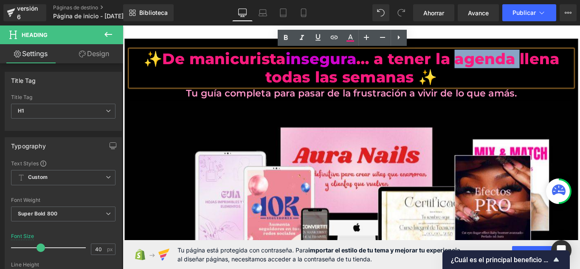
drag, startPoint x: 611, startPoint y: 61, endPoint x: 578, endPoint y: 57, distance: 33.8
click at [538, 63] on font "✨De manicurista insegura … a tener la agenda llena todas las semanas ✨" at bounding box center [379, 73] width 467 height 41
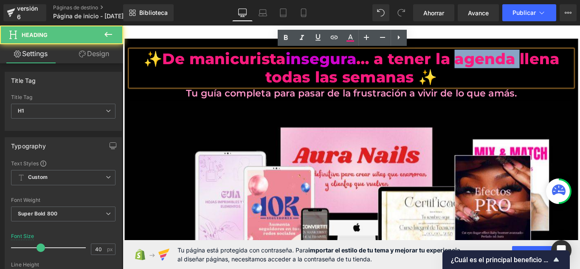
click at [580, 61] on font "✨De manicurista insegura … a tener la agenda llena todas las semanas ✨" at bounding box center [379, 73] width 467 height 41
drag, startPoint x: 617, startPoint y: 63, endPoint x: 497, endPoint y: 65, distance: 120.6
click at [497, 65] on h1 "✨De manicurista insegura … a tener la agenda llena todas las semanas ✨" at bounding box center [379, 73] width 497 height 41
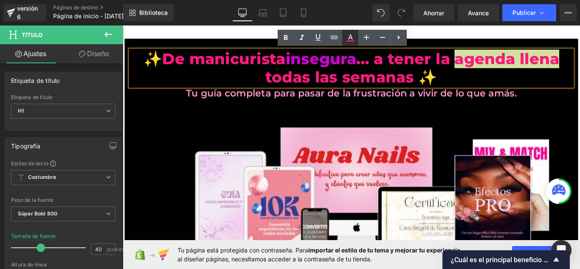
click at [356, 38] on link at bounding box center [350, 38] width 16 height 16
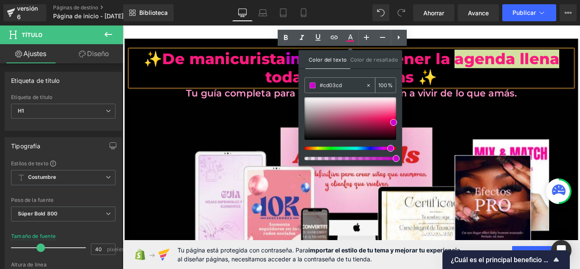
click at [357, 87] on input "#cd03cd" at bounding box center [343, 85] width 46 height 9
paste input "#"
type input "##cd03cd"
type input "0"
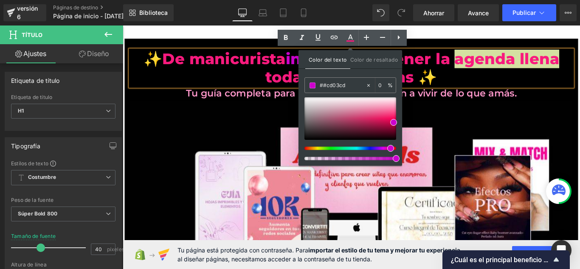
click at [386, 147] on div at bounding box center [347, 147] width 92 height 3
click at [380, 147] on div at bounding box center [347, 147] width 92 height 3
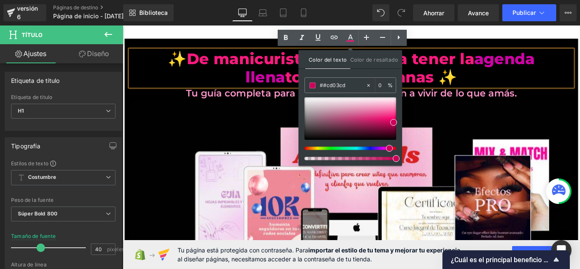
type input "#cd03a5"
type input "100"
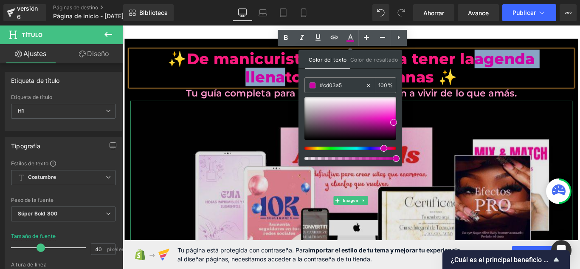
click at [448, 127] on img at bounding box center [379, 222] width 497 height 225
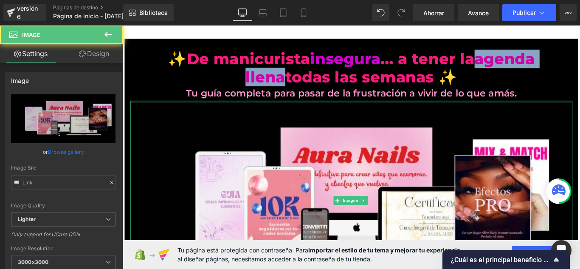
type input "https://ucarecdn.com/b7f307dd-9717-45f6-a002-0da45d217cbc/-/format/auto/-/previ…"
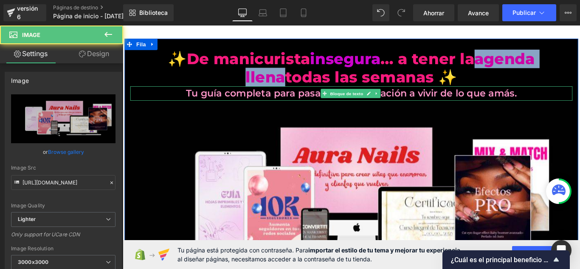
click at [568, 97] on p "Tu guía completa para pasar de la frustración a vivir de lo que amás." at bounding box center [379, 102] width 497 height 16
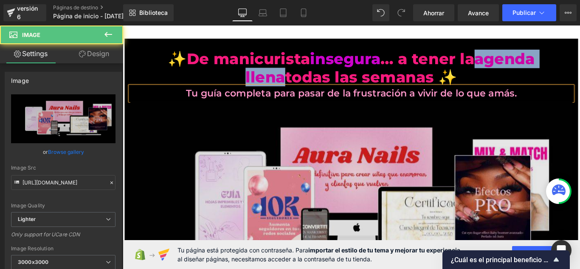
click at [576, 117] on img at bounding box center [379, 222] width 497 height 225
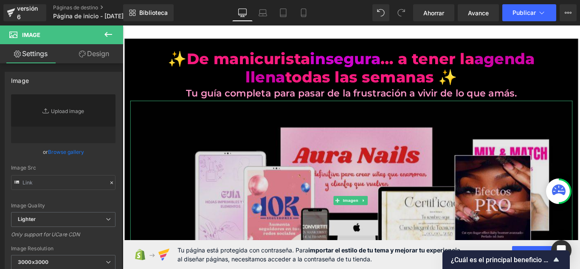
type input "https://ucarecdn.com/b7f307dd-9717-45f6-a002-0da45d217cbc/-/format/auto/-/previ…"
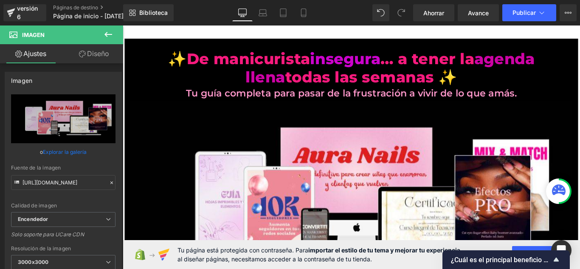
click at [414, 24] on div "Biblioteca De oficina De oficina Computadora portátil Tableta Móvil Ahorrar Ava…" at bounding box center [351, 12] width 457 height 25
click at [302, 15] on icon at bounding box center [303, 15] width 5 height 0
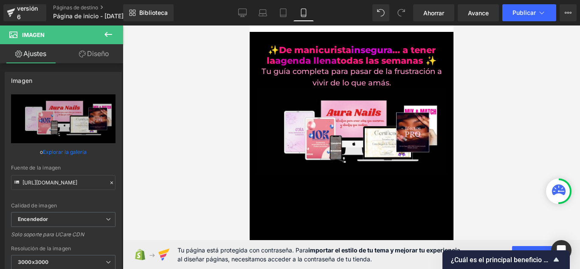
scroll to position [0, 0]
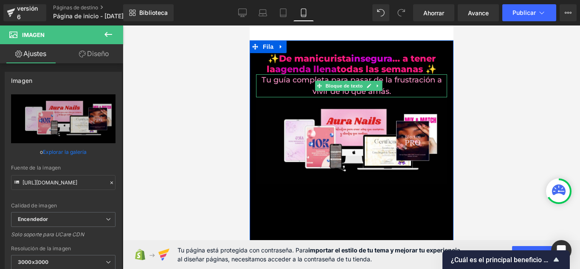
click at [317, 80] on font "Tu guía completa para pasar de la frustración a vivir de lo que amás." at bounding box center [351, 85] width 180 height 21
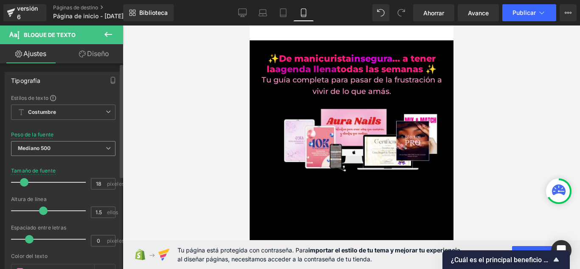
click at [73, 145] on span "Mediano 500" at bounding box center [63, 148] width 104 height 15
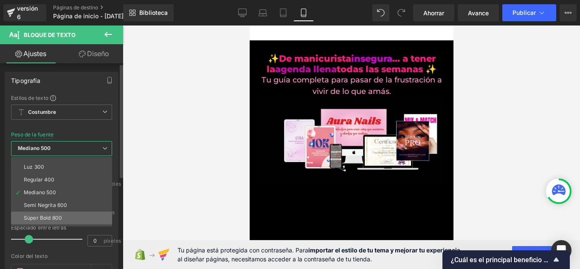
scroll to position [42, 0]
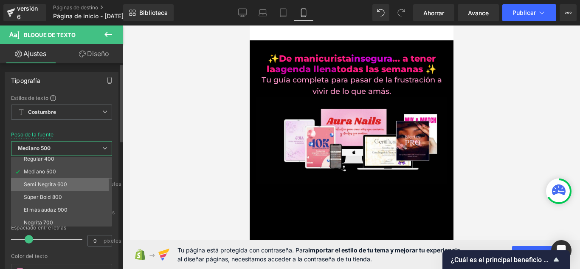
click at [67, 186] on font "Semi Negrita 600" at bounding box center [45, 184] width 43 height 6
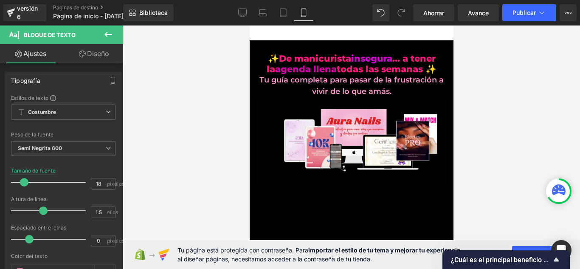
click at [191, 109] on div at bounding box center [351, 146] width 457 height 243
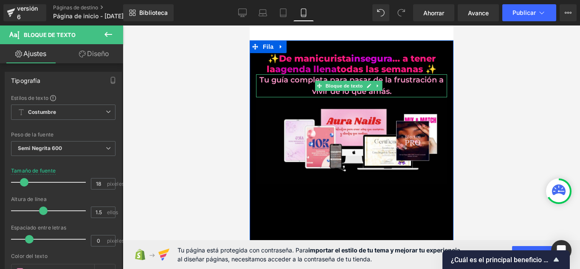
click at [263, 81] on font "Tu guía completa para pasar de la frustración a vivir de lo que amás." at bounding box center [351, 85] width 184 height 21
click at [256, 80] on div "Tu guía completa para pasar de la frustración a vivir de lo que amás." at bounding box center [351, 85] width 191 height 23
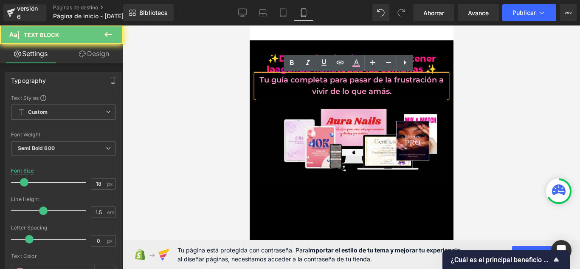
click at [259, 80] on font "Tu guía completa para pasar de la frustración a vivir de lo que amás." at bounding box center [351, 85] width 184 height 21
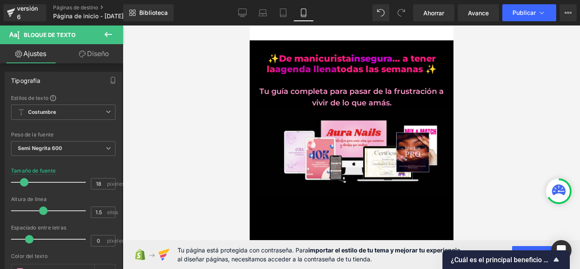
click at [220, 79] on div at bounding box center [351, 146] width 457 height 243
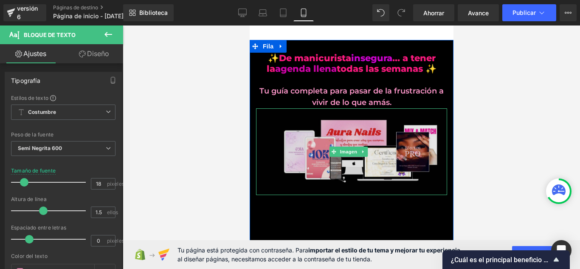
scroll to position [0, 0]
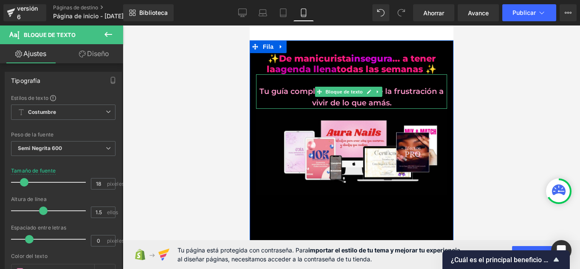
click at [274, 98] on p "Tu guía completa para pasar de la frustración a vivir de lo que amás." at bounding box center [351, 97] width 191 height 23
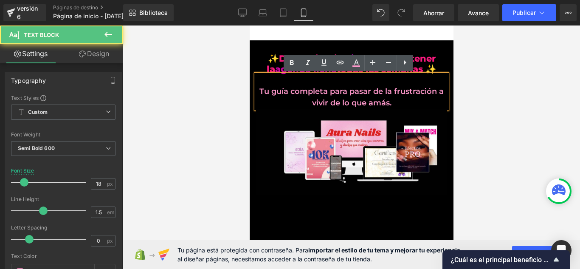
click at [190, 108] on div at bounding box center [351, 146] width 457 height 243
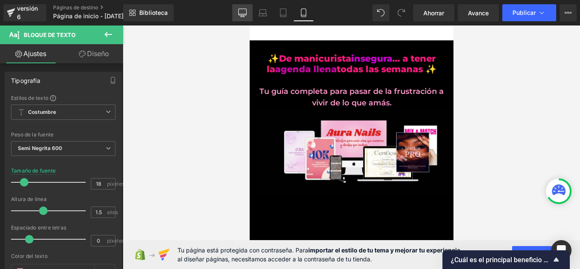
click at [242, 14] on icon at bounding box center [242, 12] width 8 height 8
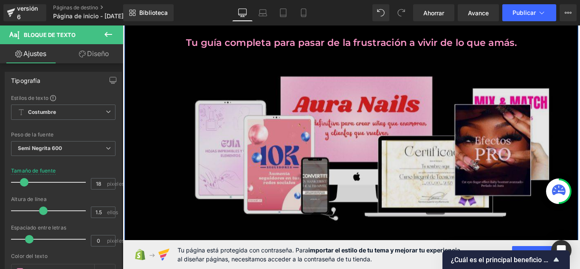
scroll to position [113, 0]
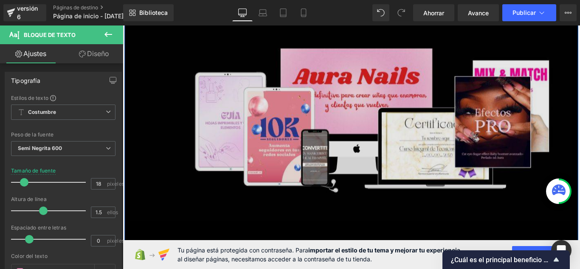
click at [181, 110] on img at bounding box center [379, 133] width 497 height 225
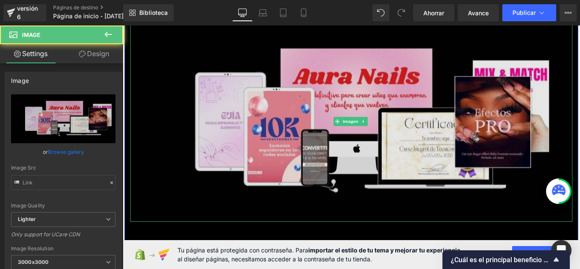
type input "https://ucarecdn.com/b7f307dd-9717-45f6-a002-0da45d217cbc/-/format/auto/-/previ…"
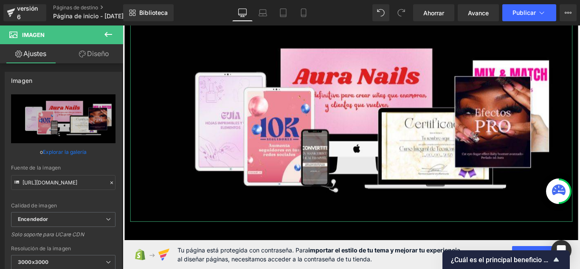
click at [90, 54] on font "Diseño" at bounding box center [98, 53] width 22 height 8
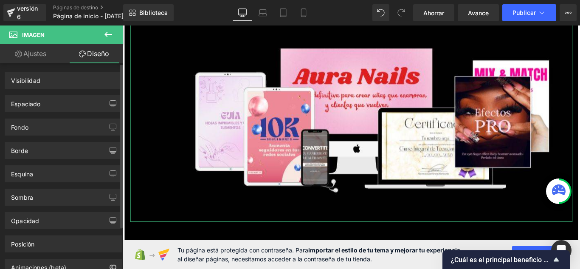
click at [60, 141] on div "Borde Estilo de borde Costumbre" at bounding box center [63, 146] width 127 height 23
click at [45, 149] on div "Borde" at bounding box center [63, 150] width 116 height 16
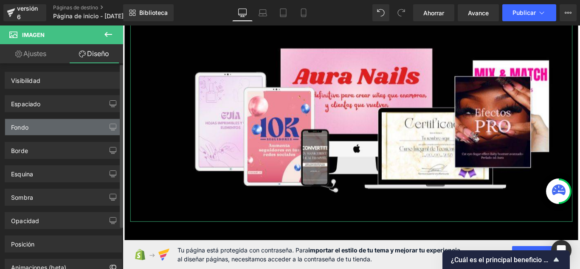
click at [77, 127] on div "Fondo" at bounding box center [63, 127] width 116 height 16
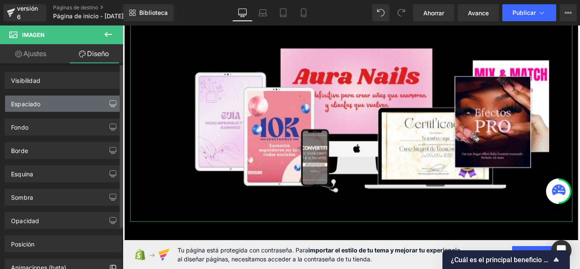
click at [106, 109] on button "button" at bounding box center [113, 104] width 14 height 16
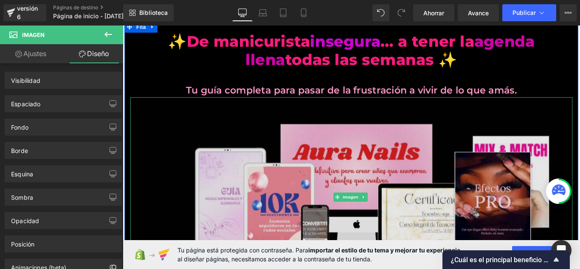
scroll to position [0, 0]
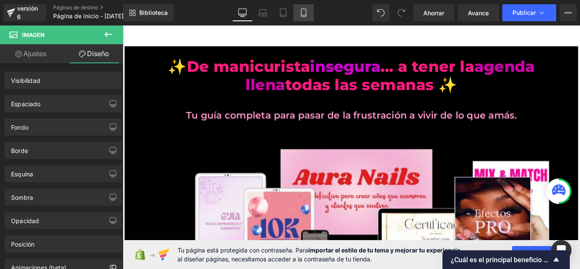
click at [301, 20] on link "Móvil" at bounding box center [303, 12] width 20 height 17
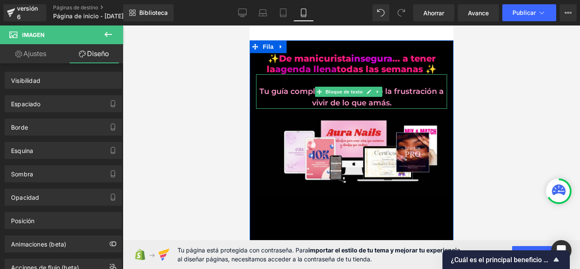
click at [265, 92] on font "Tu guía completa para pasar de la frustración a vivir de lo que amás." at bounding box center [351, 97] width 184 height 21
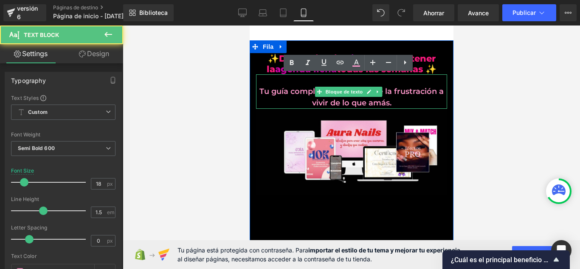
click at [259, 91] on font "Tu guía completa para pasar de la frustración a vivir de lo que amás." at bounding box center [351, 97] width 184 height 21
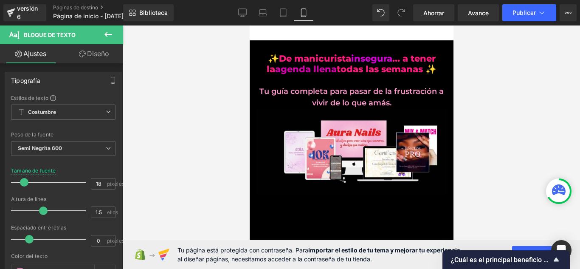
click at [203, 96] on div at bounding box center [351, 146] width 457 height 243
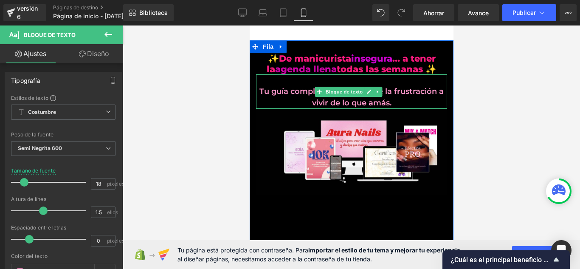
click at [284, 87] on font "Tu guía completa para pasar de la frustración a vivir de lo que amás." at bounding box center [351, 97] width 184 height 21
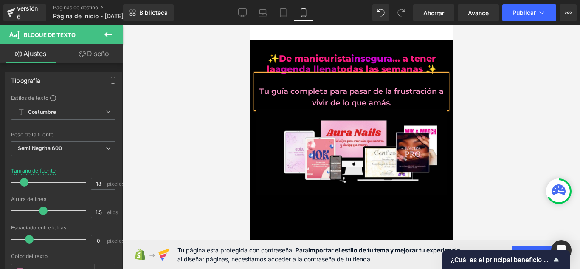
click at [227, 98] on div at bounding box center [351, 146] width 457 height 243
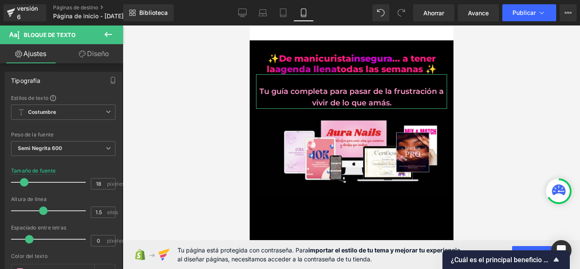
click at [111, 57] on link "Diseño" at bounding box center [94, 53] width 62 height 19
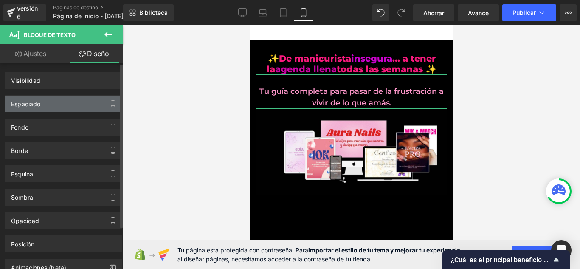
click at [84, 105] on div "Espaciado" at bounding box center [63, 104] width 116 height 16
click at [93, 97] on div "Espaciado" at bounding box center [63, 104] width 116 height 16
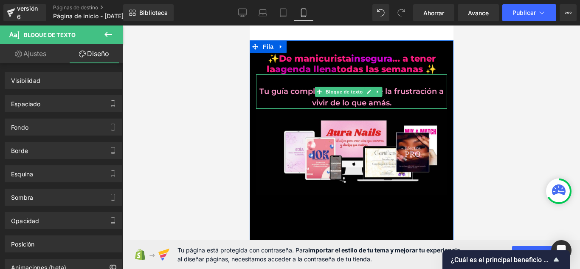
click at [268, 90] on p "Tu guía completa para pasar de la frustración a vivir de lo que amás." at bounding box center [351, 97] width 191 height 23
click at [293, 91] on font "Tu guía completa para pasar de la frustración a vivir de lo que amás." at bounding box center [351, 97] width 184 height 21
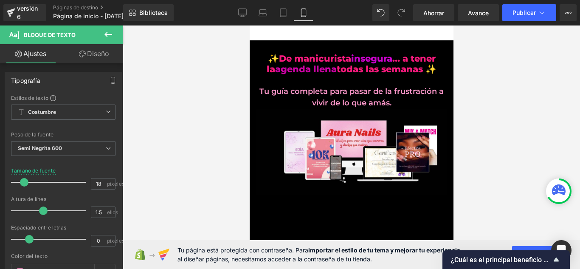
click at [92, 52] on font "Diseño" at bounding box center [98, 53] width 22 height 8
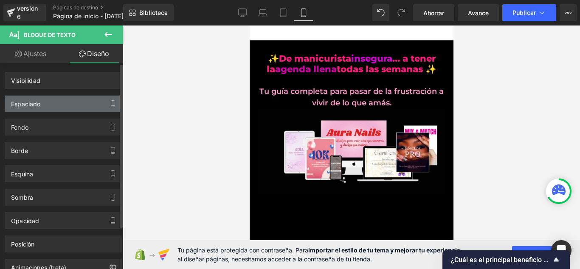
click at [77, 104] on div "Espaciado" at bounding box center [63, 104] width 116 height 16
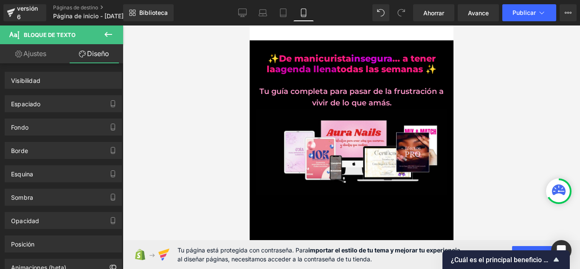
click at [68, 36] on font "Bloque de texto" at bounding box center [50, 34] width 52 height 7
click at [107, 35] on icon at bounding box center [108, 34] width 8 height 5
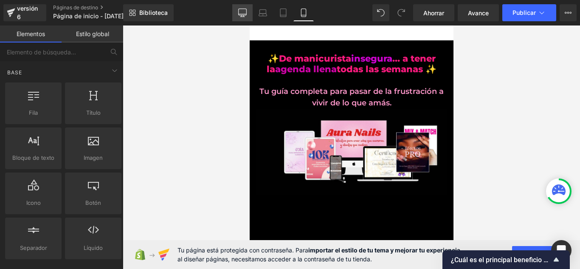
click at [242, 11] on icon at bounding box center [242, 12] width 8 height 8
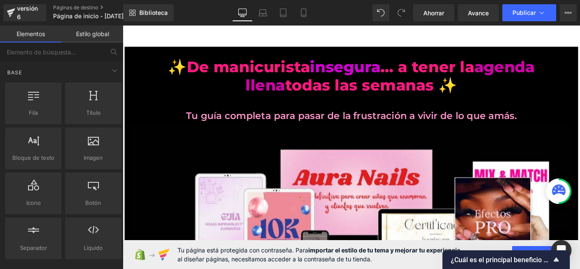
scroll to position [23, 0]
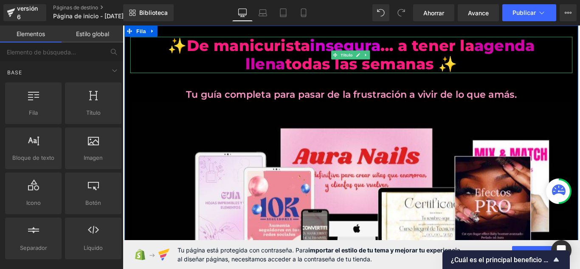
click at [271, 46] on font "✨De manicurista insegura … a tener la agenda llena todas las semanas ✨" at bounding box center [380, 58] width 412 height 41
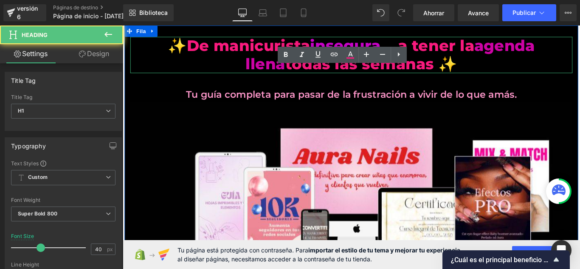
click at [261, 49] on font "✨De manicurista insegura … a tener la agenda llena todas las semanas ✨" at bounding box center [380, 58] width 412 height 41
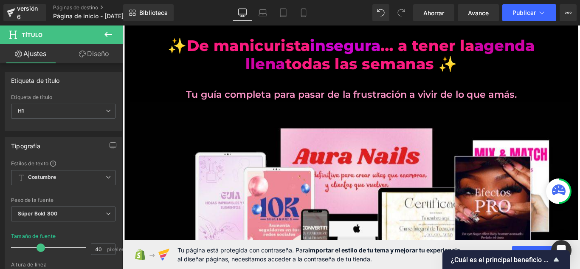
click at [106, 56] on font "Diseño" at bounding box center [98, 53] width 22 height 8
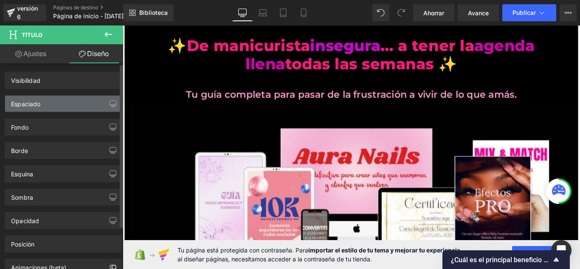
click at [85, 103] on div "Espaciado" at bounding box center [63, 104] width 116 height 16
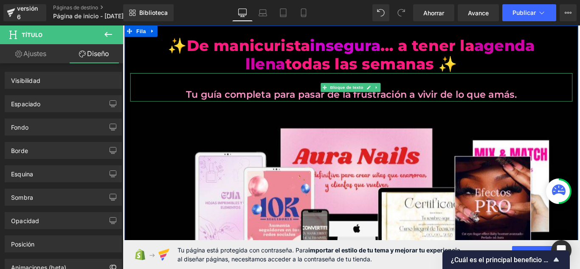
click at [223, 100] on font "Tu guía completa para pasar de la frustración a vivir de lo que amás." at bounding box center [379, 102] width 371 height 13
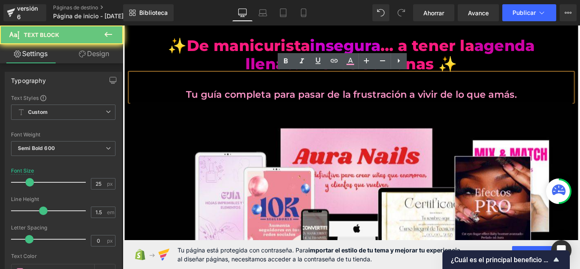
click at [224, 106] on font "Tu guía completa para pasar de la frustración a vivir de lo que amás." at bounding box center [379, 102] width 371 height 13
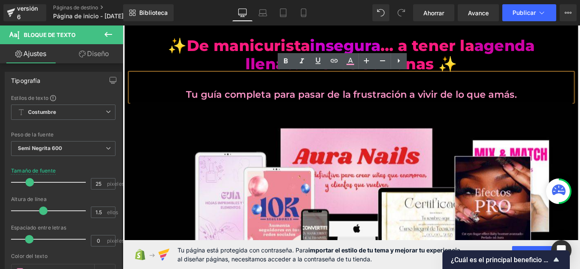
click at [290, 101] on font "Tu guía completa para pasar de la frustración a vivir de lo que amás." at bounding box center [379, 102] width 371 height 13
click at [244, 98] on font "Tu guía completa para pasar de la frustración a vivir de lo que amás." at bounding box center [379, 102] width 371 height 13
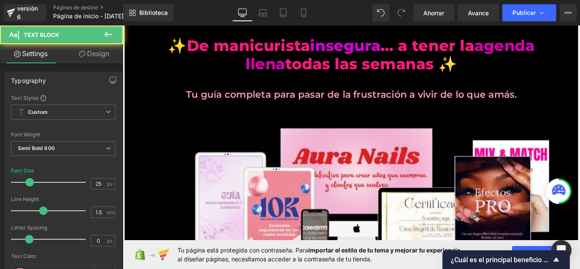
drag, startPoint x: 206, startPoint y: 94, endPoint x: 241, endPoint y: 90, distance: 35.4
click at [206, 95] on p "Tu guía completa para pasar de la frustración a vivir de lo que amás." at bounding box center [379, 103] width 497 height 16
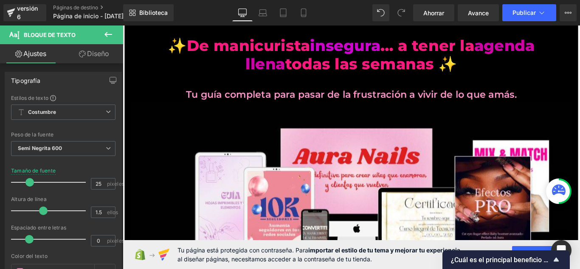
click at [108, 60] on link "Diseño" at bounding box center [94, 53] width 62 height 19
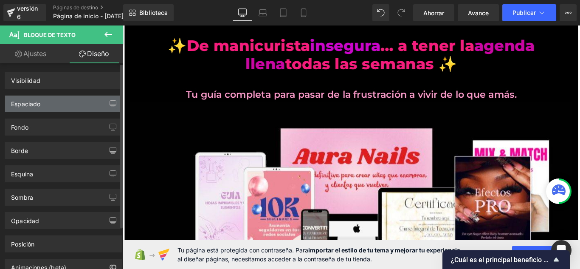
click at [102, 109] on div "Espaciado" at bounding box center [63, 104] width 116 height 16
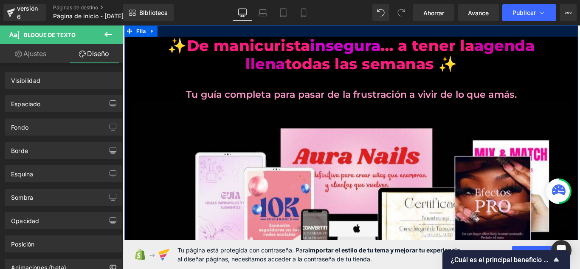
click at [185, 26] on div at bounding box center [379, 31] width 509 height 13
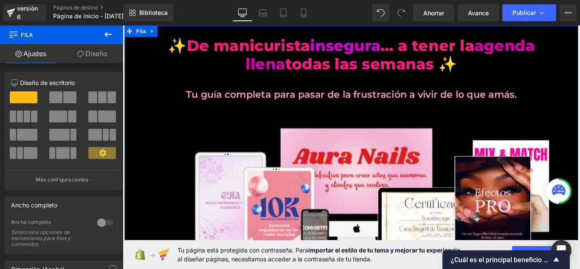
click at [83, 57] on link "Diseño" at bounding box center [93, 53] width 62 height 19
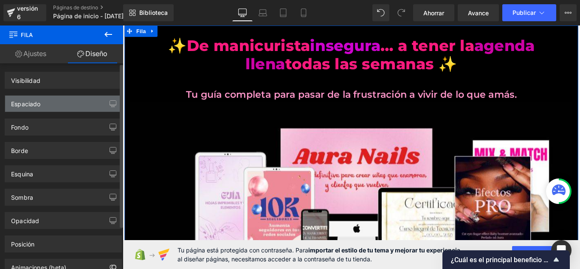
click at [66, 110] on div "Espaciado" at bounding box center [63, 104] width 116 height 16
click at [93, 104] on div "Espaciado" at bounding box center [63, 104] width 116 height 16
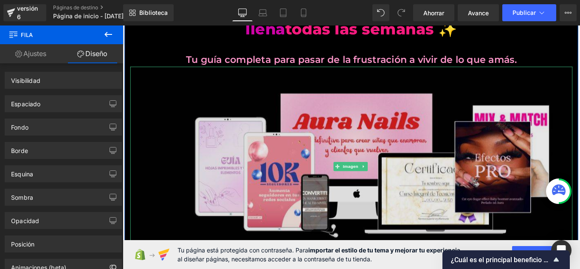
click at [143, 113] on img at bounding box center [379, 184] width 497 height 225
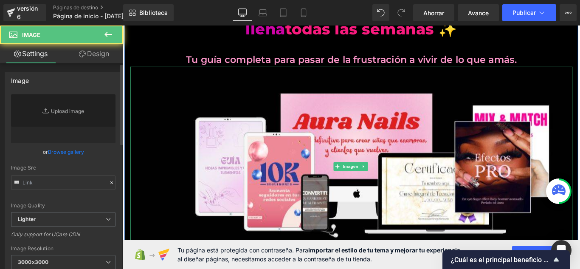
scroll to position [66, 0]
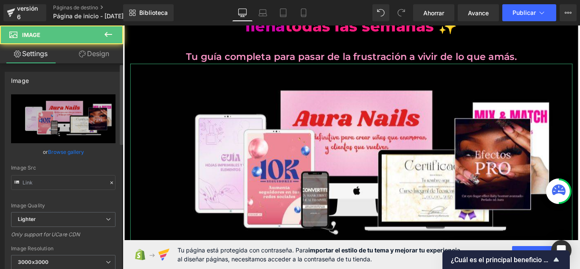
type input "https://ucarecdn.com/b7f307dd-9717-45f6-a002-0da45d217cbc/-/format/auto/-/previ…"
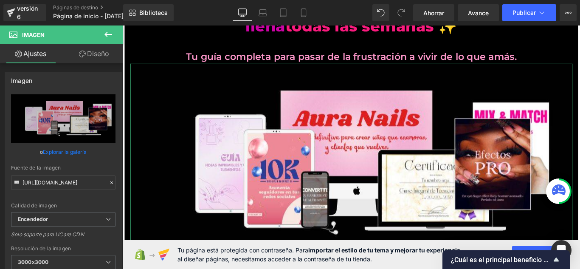
click at [89, 56] on font "Diseño" at bounding box center [98, 53] width 22 height 8
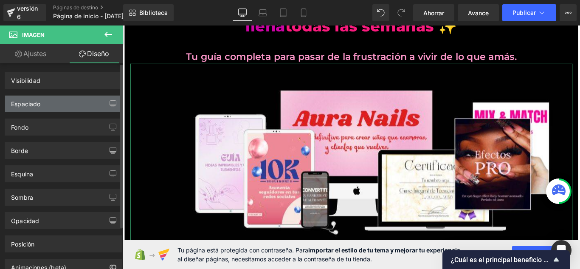
click at [81, 108] on div "Espaciado" at bounding box center [63, 104] width 116 height 16
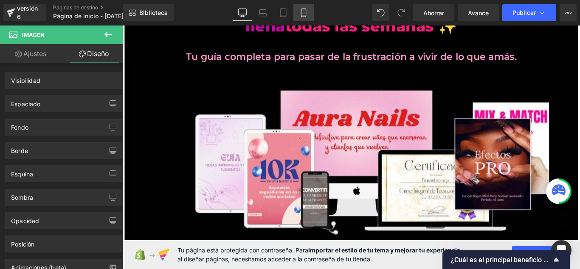
click at [304, 18] on link "Móvil" at bounding box center [303, 12] width 20 height 17
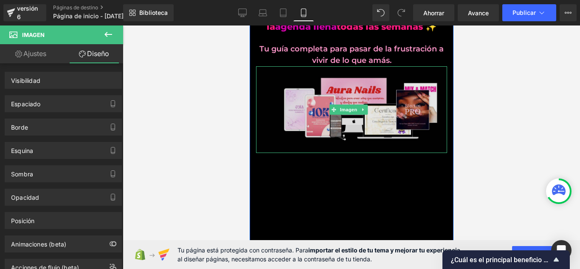
scroll to position [0, 0]
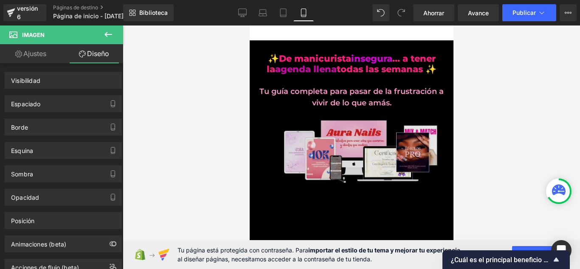
click at [283, 140] on img at bounding box center [351, 152] width 191 height 86
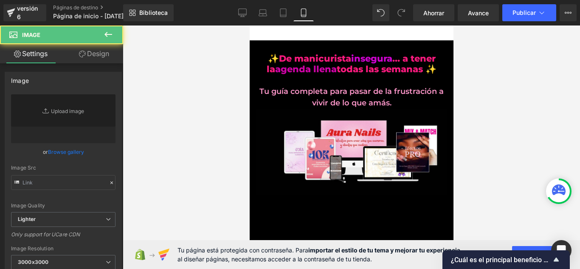
type input "https://ucarecdn.com/b7f307dd-9717-45f6-a002-0da45d217cbc/-/format/auto/-/previ…"
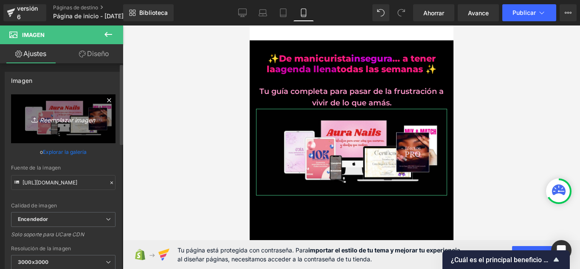
click at [73, 121] on font "Reemplazar imagen" at bounding box center [67, 119] width 55 height 7
type input "C:\fakepath\hhh.jpg"
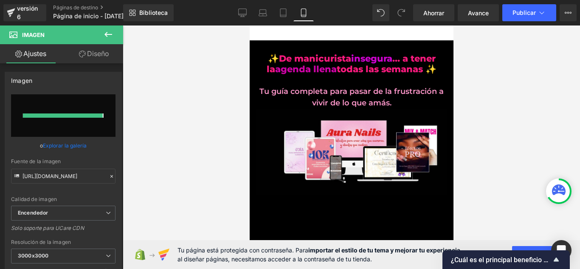
type input "https://ucarecdn.com/28f6f62c-f508-4597-9a92-3650cb848e66/-/format/auto/-/previ…"
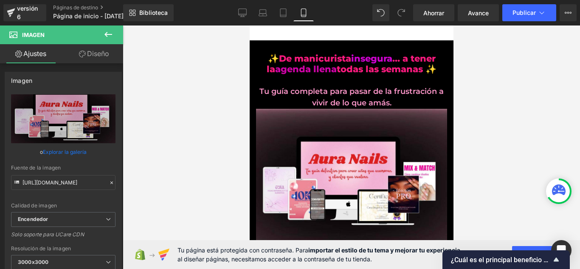
click at [216, 135] on div at bounding box center [351, 146] width 457 height 243
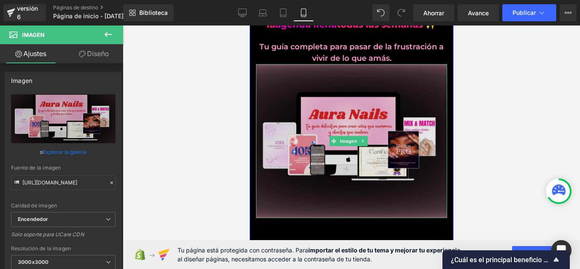
scroll to position [42, 0]
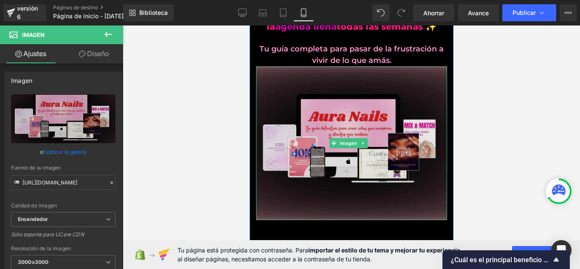
click at [267, 90] on img at bounding box center [351, 143] width 191 height 154
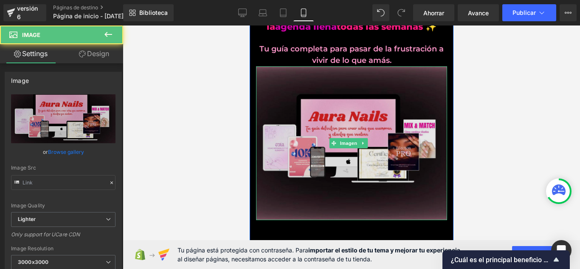
type input "https://ucarecdn.com/28f6f62c-f508-4597-9a92-3650cb848e66/-/format/auto/-/previ…"
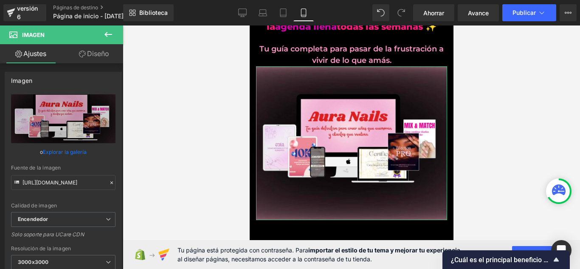
click at [104, 51] on font "Diseño" at bounding box center [98, 53] width 22 height 8
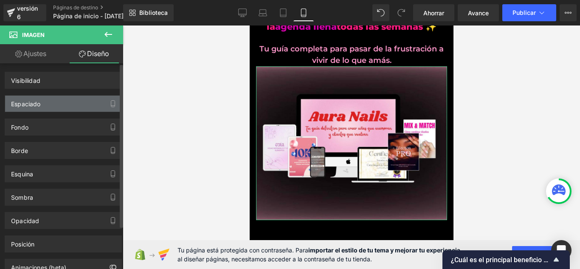
click at [74, 103] on div "Espaciado" at bounding box center [63, 104] width 116 height 16
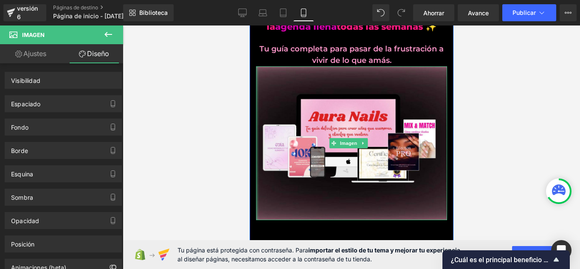
drag, startPoint x: 256, startPoint y: 109, endPoint x: 247, endPoint y: 110, distance: 9.4
click at [249, 110] on html "Saltar al contenido Entregar Cerrar búsqueda Hogar Catalogar ✨De manicurista in…" at bounding box center [351, 250] width 204 height 534
click at [252, 111] on div "✨De manicurista insegura … a tener la agenda llena todas las semanas ✨ Título T…" at bounding box center [351, 115] width 204 height 209
click at [253, 111] on div "✨De manicurista insegura … a tener la agenda llena todas las semanas ✨ Título T…" at bounding box center [351, 115] width 204 height 209
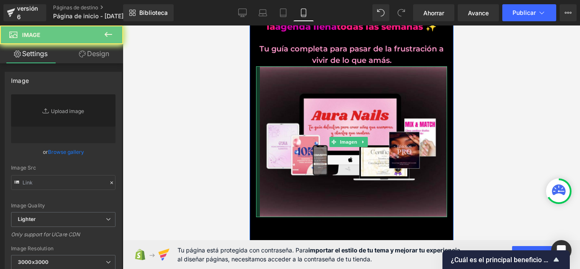
drag, startPoint x: 259, startPoint y: 111, endPoint x: 215, endPoint y: 114, distance: 43.9
click at [249, 114] on html "Saltar al contenido Entregar Cerrar búsqueda Hogar Catalogar ✨De manicurista in…" at bounding box center [351, 248] width 204 height 531
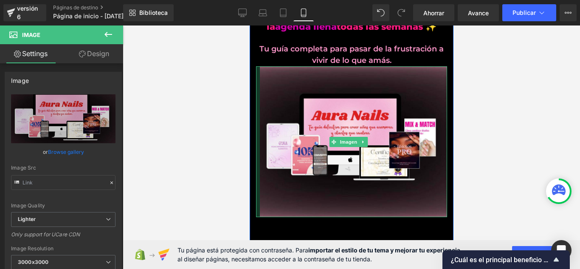
type input "https://ucarecdn.com/28f6f62c-f508-4597-9a92-3650cb848e66/-/format/auto/-/previ…"
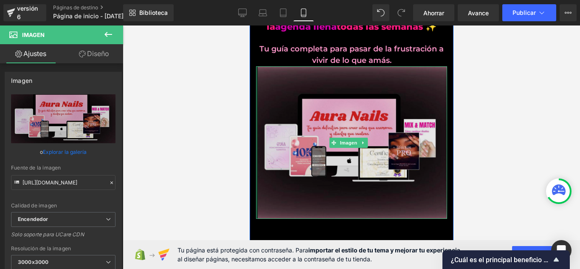
click at [258, 110] on img at bounding box center [351, 142] width 191 height 152
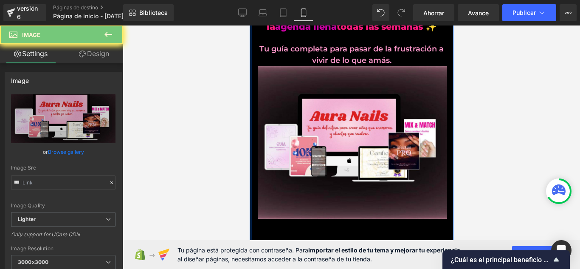
type input "https://ucarecdn.com/28f6f62c-f508-4597-9a92-3650cb848e66/-/format/auto/-/previ…"
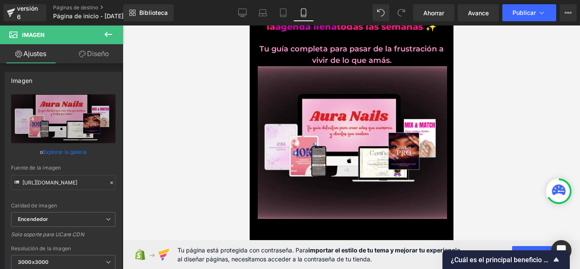
drag, startPoint x: 258, startPoint y: 110, endPoint x: 448, endPoint y: 112, distance: 190.6
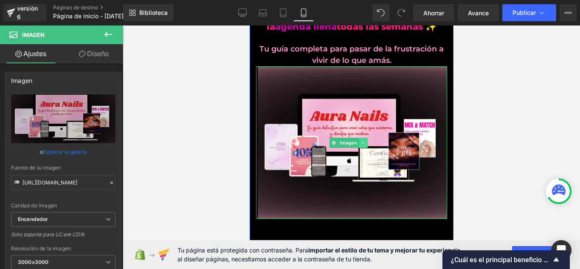
click at [364, 140] on icon at bounding box center [362, 142] width 5 height 5
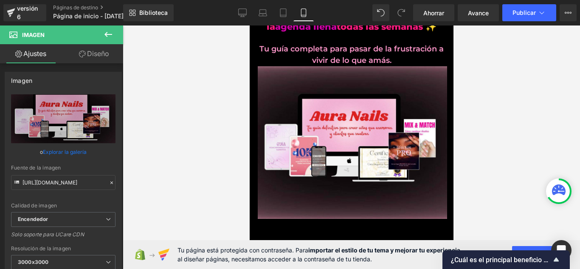
click at [486, 112] on div at bounding box center [351, 146] width 457 height 243
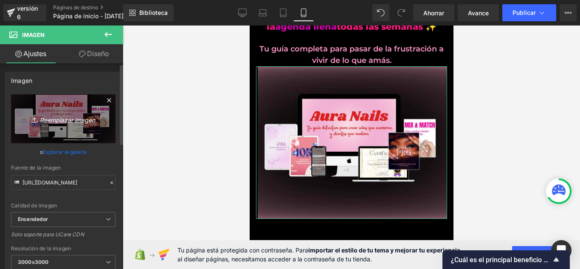
click at [76, 125] on link "Reemplazar imagen" at bounding box center [63, 118] width 104 height 49
type input "C:\fakepath\hyhhhh.jpg"
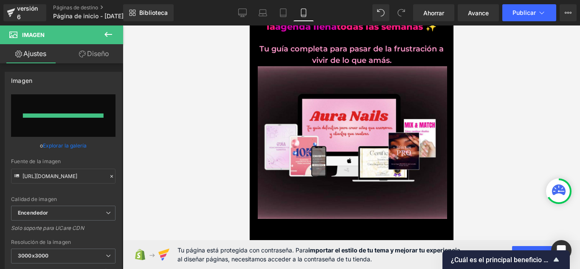
type input "[URL][DOMAIN_NAME]"
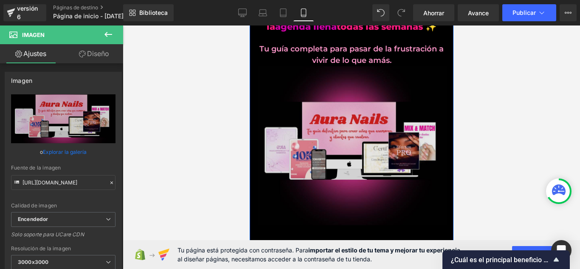
scroll to position [0, 0]
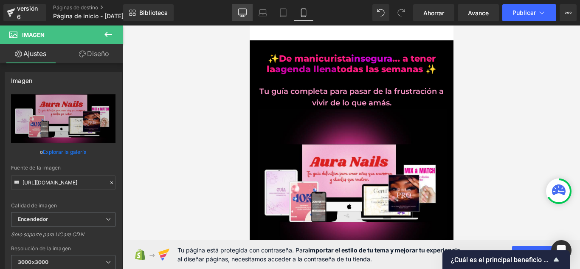
click at [246, 16] on link "De oficina" at bounding box center [242, 12] width 20 height 17
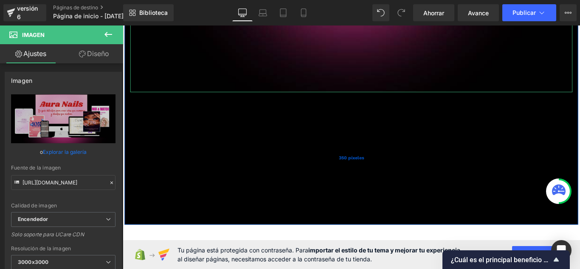
scroll to position [467, 0]
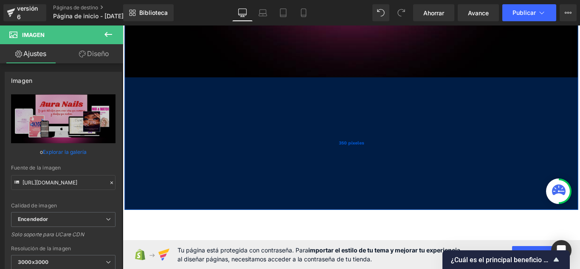
click at [158, 136] on div "350 píxeles" at bounding box center [379, 158] width 509 height 149
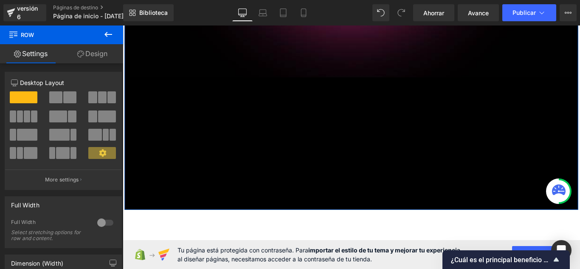
scroll to position [0, 0]
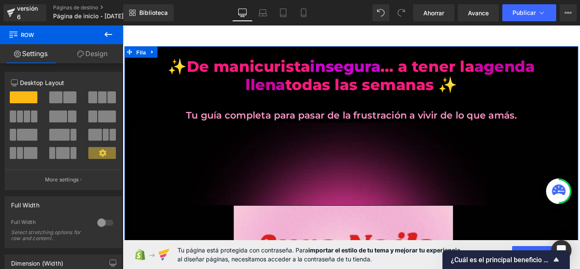
click at [92, 53] on link "Design" at bounding box center [93, 53] width 62 height 19
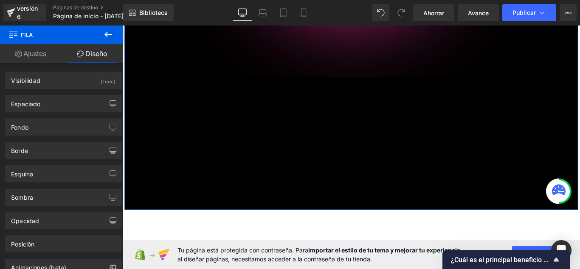
click at [44, 58] on link "Ajustes" at bounding box center [31, 53] width 62 height 19
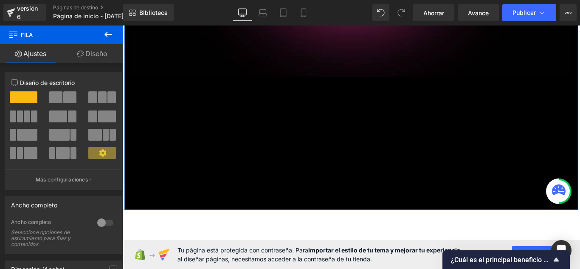
click at [82, 55] on icon at bounding box center [80, 54] width 7 height 7
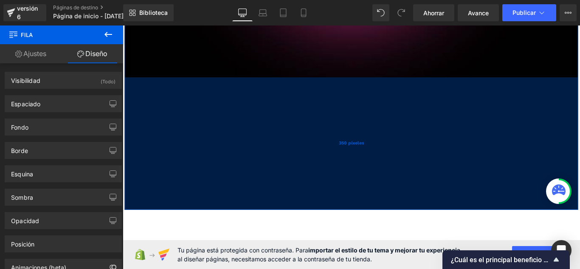
drag, startPoint x: 182, startPoint y: 181, endPoint x: 203, endPoint y: 155, distance: 33.0
click at [183, 181] on div "350 píxeles" at bounding box center [379, 158] width 509 height 149
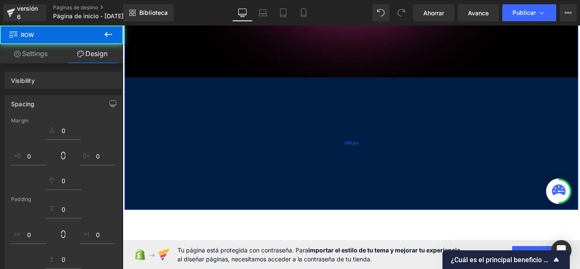
click at [203, 155] on div "350px" at bounding box center [379, 158] width 509 height 149
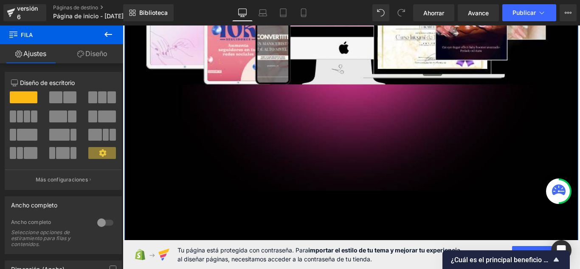
click at [104, 49] on link "Diseño" at bounding box center [93, 53] width 62 height 19
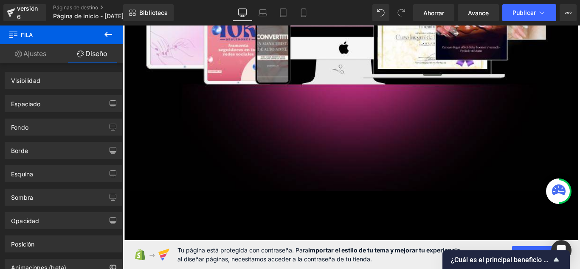
click at [109, 39] on icon at bounding box center [108, 34] width 10 height 10
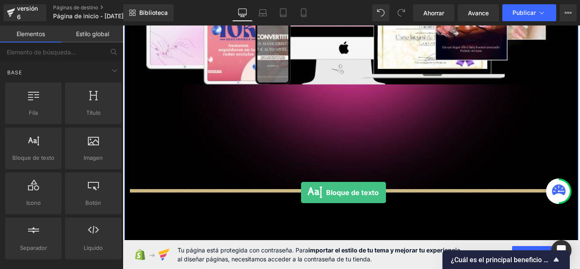
drag, startPoint x: 231, startPoint y: 184, endPoint x: 323, endPoint y: 213, distance: 96.1
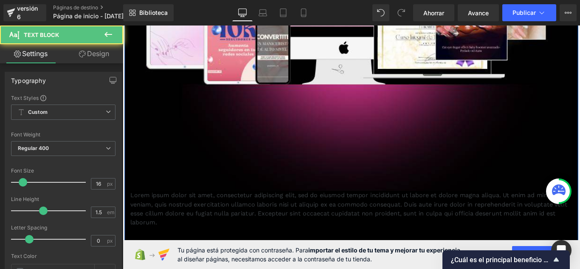
scroll to position [425, 0]
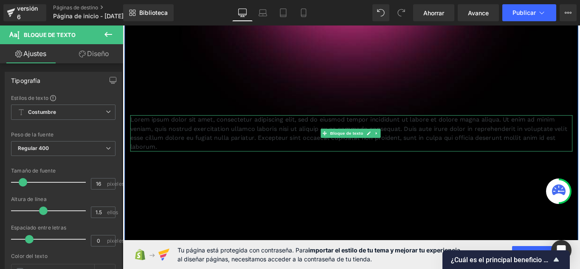
click at [285, 150] on font "Lorem ipsum dolor sit amet, consectetur adipiscing elit, sed do eiusmod tempor …" at bounding box center [376, 146] width 491 height 39
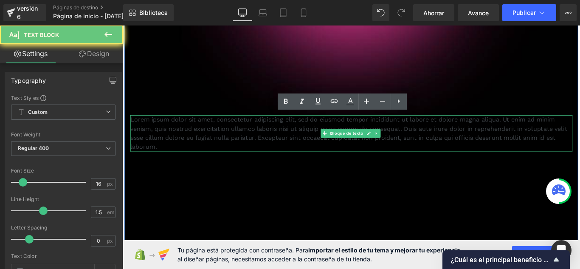
click at [285, 150] on font "Lorem ipsum dolor sit amet, consectetur adipiscing elit, sed do eiusmod tempor …" at bounding box center [376, 146] width 491 height 39
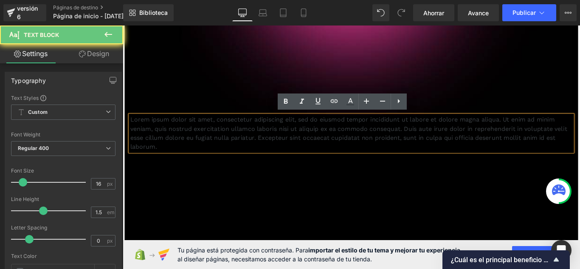
click at [285, 150] on font "Lorem ipsum dolor sit amet, consectetur adipiscing elit, sed do eiusmod tempor …" at bounding box center [376, 146] width 491 height 39
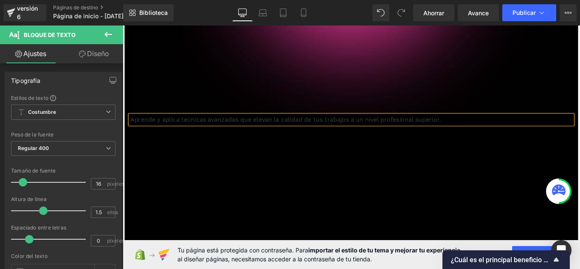
click at [367, 127] on font "Aprende y aplica tecnicas avanzadas que elevan la calidad de tus trabajos a un …" at bounding box center [305, 131] width 349 height 8
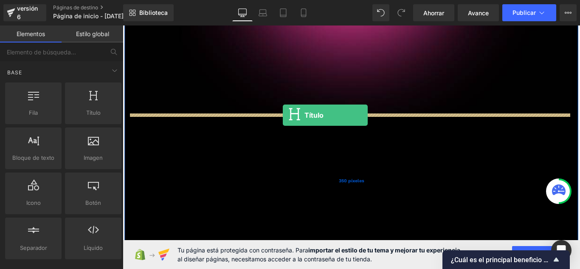
drag, startPoint x: 218, startPoint y: 138, endPoint x: 303, endPoint y: 126, distance: 85.7
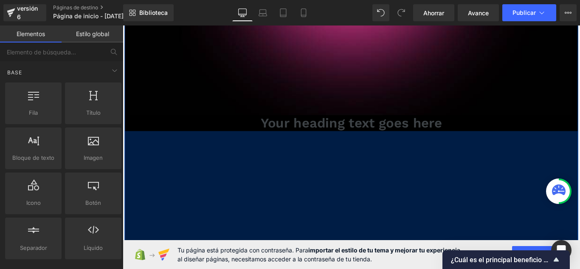
click at [329, 133] on h1 "Your heading text goes here" at bounding box center [379, 135] width 497 height 18
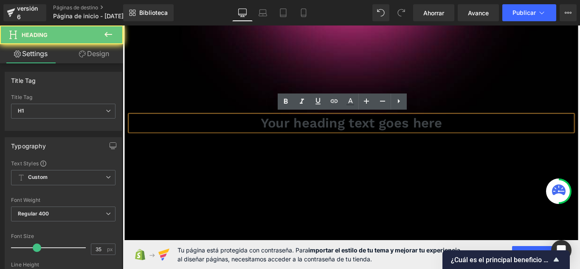
click at [329, 134] on h1 "Your heading text goes here" at bounding box center [379, 135] width 497 height 18
click at [329, 133] on h1 "Your heading text goes here" at bounding box center [379, 135] width 497 height 18
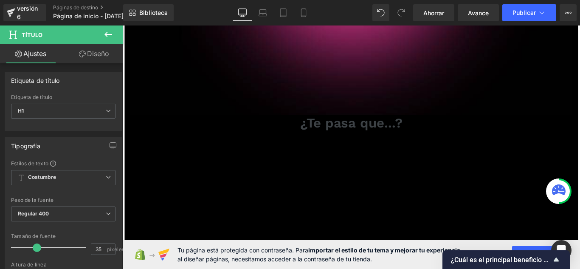
click at [86, 54] on link "Diseño" at bounding box center [94, 53] width 62 height 19
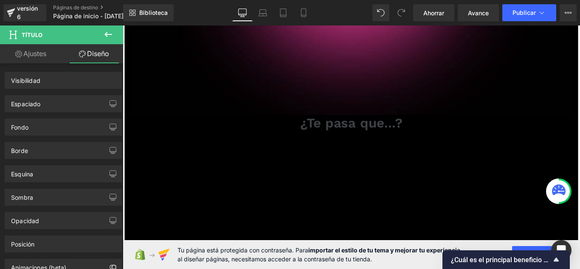
click at [46, 56] on font "Ajustes" at bounding box center [34, 53] width 23 height 8
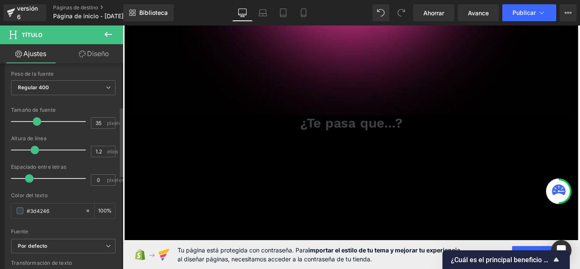
scroll to position [127, 0]
click at [22, 208] on span at bounding box center [20, 209] width 7 height 7
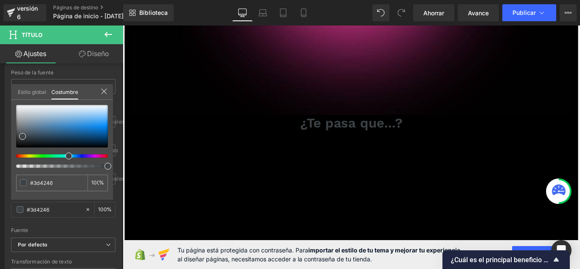
click at [149, 170] on body "Saltar al contenido Entregar Cerrar búsqueda Hogar Catalogar ✨De manicurista in…" at bounding box center [380, 9] width 514 height 816
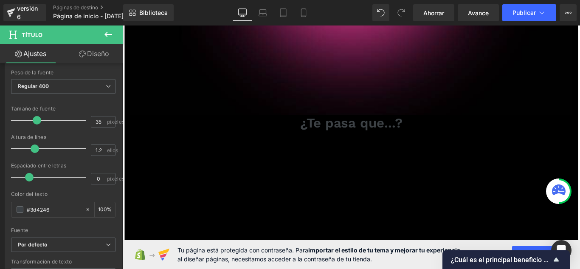
click at [106, 37] on icon at bounding box center [108, 34] width 10 height 10
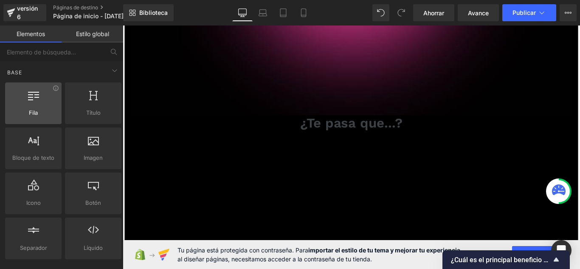
click at [40, 106] on div at bounding box center [33, 98] width 51 height 19
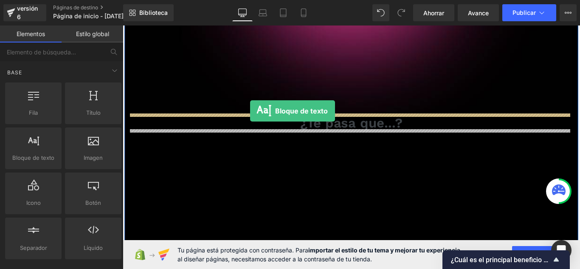
drag, startPoint x: 148, startPoint y: 177, endPoint x: 266, endPoint y: 121, distance: 130.7
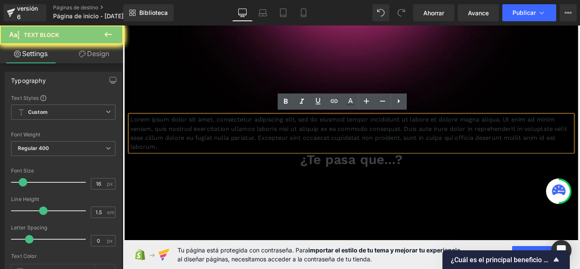
click at [256, 143] on p "Lorem ipsum dolor sit amet, consectetur adipiscing elit, sed do eiusmod tempor …" at bounding box center [379, 146] width 497 height 41
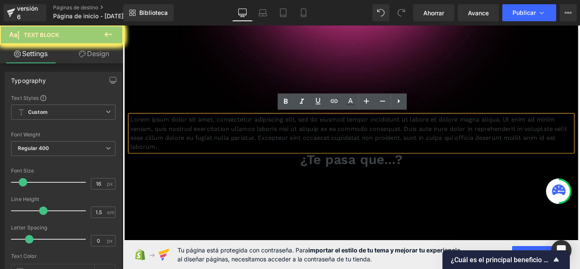
click at [235, 158] on p "Lorem ipsum dolor sit amet, consectetur adipiscing elit, sed do eiusmod tempor …" at bounding box center [379, 146] width 497 height 41
drag, startPoint x: 235, startPoint y: 158, endPoint x: 163, endPoint y: 150, distance: 72.6
click at [165, 149] on p "Lorem ipsum dolor sit amet, consectetur adipiscing elit, sed do eiusmod tempor …" at bounding box center [379, 146] width 497 height 41
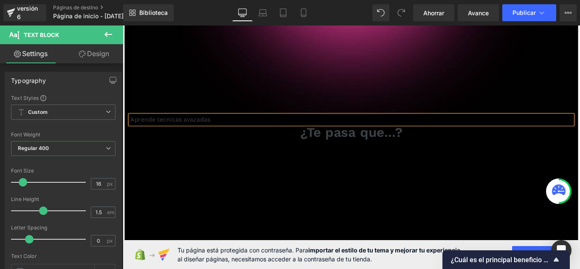
click at [156, 129] on p "Aprende tecnicas avazadas" at bounding box center [379, 131] width 497 height 10
click at [252, 127] on p "Aprende y aplica tecnicas avazadas" at bounding box center [379, 131] width 497 height 10
click at [243, 129] on p "Aprende y aplica tecnicas avazadas" at bounding box center [379, 131] width 497 height 10
click at [23, 268] on span at bounding box center [20, 271] width 7 height 7
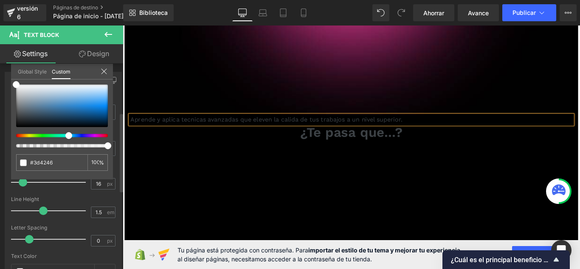
click at [104, 69] on icon at bounding box center [104, 71] width 7 height 7
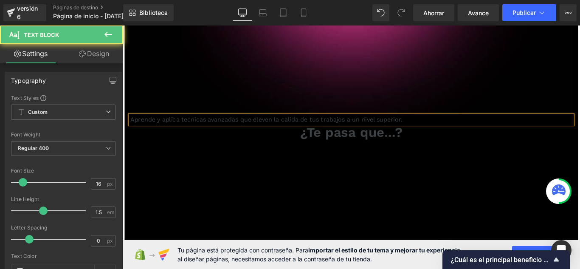
click at [202, 132] on p "Aprende y aplica tecnicas avanzadas que eleven la calida de tus trabajos a un n…" at bounding box center [379, 131] width 497 height 10
drag, startPoint x: 202, startPoint y: 132, endPoint x: 141, endPoint y: 170, distance: 72.3
click at [202, 132] on p "Aprende y aplica tecnicas avanzadas que eleven la calida de tus trabajos a un n…" at bounding box center [379, 131] width 497 height 10
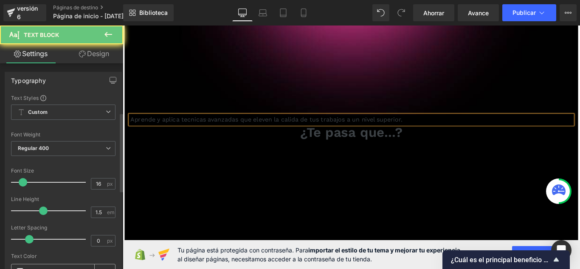
click at [18, 268] on span at bounding box center [20, 271] width 7 height 7
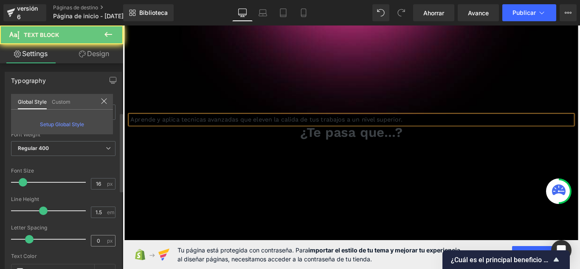
click at [101, 103] on icon at bounding box center [104, 101] width 7 height 7
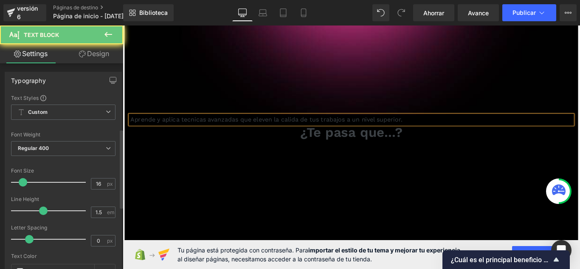
drag, startPoint x: 106, startPoint y: 167, endPoint x: 90, endPoint y: 174, distance: 17.0
click at [20, 268] on span at bounding box center [20, 271] width 7 height 7
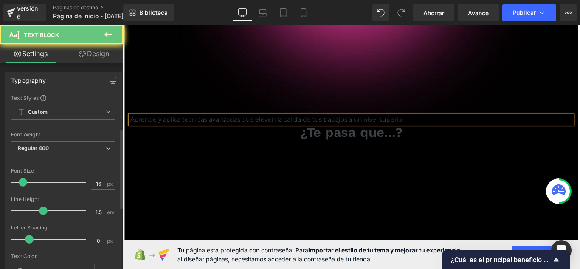
type input "#3d4246"
type input "100"
click at [98, 151] on span "Regular 400" at bounding box center [63, 148] width 104 height 15
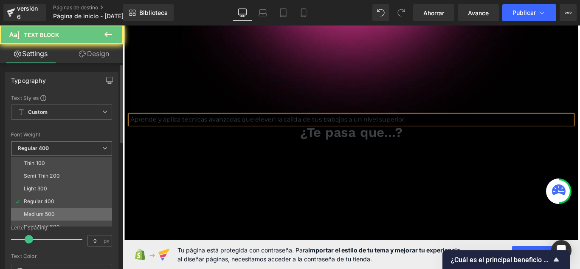
click at [70, 212] on li "Medium 500" at bounding box center [63, 214] width 105 height 13
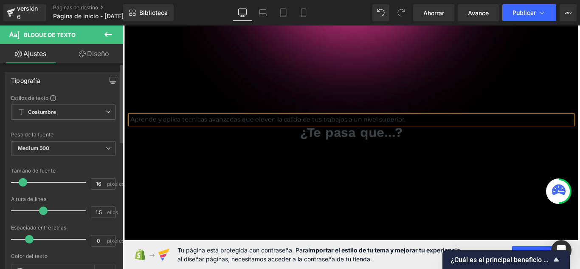
scroll to position [0, 0]
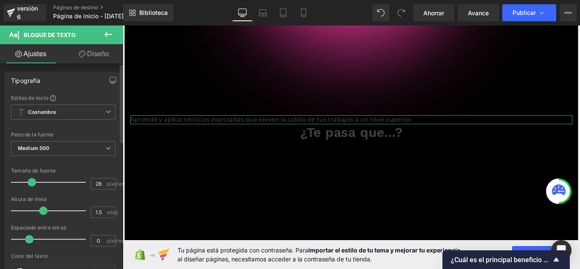
drag, startPoint x: 24, startPoint y: 180, endPoint x: 34, endPoint y: 181, distance: 9.4
click at [34, 181] on span at bounding box center [32, 182] width 8 height 8
drag, startPoint x: 33, startPoint y: 183, endPoint x: 110, endPoint y: 160, distance: 80.2
click at [32, 184] on span at bounding box center [33, 182] width 8 height 8
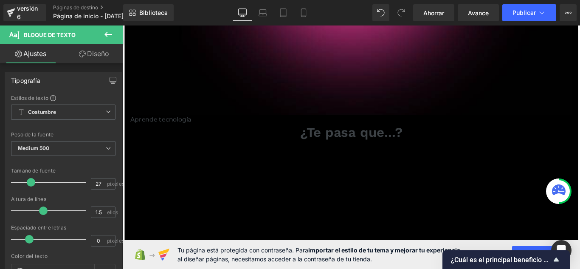
scroll to position [467, 0]
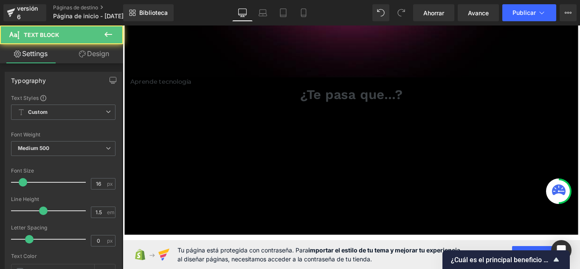
click at [188, 90] on div "Aprende tecnología Bloque de texto" at bounding box center [379, 89] width 497 height 10
click at [190, 89] on font "Aprende tecnología" at bounding box center [165, 88] width 69 height 8
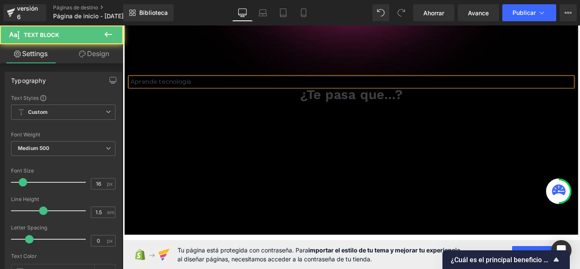
click at [228, 89] on p "Aprende tecnología" at bounding box center [379, 89] width 497 height 10
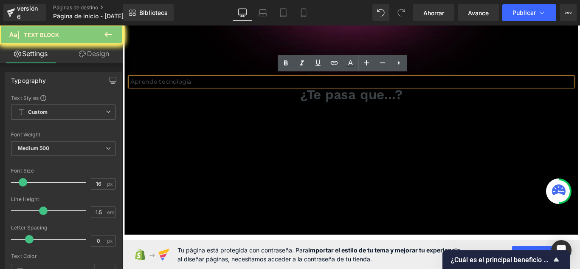
click at [228, 89] on p "Aprende tecnología" at bounding box center [379, 89] width 497 height 10
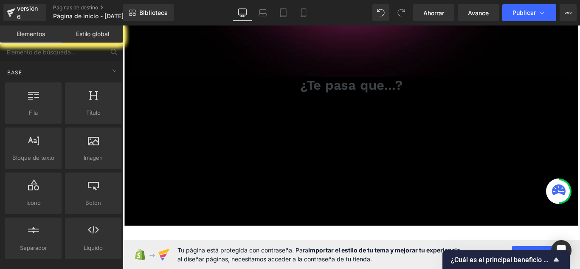
click at [123, 34] on link "Estilo global" at bounding box center [93, 33] width 62 height 17
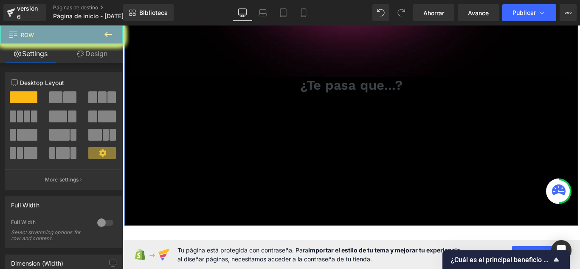
drag, startPoint x: 127, startPoint y: 33, endPoint x: 238, endPoint y: 64, distance: 115.4
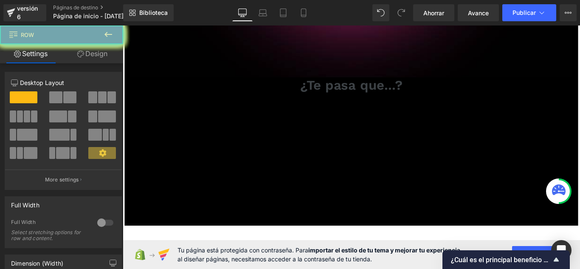
click at [115, 38] on button at bounding box center [108, 34] width 30 height 19
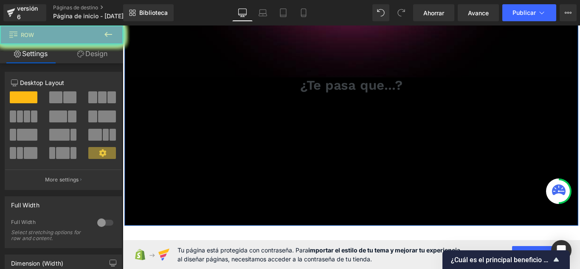
click at [87, 53] on link "Design" at bounding box center [93, 53] width 62 height 19
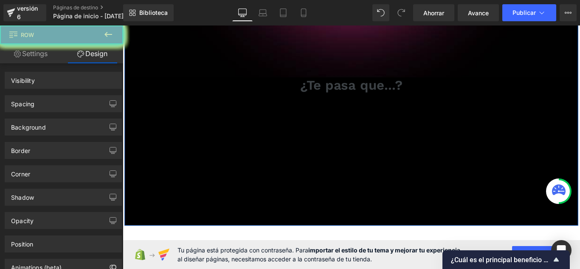
click at [107, 39] on icon at bounding box center [108, 34] width 10 height 10
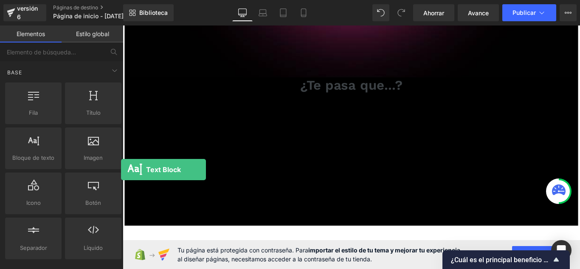
drag, startPoint x: 41, startPoint y: 155, endPoint x: 234, endPoint y: 3, distance: 245.8
click at [74, 106] on div "Fila filas, columnas, diseños, div Título encabezados, títulos, h1,h2,h3,h4,h5,…" at bounding box center [63, 171] width 120 height 180
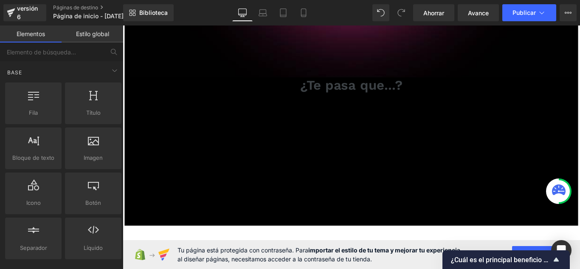
click at [242, 11] on icon at bounding box center [242, 12] width 8 height 8
click at [431, 13] on font "Ahorrar" at bounding box center [433, 12] width 21 height 7
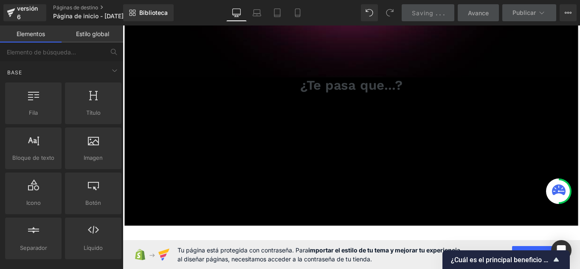
scroll to position [0, 0]
drag, startPoint x: 161, startPoint y: 168, endPoint x: 344, endPoint y: 172, distance: 183.5
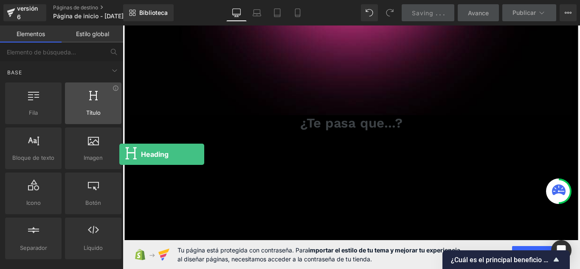
drag, startPoint x: 87, startPoint y: 99, endPoint x: 99, endPoint y: 101, distance: 12.4
click at [99, 101] on div at bounding box center [93, 98] width 51 height 19
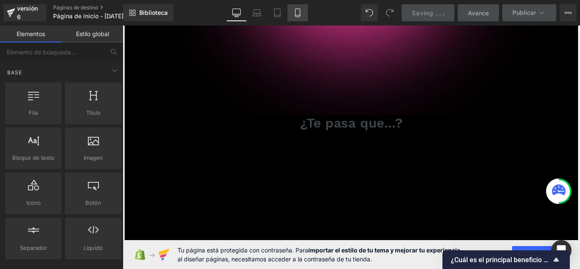
click at [296, 14] on icon at bounding box center [297, 12] width 8 height 8
click at [298, 12] on icon at bounding box center [297, 12] width 8 height 8
click at [238, 11] on icon at bounding box center [236, 12] width 8 height 8
click at [295, 16] on icon at bounding box center [297, 12] width 8 height 8
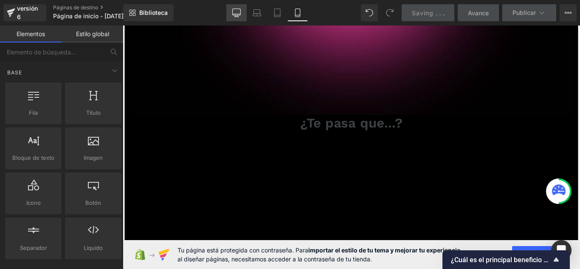
click at [232, 17] on link "De oficina" at bounding box center [236, 12] width 20 height 17
click at [430, 16] on span "Saving" at bounding box center [423, 12] width 22 height 7
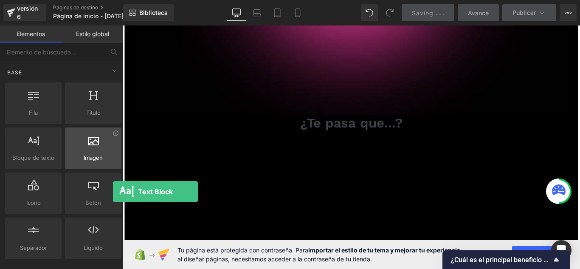
drag, startPoint x: 42, startPoint y: 150, endPoint x: 114, endPoint y: 138, distance: 72.2
click at [82, 139] on div "Fila filas, columnas, diseños, div Título encabezados, títulos, h1,h2,h3,h4,h5,…" at bounding box center [63, 171] width 120 height 180
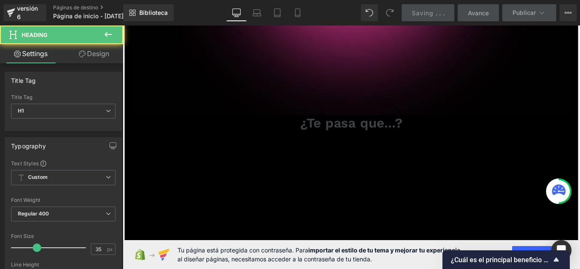
click at [344, 144] on font "¿Te pasa que...?" at bounding box center [379, 135] width 115 height 18
click at [392, 144] on font "¿Te pasa que...?" at bounding box center [379, 135] width 115 height 18
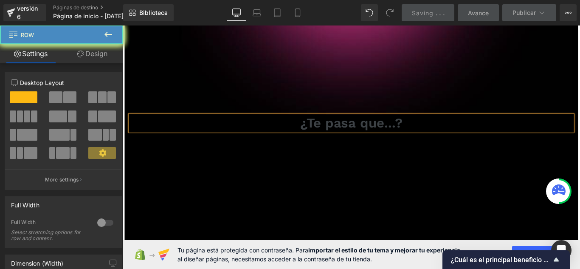
click at [109, 37] on icon at bounding box center [108, 34] width 10 height 10
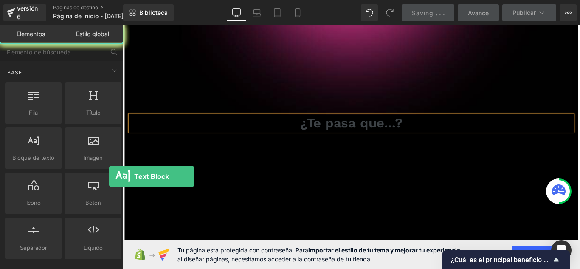
drag, startPoint x: 25, startPoint y: 157, endPoint x: 42, endPoint y: 125, distance: 35.9
click at [42, 125] on div "Fila filas, columnas, diseños, div Título encabezados, títulos, h1,h2,h3,h4,h5,…" at bounding box center [63, 171] width 120 height 180
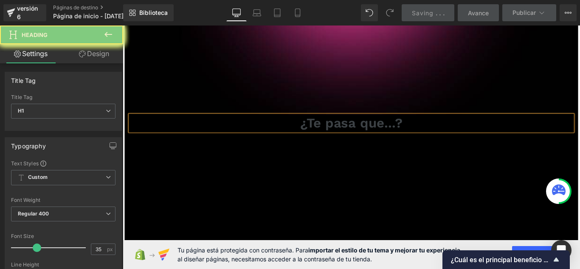
click at [274, 127] on h1 "¿Te pasa que...?" at bounding box center [379, 135] width 497 height 18
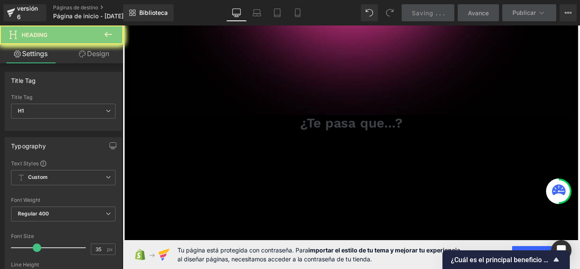
scroll to position [85, 0]
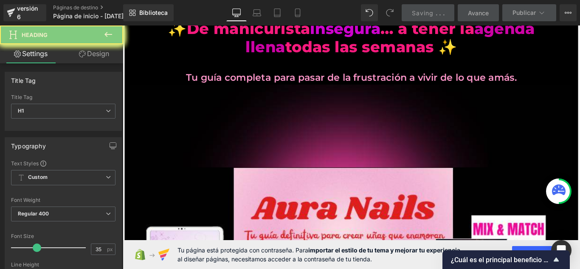
drag, startPoint x: 558, startPoint y: 192, endPoint x: 509, endPoint y: 191, distance: 49.7
click at [558, 192] on icon at bounding box center [559, 189] width 14 height 11
click at [560, 190] on icon at bounding box center [559, 189] width 14 height 11
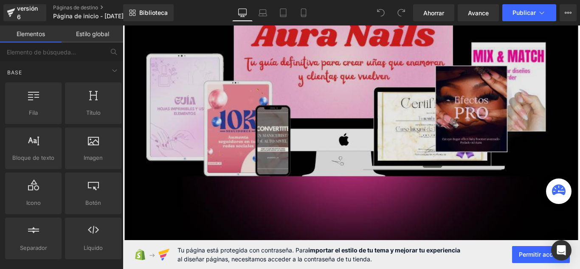
click at [580, 169] on img at bounding box center [379, 106] width 497 height 417
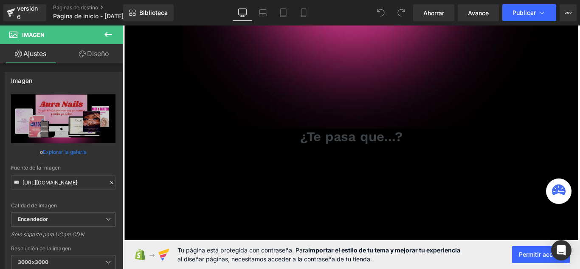
scroll to position [408, 0]
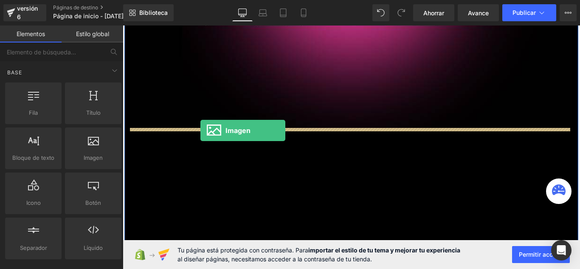
drag, startPoint x: 222, startPoint y: 176, endPoint x: 210, endPoint y: 144, distance: 34.8
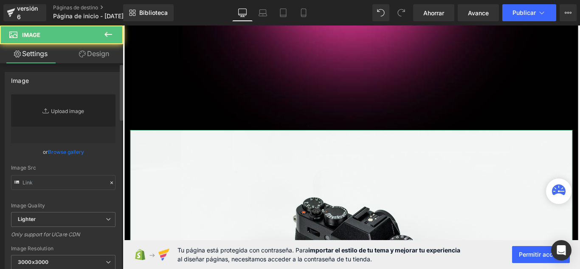
type input "//[DOMAIN_NAME][URL]"
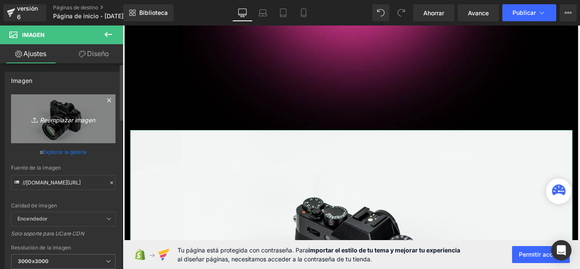
click at [56, 127] on link "Reemplazar imagen" at bounding box center [63, 118] width 104 height 49
type input "C:\fakepath\eee.jpg"
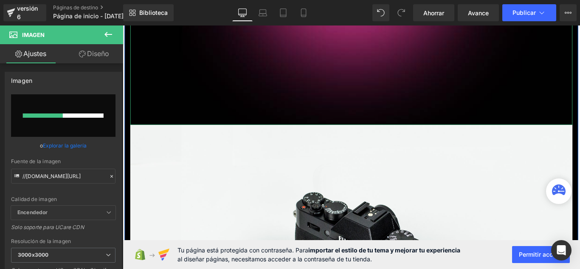
scroll to position [450, 0]
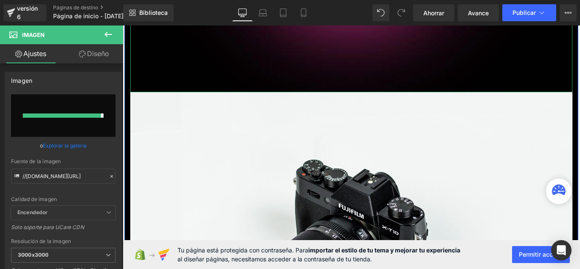
type input "[URL][DOMAIN_NAME]"
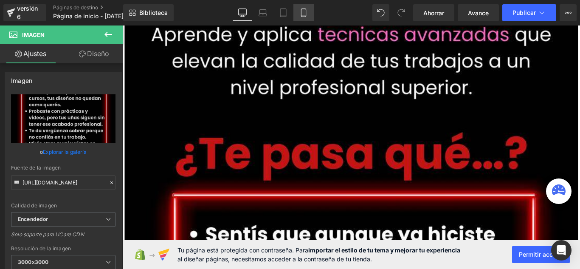
click at [301, 17] on link "Móvil" at bounding box center [303, 12] width 20 height 17
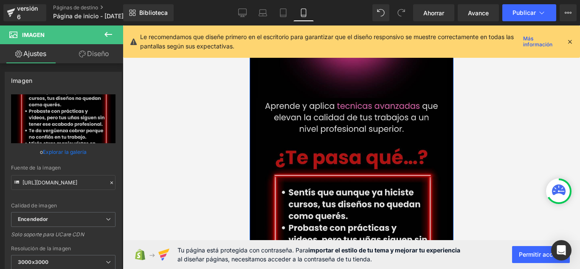
scroll to position [170, 0]
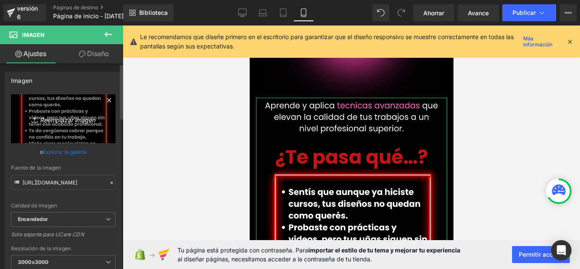
click at [86, 113] on link "Reemplazar imagen" at bounding box center [63, 118] width 104 height 49
click at [55, 113] on icon "Reemplazar imagen" at bounding box center [63, 118] width 68 height 11
type input "C:\fakepath\rrr.jpg"
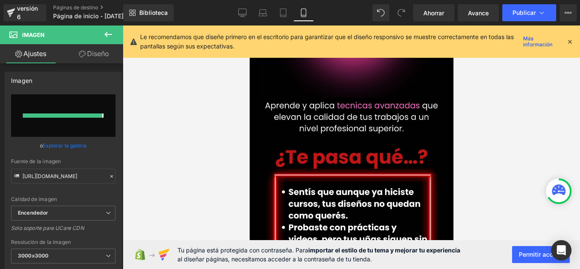
type input "[URL][DOMAIN_NAME]"
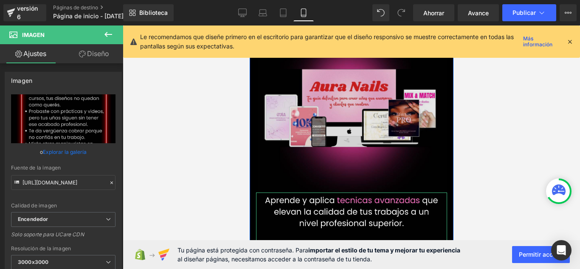
scroll to position [42, 0]
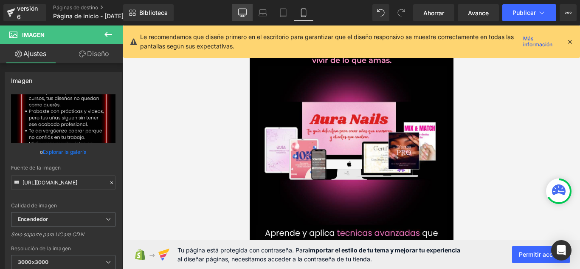
click at [242, 17] on link "De oficina" at bounding box center [242, 12] width 20 height 17
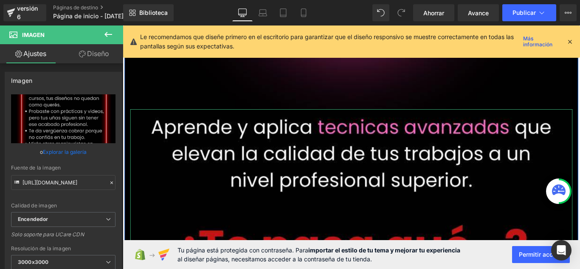
scroll to position [413, 0]
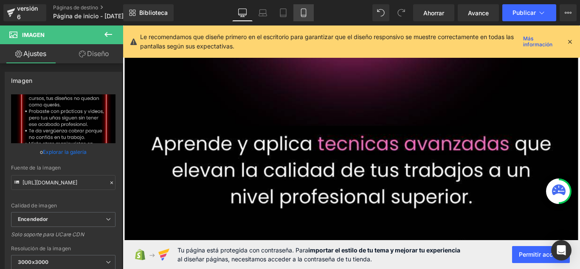
click at [305, 12] on icon at bounding box center [303, 12] width 8 height 8
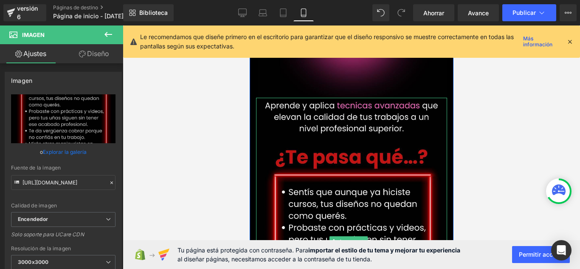
scroll to position [212, 0]
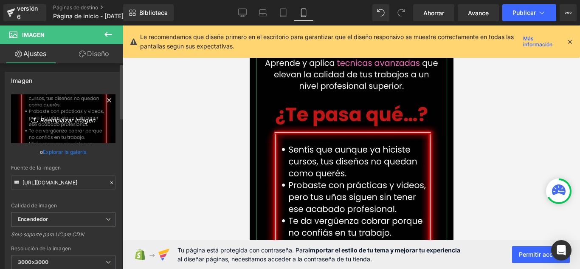
click at [56, 115] on icon "Reemplazar imagen" at bounding box center [63, 118] width 68 height 11
type input "C:\fakepath\hhhh.jpg"
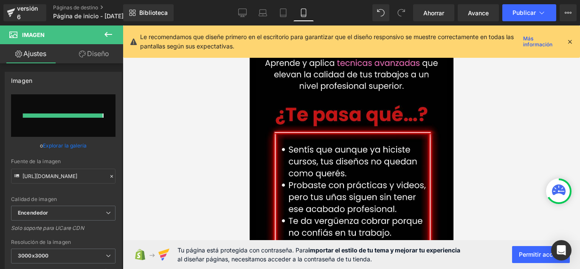
type input "[URL][DOMAIN_NAME]"
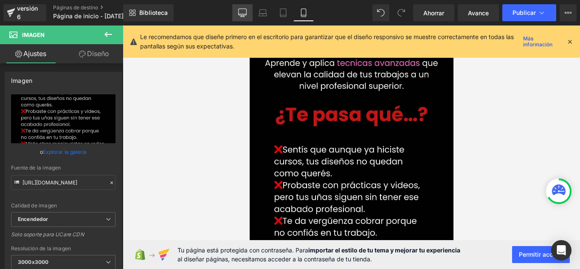
click at [247, 12] on link "De oficina" at bounding box center [242, 12] width 20 height 17
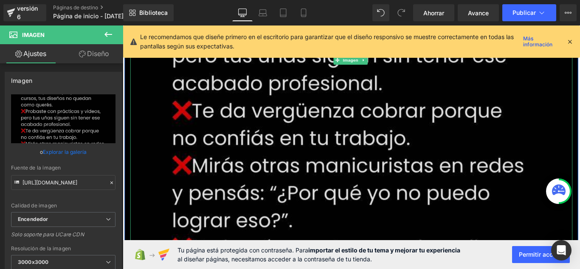
scroll to position [795, 0]
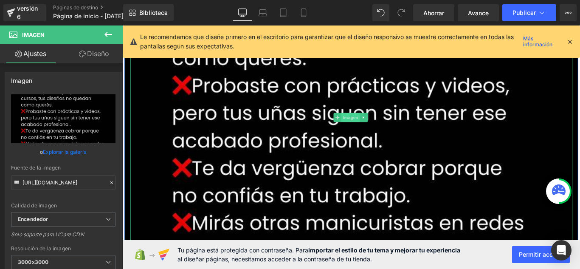
click at [380, 127] on font "Imagen" at bounding box center [378, 129] width 17 height 6
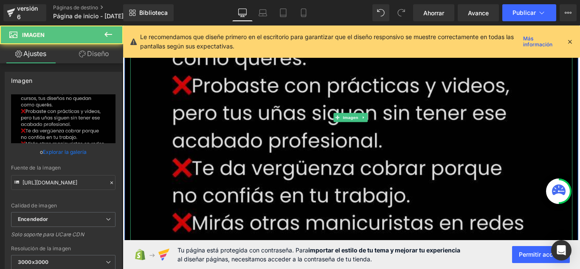
click at [449, 112] on img at bounding box center [379, 129] width 497 height 746
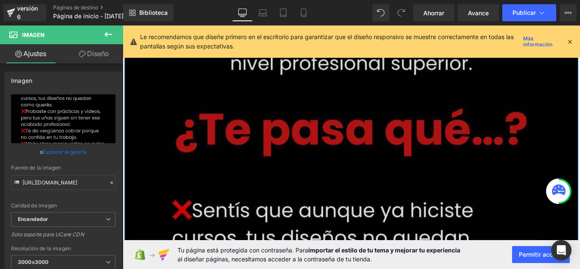
scroll to position [583, 0]
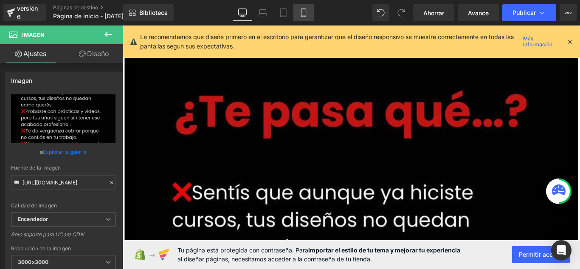
click at [293, 16] on link "Móvil" at bounding box center [303, 12] width 20 height 17
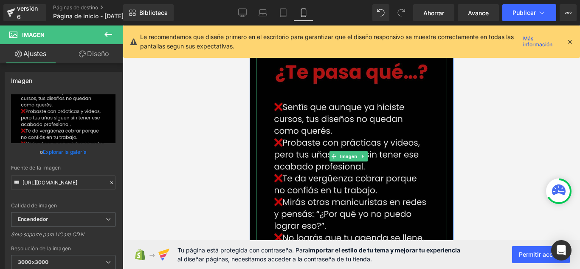
scroll to position [297, 0]
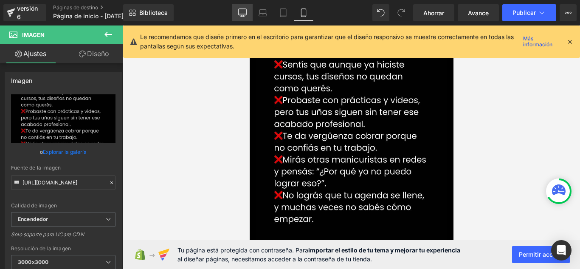
click at [240, 16] on icon at bounding box center [242, 12] width 8 height 8
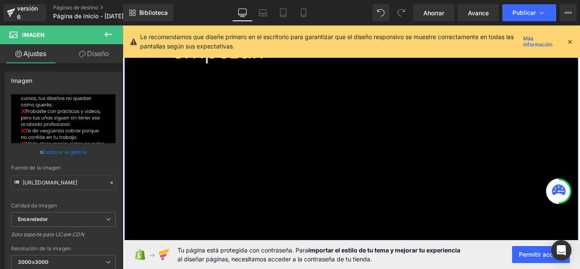
scroll to position [1161, 0]
click at [105, 38] on icon at bounding box center [108, 34] width 10 height 10
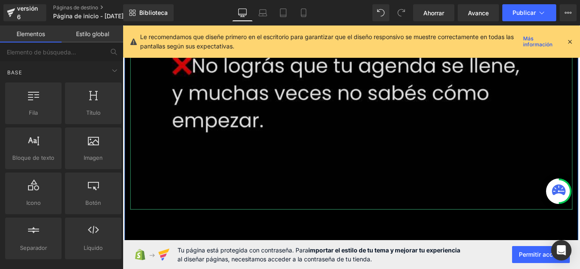
scroll to position [1034, 0]
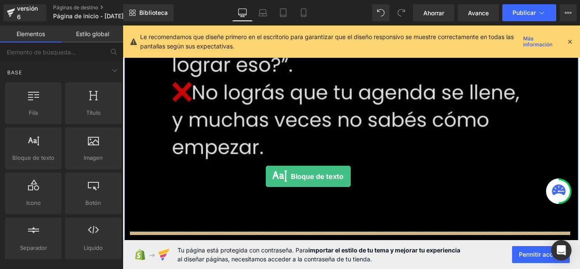
drag, startPoint x: 165, startPoint y: 170, endPoint x: 284, endPoint y: 195, distance: 121.4
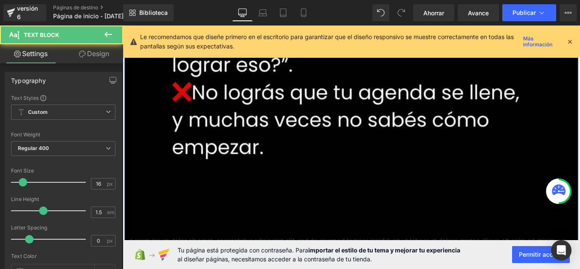
scroll to position [1119, 0]
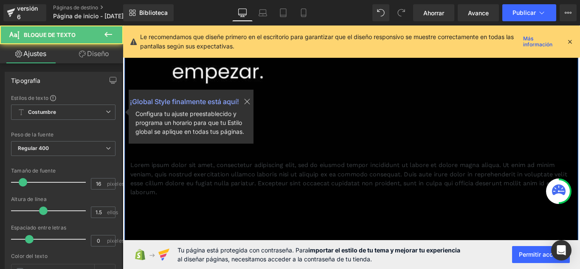
click at [279, 189] on font "Lorem ipsum dolor sit amet, consectetur adipiscing elit, sed do eiusmod tempor …" at bounding box center [376, 197] width 491 height 39
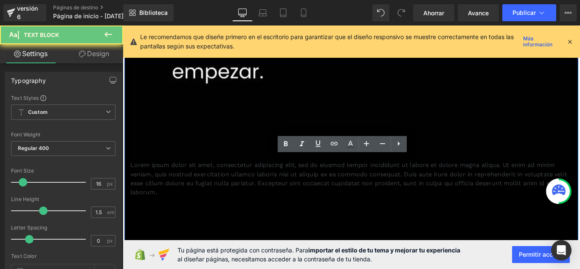
click at [279, 189] on font "Lorem ipsum dolor sit amet, consectetur adipiscing elit, sed do eiusmod tempor …" at bounding box center [376, 197] width 491 height 39
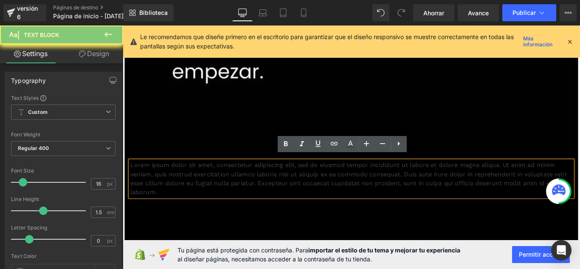
click at [279, 189] on font "Lorem ipsum dolor sit amet, consectetur adipiscing elit, sed do eiusmod tempor …" at bounding box center [376, 197] width 491 height 39
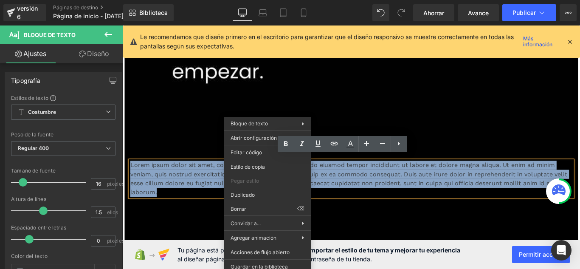
click at [162, 199] on font "Lorem ipsum dolor sit amet, consectetur adipiscing elit, sed do eiusmod tempor …" at bounding box center [376, 197] width 491 height 39
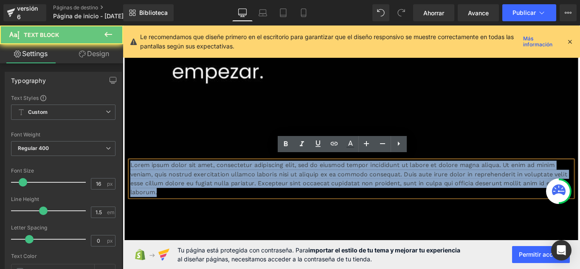
click at [162, 199] on font "Lorem ipsum dolor sit amet, consectetur adipiscing elit, sed do eiusmod tempor …" at bounding box center [376, 197] width 491 height 39
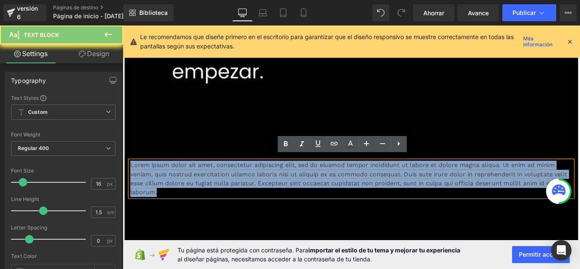
click at [162, 199] on font "Lorem ipsum dolor sit amet, consectetur adipiscing elit, sed do eiusmod tempor …" at bounding box center [376, 197] width 491 height 39
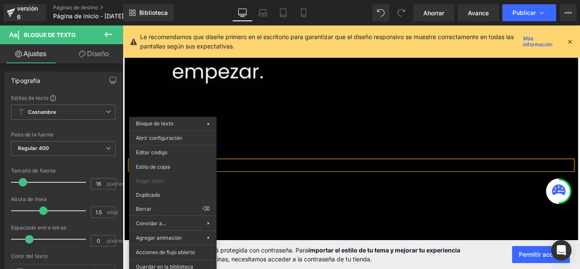
click at [255, 177] on p at bounding box center [379, 182] width 497 height 10
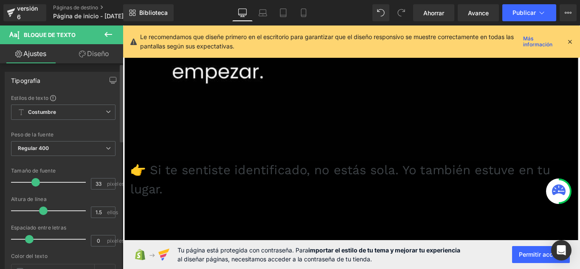
drag, startPoint x: 23, startPoint y: 184, endPoint x: 33, endPoint y: 189, distance: 11.6
click at [33, 189] on div at bounding box center [50, 182] width 70 height 17
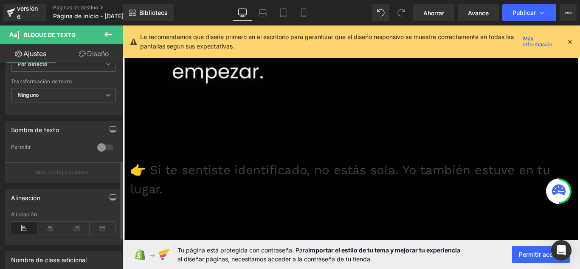
scroll to position [255, 0]
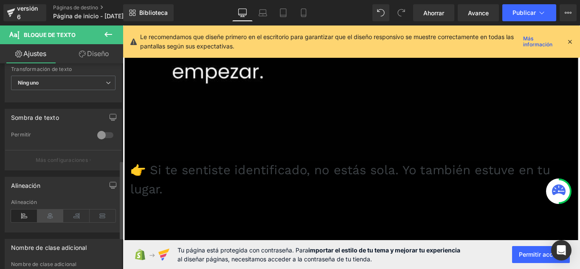
click at [53, 219] on icon at bounding box center [50, 215] width 26 height 13
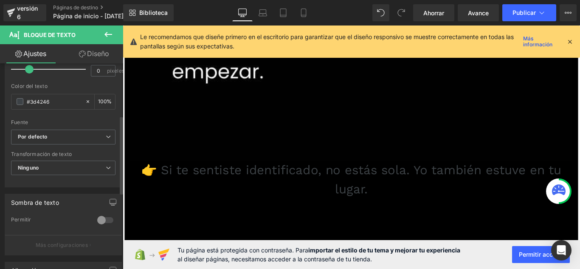
scroll to position [85, 0]
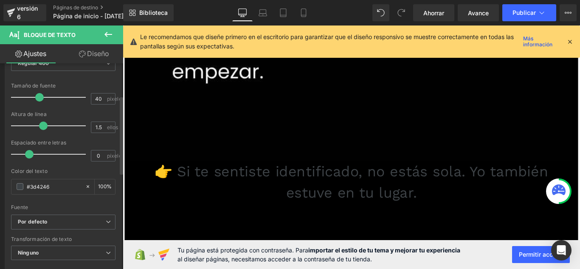
type input "41"
drag, startPoint x: 34, startPoint y: 98, endPoint x: 39, endPoint y: 99, distance: 5.6
click at [39, 99] on span at bounding box center [41, 97] width 8 height 8
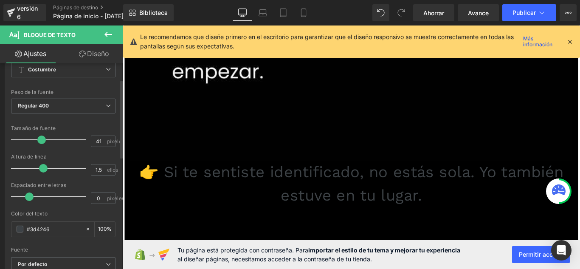
click at [61, 98] on div "Peso de la fuente Regular 400 [PERSON_NAME] 100 Semifino 200 Luz 300 Regular 40…" at bounding box center [63, 106] width 104 height 34
click at [60, 106] on span "Regular 400" at bounding box center [63, 105] width 104 height 15
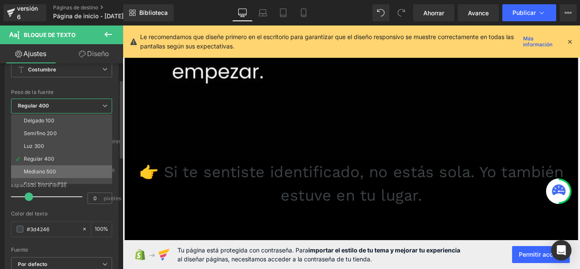
click at [58, 173] on li "Mediano 500" at bounding box center [63, 171] width 105 height 13
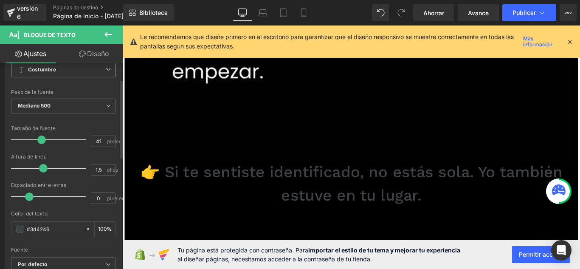
click at [86, 73] on span "Costumbre Configurar estilo global" at bounding box center [63, 69] width 104 height 15
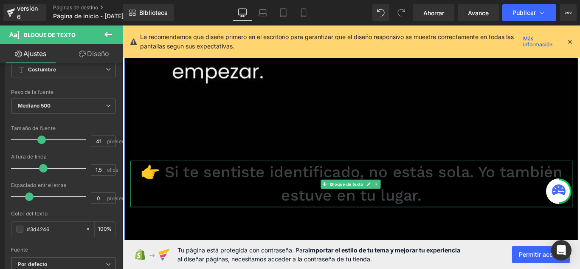
click at [380, 185] on font "👉 Si te sentiste identificado, no estás sola. Yo también estuve en tu lugar." at bounding box center [380, 203] width 474 height 47
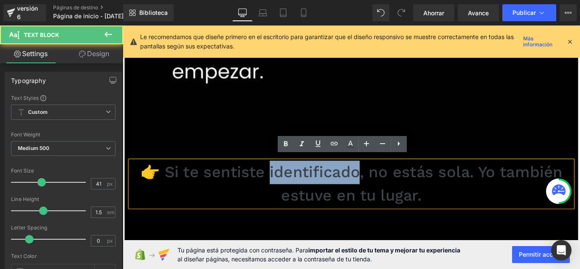
click at [384, 185] on font "👉 Si te sentiste identificado, no estás sola. Yo también estuve en tu lugar." at bounding box center [380, 203] width 474 height 47
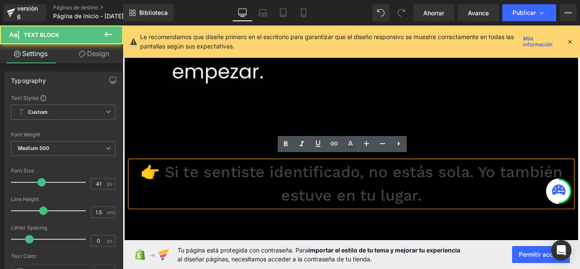
click at [386, 189] on font "👉 Si te sentiste identificado, no estás sola. Yo también estuve en tu lugar." at bounding box center [380, 203] width 474 height 47
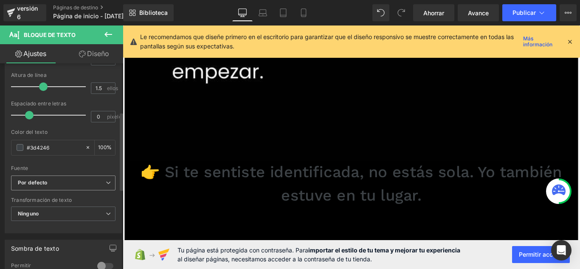
scroll to position [127, 0]
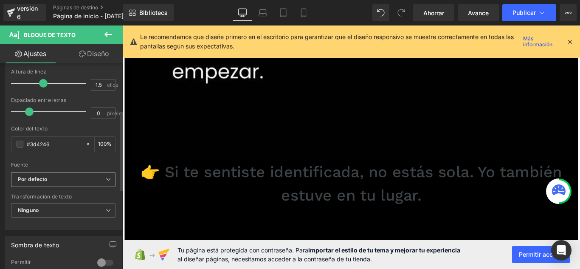
click at [74, 180] on b "Por defecto" at bounding box center [62, 179] width 88 height 7
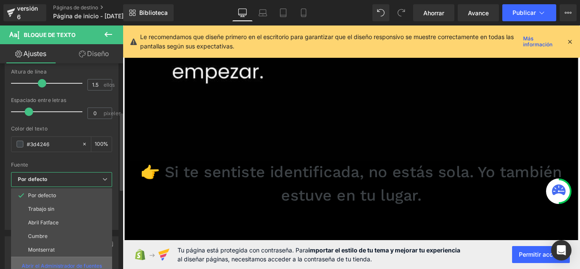
click at [77, 262] on font "Abrir el Administrador de fuentes" at bounding box center [62, 265] width 80 height 6
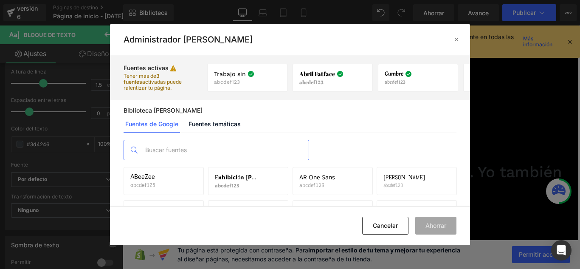
click at [176, 143] on input "text" at bounding box center [225, 150] width 168 height 20
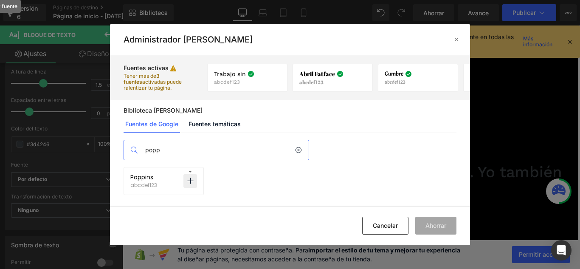
type input "popp"
click at [186, 182] on p at bounding box center [190, 181] width 14 height 14
click at [425, 223] on font "Ahorrar" at bounding box center [435, 225] width 21 height 7
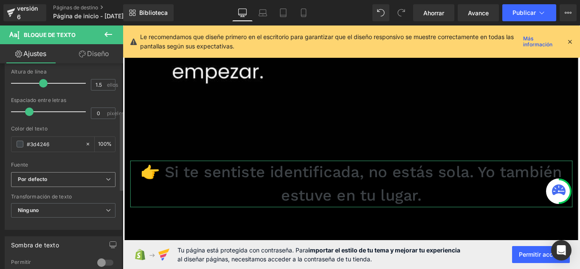
click at [42, 180] on font "Por defecto" at bounding box center [33, 179] width 30 height 6
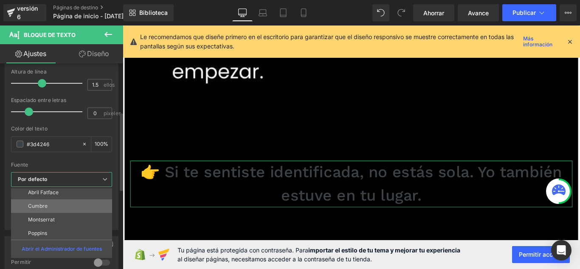
scroll to position [31, 0]
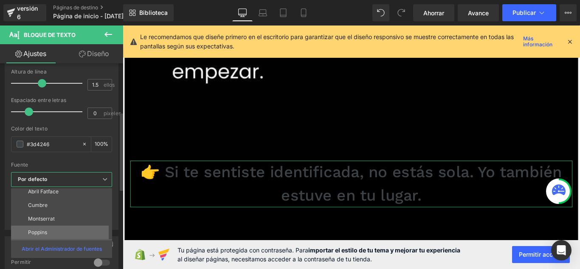
click at [54, 230] on li "Poppins" at bounding box center [63, 232] width 105 height 14
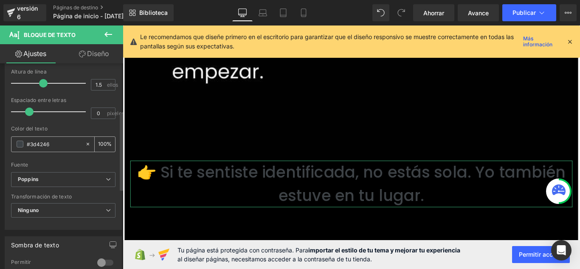
click at [22, 143] on span at bounding box center [20, 144] width 7 height 7
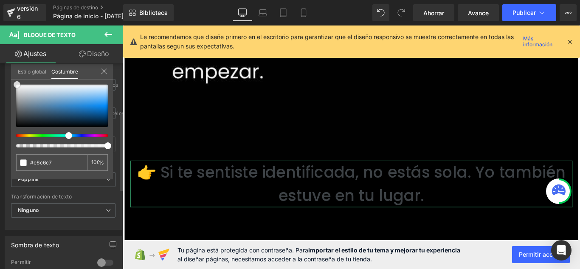
type input "#c6c6c7"
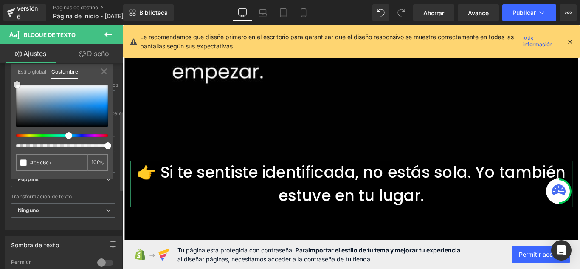
type input "#fcfcfc"
type input "#ffffff"
drag, startPoint x: 23, startPoint y: 115, endPoint x: 21, endPoint y: 82, distance: 32.3
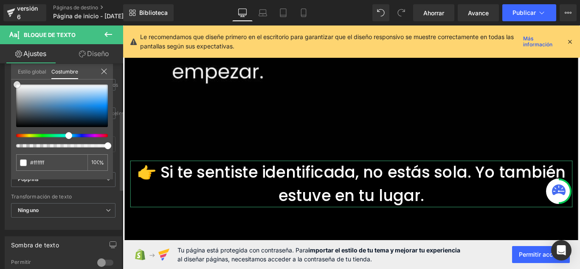
click at [17, 81] on div "#ffffff 100 %" at bounding box center [62, 84] width 102 height 10
click at [98, 133] on div at bounding box center [62, 115] width 92 height 63
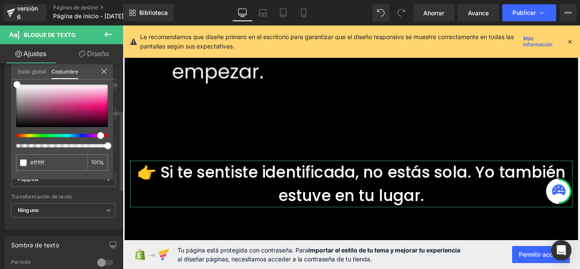
click at [97, 136] on div at bounding box center [59, 135] width 92 height 3
click at [103, 103] on div at bounding box center [62, 105] width 92 height 42
type input "#f82587"
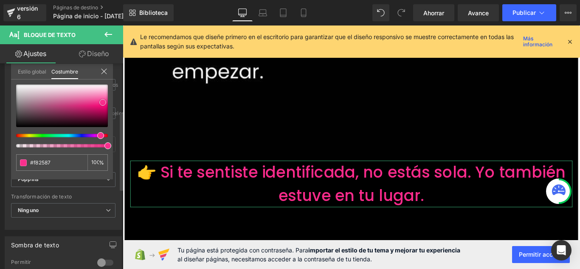
type input "#f82a8a"
type input "#fa5fa8"
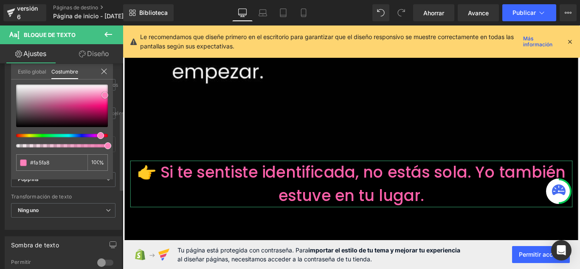
type input "#fc82bb"
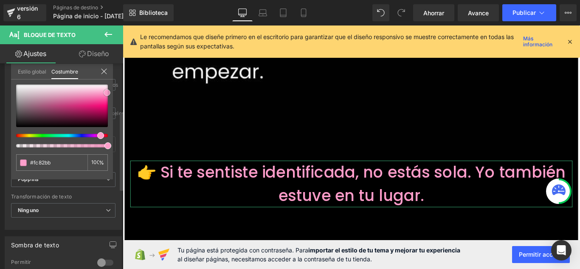
type input "#fc9bc8"
type input "#fea3ce"
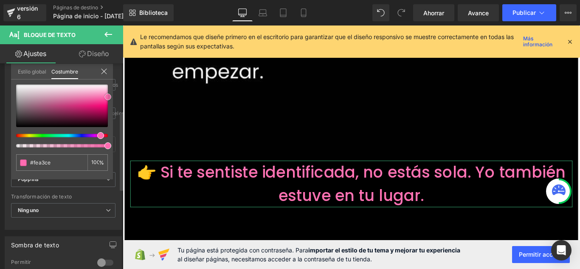
type input "#fd71b2"
type input "#ff288c"
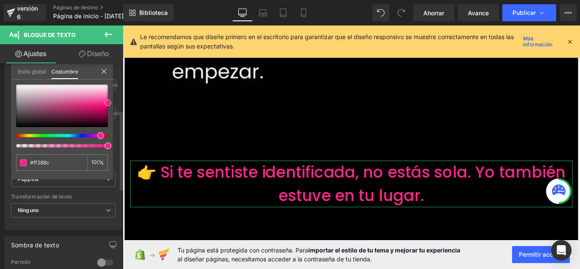
type input "#fd1f87"
type input "#ff0f7f"
type input "#ff0579"
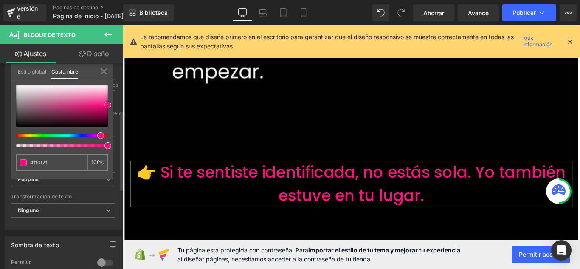
type input "#ff0579"
type input "#ff0077"
drag, startPoint x: 103, startPoint y: 101, endPoint x: 109, endPoint y: 105, distance: 6.8
click at [109, 105] on span at bounding box center [107, 105] width 7 height 7
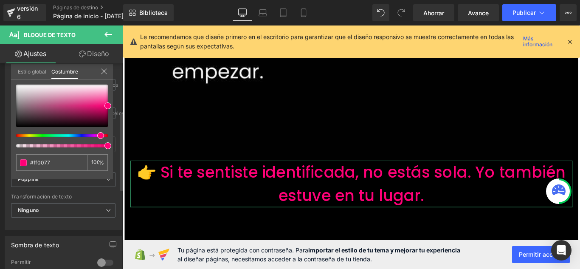
click at [107, 71] on icon at bounding box center [104, 71] width 7 height 7
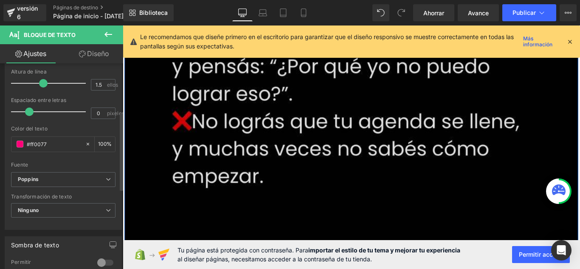
scroll to position [991, 0]
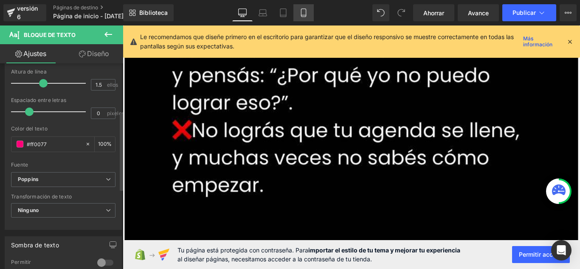
click at [298, 17] on link "Móvil" at bounding box center [303, 12] width 20 height 17
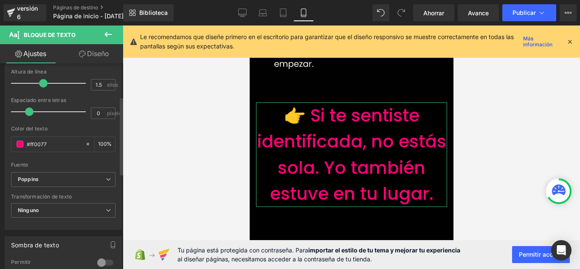
scroll to position [85, 0]
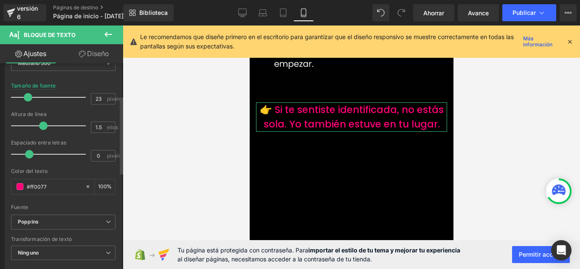
drag, startPoint x: 39, startPoint y: 99, endPoint x: 26, endPoint y: 96, distance: 13.5
click at [26, 96] on span at bounding box center [28, 97] width 8 height 8
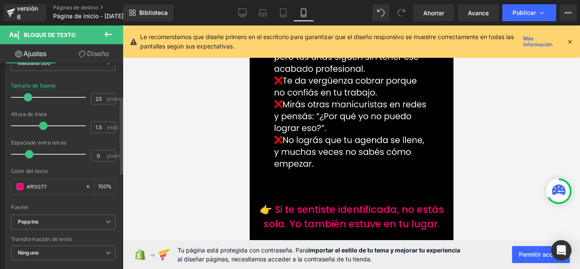
scroll to position [367, 0]
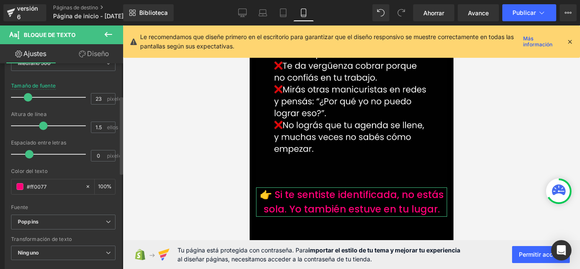
type input "22"
click at [28, 97] on span at bounding box center [27, 97] width 8 height 8
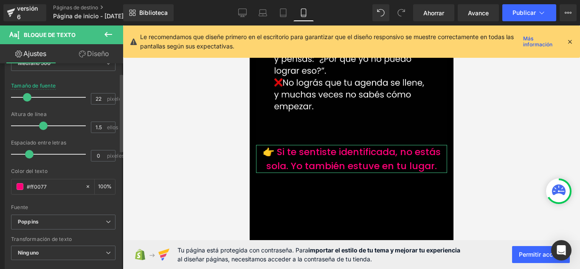
scroll to position [0, 0]
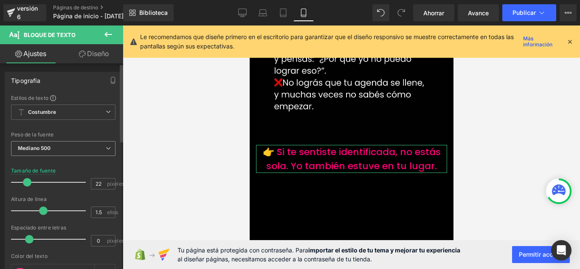
click at [79, 151] on span "Mediano 500" at bounding box center [63, 148] width 104 height 15
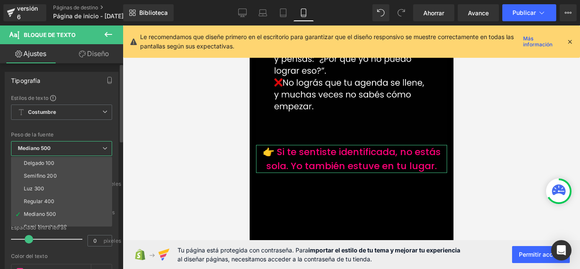
click at [74, 196] on li "Regular 400" at bounding box center [63, 201] width 105 height 13
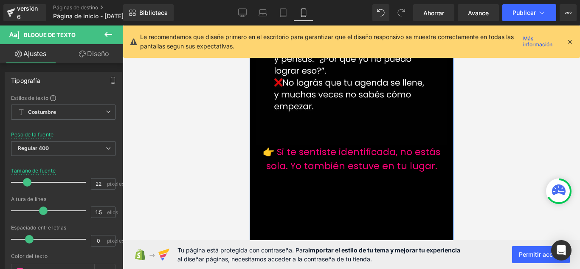
click at [226, 132] on div at bounding box center [351, 146] width 457 height 243
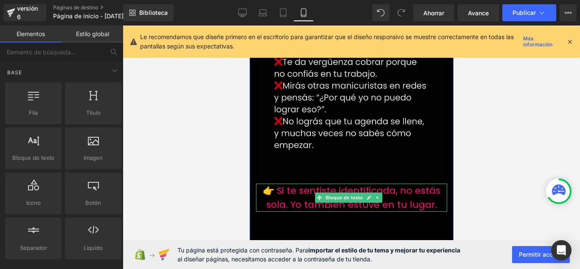
scroll to position [325, 0]
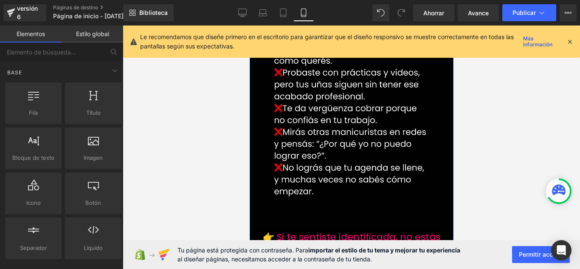
click at [321, 230] on font "👉 Si te sentiste identificada, no estás sola. Yo también estuve en tu lugar." at bounding box center [350, 243] width 177 height 27
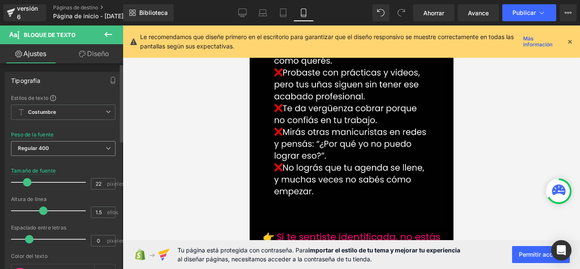
click at [75, 149] on span "Regular 400" at bounding box center [63, 148] width 104 height 15
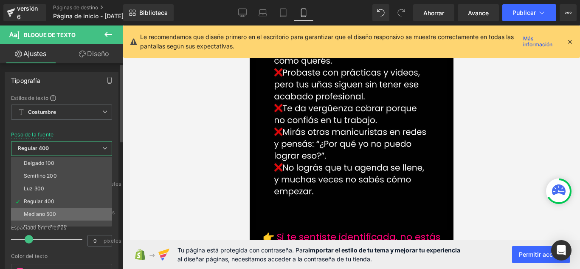
click at [68, 215] on li "Mediano 500" at bounding box center [63, 214] width 105 height 13
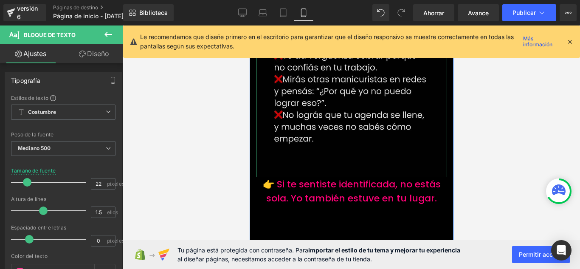
scroll to position [382, 0]
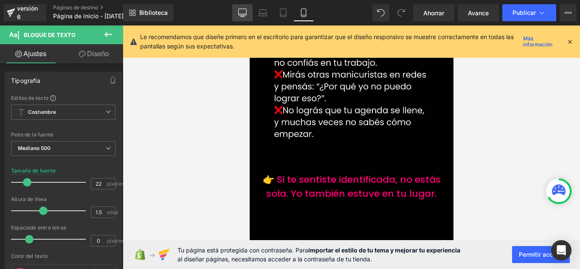
click at [244, 19] on link "De oficina" at bounding box center [242, 12] width 20 height 17
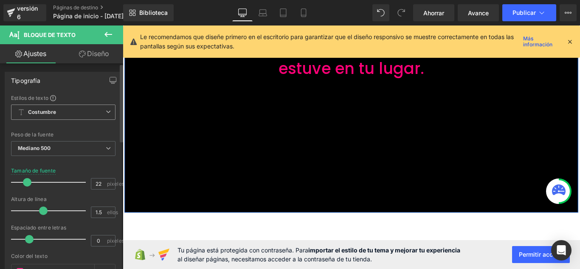
scroll to position [1261, 0]
click at [108, 32] on icon at bounding box center [108, 34] width 10 height 10
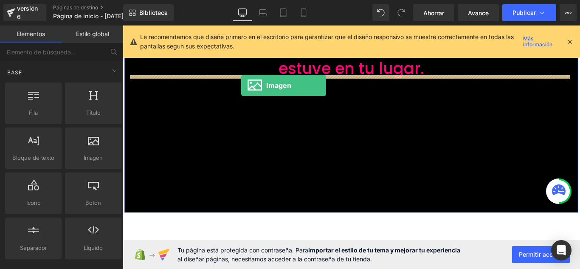
drag, startPoint x: 208, startPoint y: 172, endPoint x: 256, endPoint y: 93, distance: 92.8
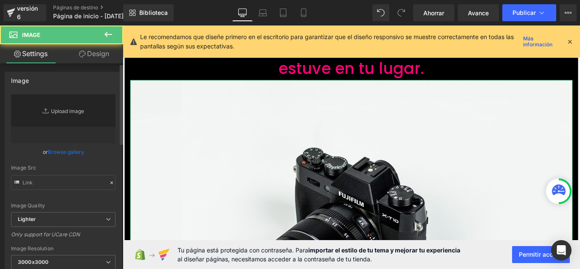
type input "//[DOMAIN_NAME][URL]"
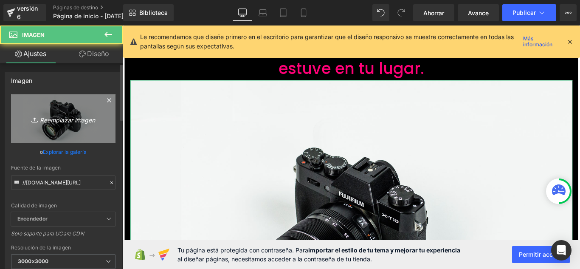
click at [71, 123] on icon "Reemplazar imagen" at bounding box center [63, 118] width 68 height 11
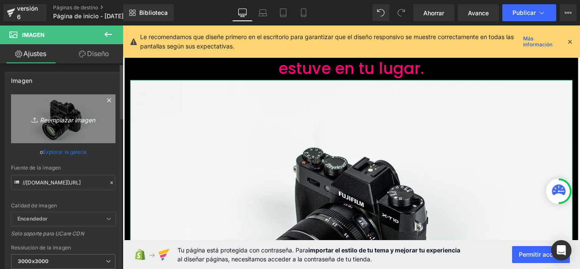
type input "C:\fakepath\k.jpg"
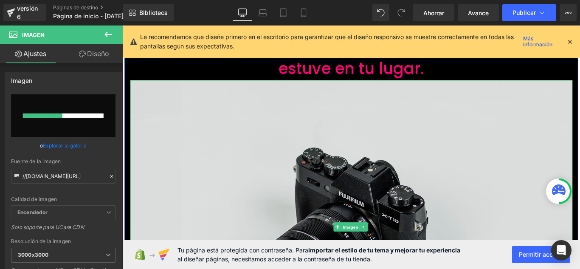
scroll to position [1219, 0]
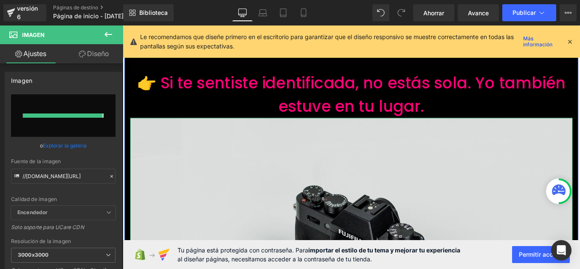
type input "[URL][DOMAIN_NAME]"
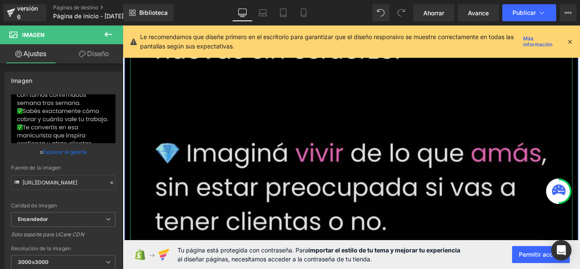
scroll to position [1813, 0]
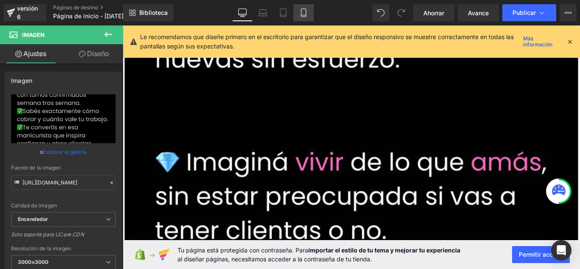
click at [307, 8] on link "Móvil" at bounding box center [303, 12] width 20 height 17
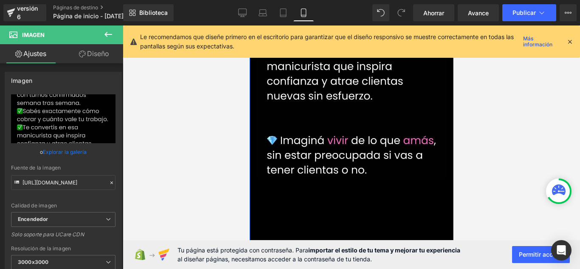
scroll to position [714, 0]
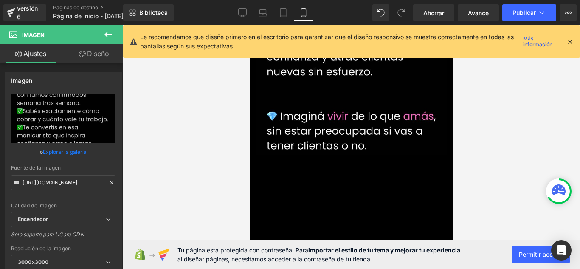
click at [109, 36] on icon at bounding box center [108, 34] width 10 height 10
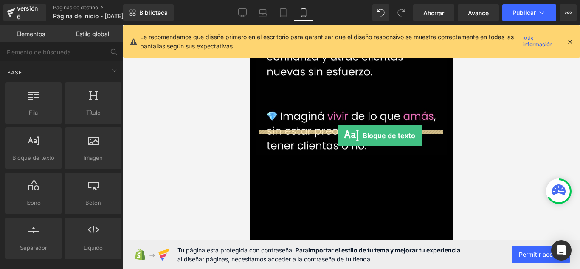
drag, startPoint x: 290, startPoint y: 169, endPoint x: 337, endPoint y: 135, distance: 58.4
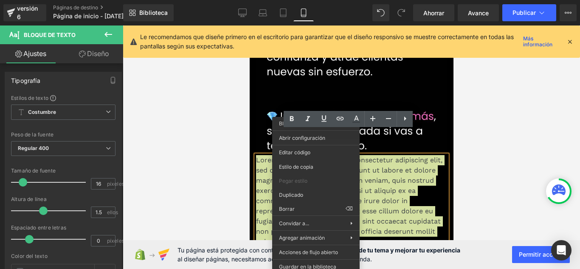
click at [216, 156] on div at bounding box center [351, 146] width 457 height 243
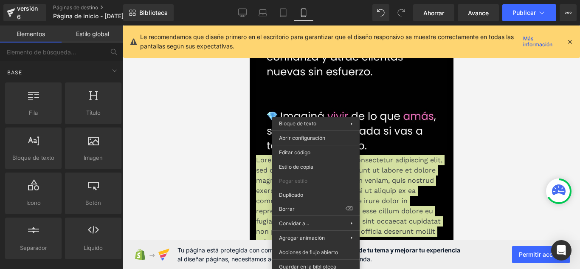
drag, startPoint x: 200, startPoint y: 141, endPoint x: 455, endPoint y: 158, distance: 255.3
click at [470, 160] on div at bounding box center [351, 146] width 457 height 243
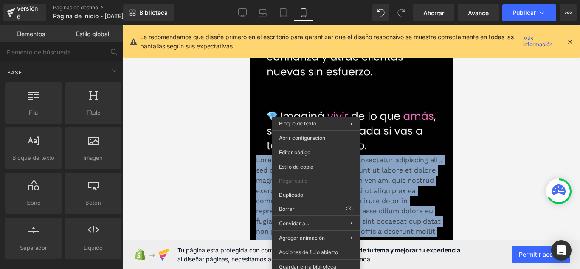
click at [424, 159] on font "Lorem ipsum dolor sit amet, consectetur adipiscing elit, sed do eiusmod tempor …" at bounding box center [349, 201] width 186 height 90
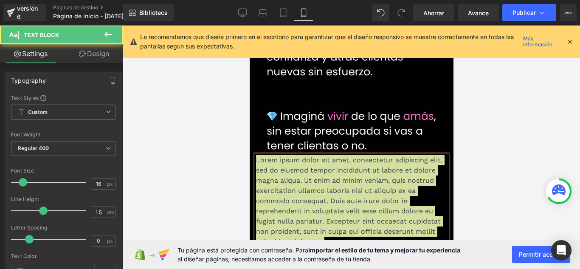
click at [457, 146] on div at bounding box center [351, 146] width 457 height 243
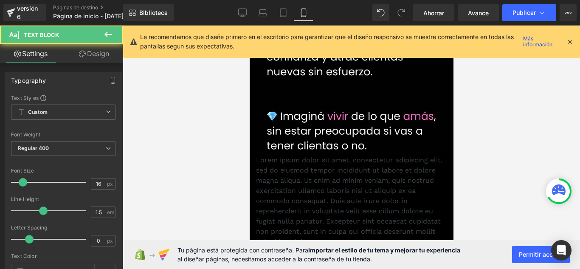
click at [405, 156] on font "Lorem ipsum dolor sit amet, consectetur adipiscing elit, sed do eiusmod tempor …" at bounding box center [349, 201] width 186 height 90
click at [432, 155] on p "Lorem ipsum dolor sit amet, consectetur adipiscing elit, sed do eiusmod tempor …" at bounding box center [351, 201] width 191 height 92
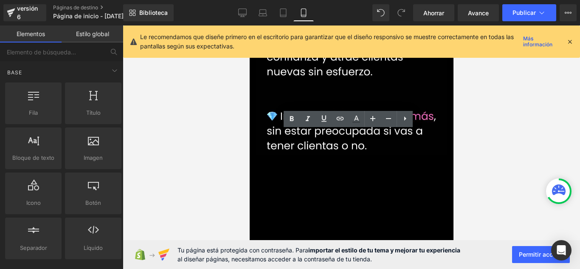
click at [179, 101] on div at bounding box center [351, 146] width 457 height 243
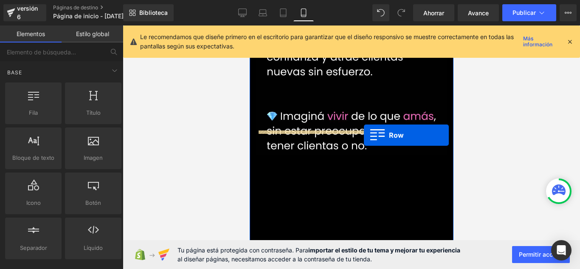
drag, startPoint x: 435, startPoint y: 165, endPoint x: 363, endPoint y: 135, distance: 77.4
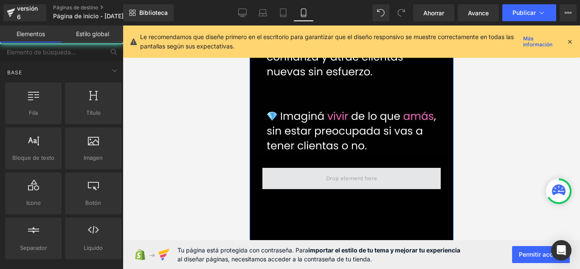
click at [352, 172] on span at bounding box center [351, 178] width 57 height 13
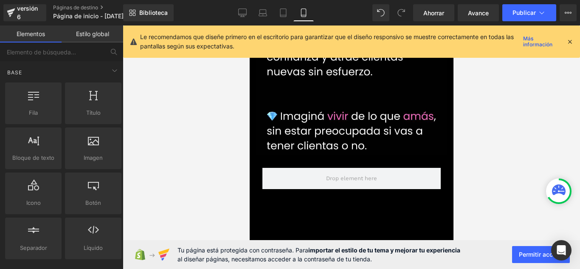
click at [81, 37] on font "Estilo global" at bounding box center [92, 33] width 33 height 7
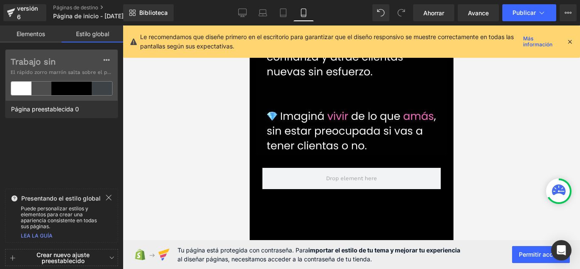
click at [50, 37] on link "Elementos" at bounding box center [31, 33] width 62 height 17
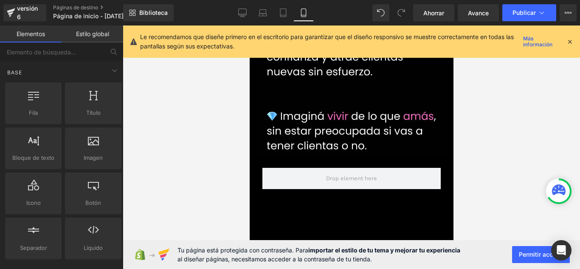
click at [87, 28] on link "Estilo global" at bounding box center [93, 33] width 62 height 17
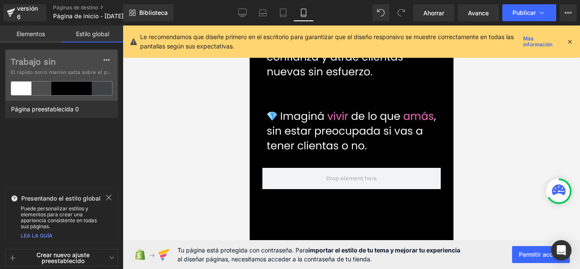
click at [34, 31] on font "Elementos" at bounding box center [31, 33] width 28 height 7
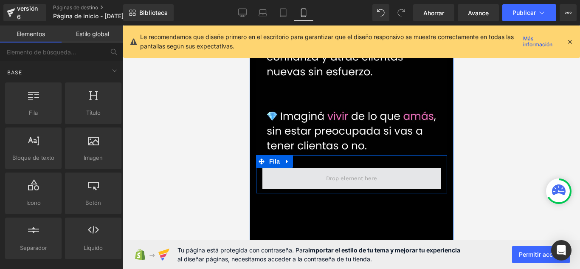
click at [337, 172] on span at bounding box center [351, 178] width 57 height 13
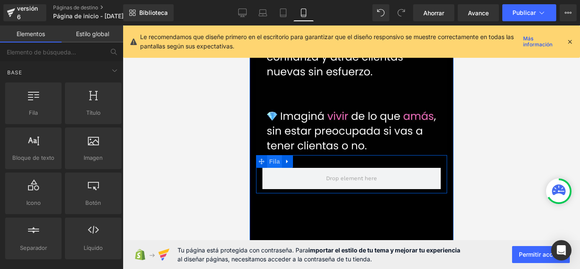
click at [275, 155] on font "Fila" at bounding box center [274, 161] width 11 height 13
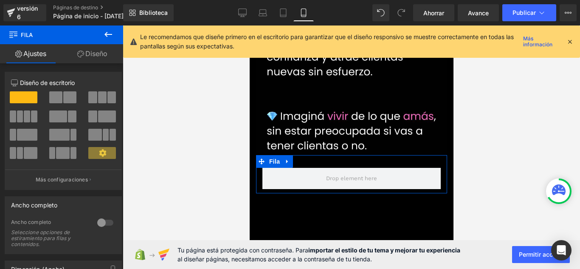
click at [89, 56] on font "Diseño" at bounding box center [96, 53] width 22 height 8
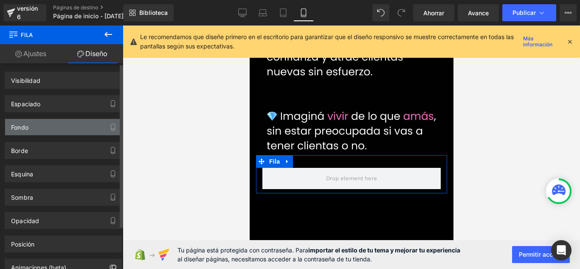
click at [68, 128] on div "Fondo" at bounding box center [63, 127] width 116 height 16
click at [50, 127] on div "Fondo" at bounding box center [63, 127] width 116 height 16
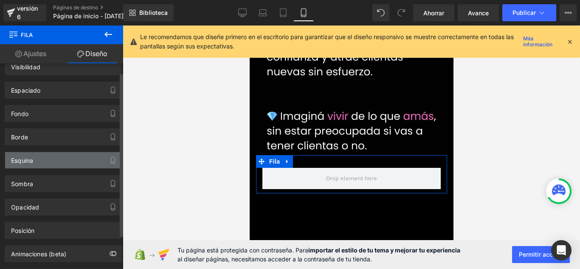
scroll to position [11, 0]
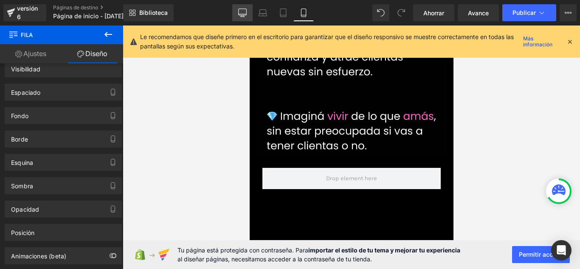
click at [238, 13] on icon at bounding box center [242, 12] width 8 height 8
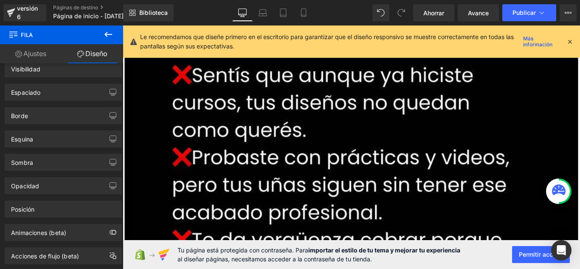
scroll to position [1955, 0]
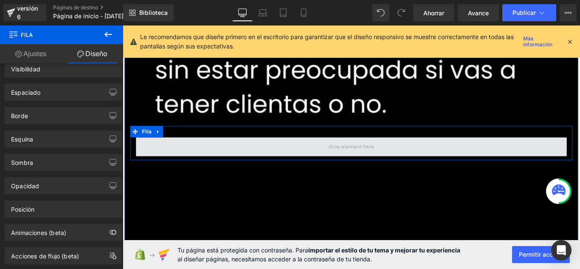
click at [230, 151] on span at bounding box center [380, 161] width 484 height 21
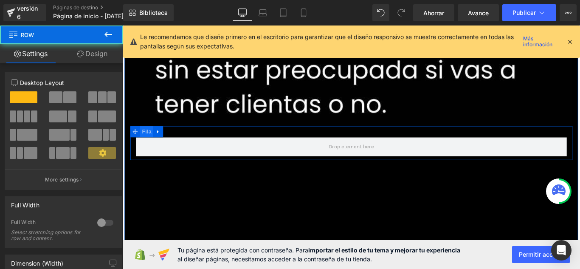
click at [147, 141] on font "Fila" at bounding box center [149, 144] width 11 height 7
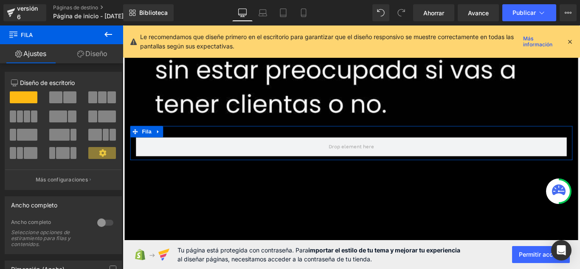
click at [106, 58] on link "Diseño" at bounding box center [93, 53] width 62 height 19
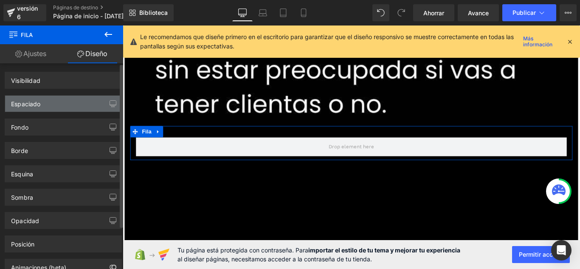
click at [83, 100] on div "Espaciado" at bounding box center [63, 104] width 116 height 16
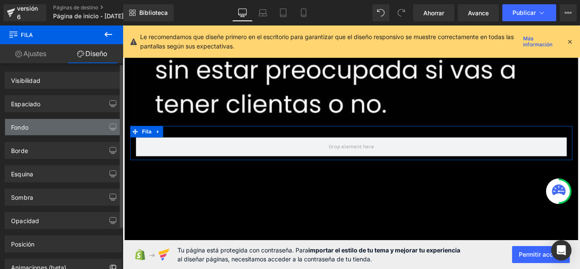
click at [72, 124] on div "Fondo" at bounding box center [63, 127] width 116 height 16
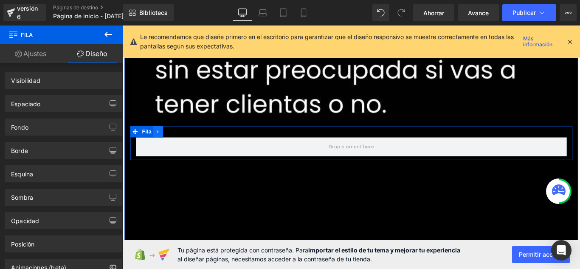
click at [162, 142] on icon at bounding box center [163, 145] width 6 height 6
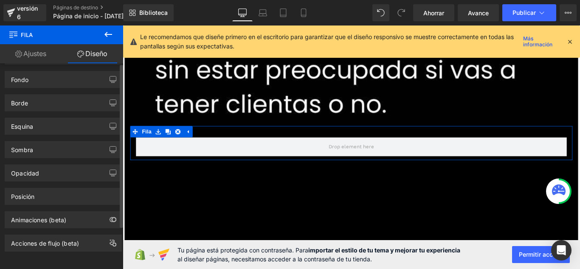
scroll to position [0, 0]
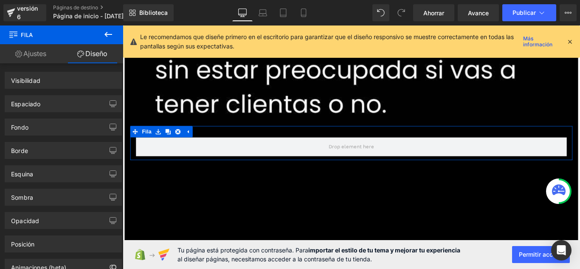
click at [38, 45] on link "Ajustes" at bounding box center [31, 53] width 62 height 19
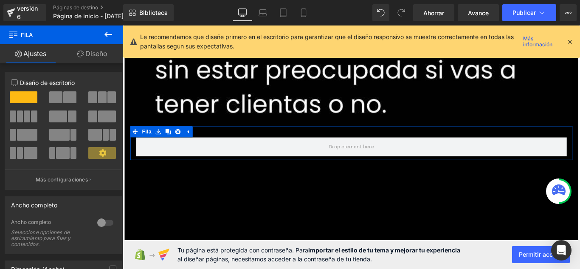
click at [98, 57] on font "Diseño" at bounding box center [96, 53] width 22 height 8
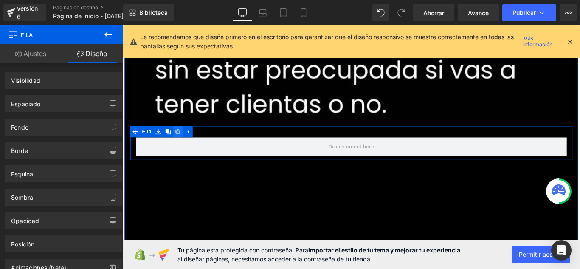
click at [182, 142] on icon at bounding box center [185, 145] width 6 height 6
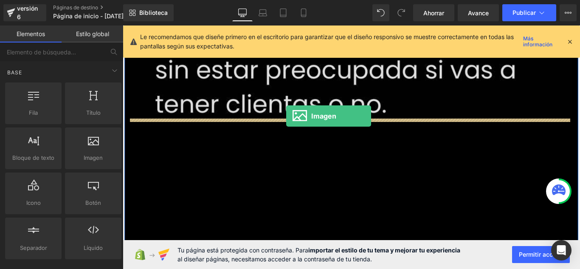
drag, startPoint x: 219, startPoint y: 172, endPoint x: 306, endPoint y: 127, distance: 98.2
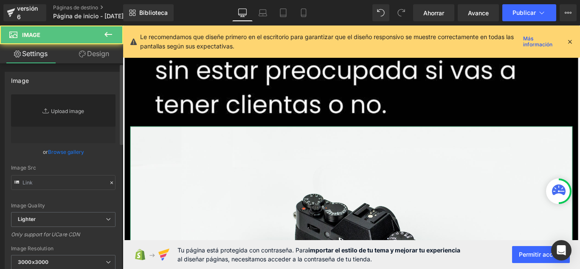
type input "//[DOMAIN_NAME][URL]"
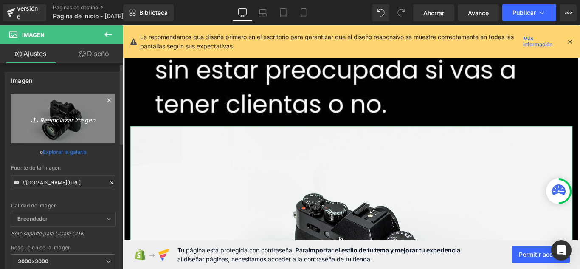
click at [65, 120] on font "Reemplazar imagen" at bounding box center [67, 119] width 55 height 7
click at [68, 122] on font "Reemplazar imagen" at bounding box center [67, 119] width 55 height 7
type input "C:\fakepath\dada.jpg"
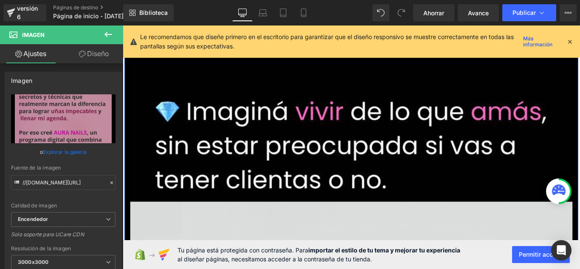
type input "[URL][DOMAIN_NAME]"
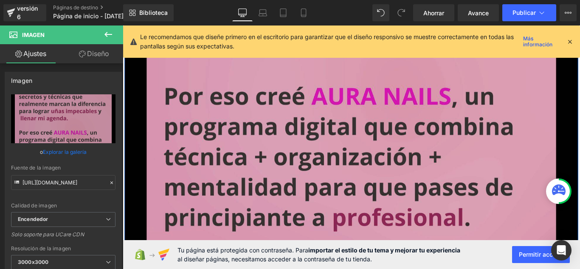
scroll to position [2422, 0]
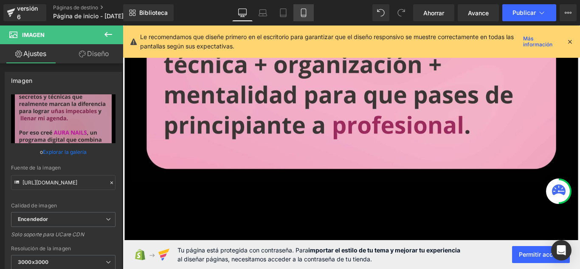
click at [303, 14] on icon at bounding box center [303, 12] width 8 height 8
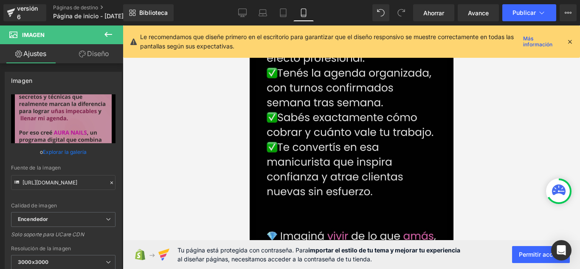
scroll to position [637, 0]
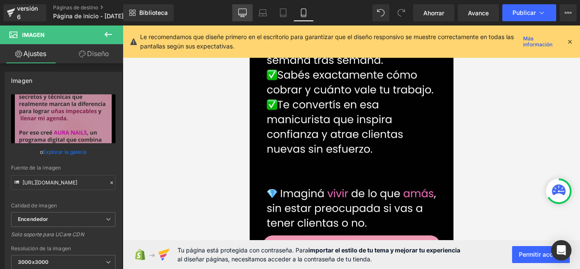
click at [248, 18] on link "De oficina" at bounding box center [242, 12] width 20 height 17
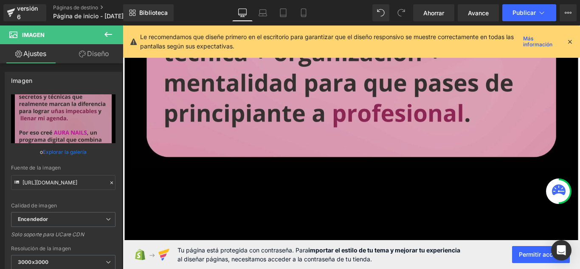
scroll to position [2515, 0]
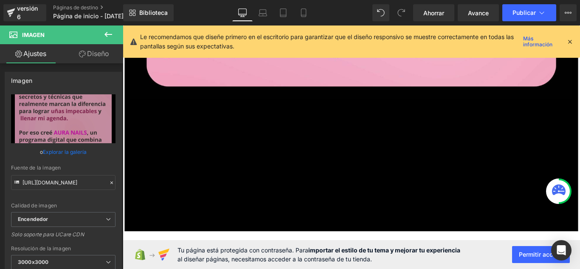
click at [111, 35] on icon at bounding box center [108, 34] width 10 height 10
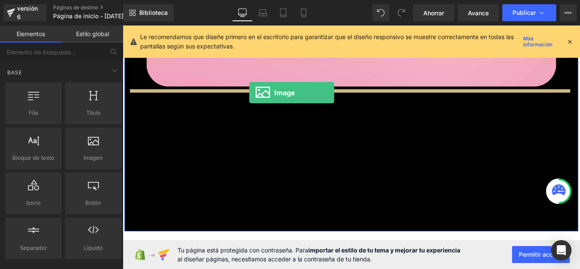
drag, startPoint x: 220, startPoint y: 175, endPoint x: 271, endPoint y: 98, distance: 92.6
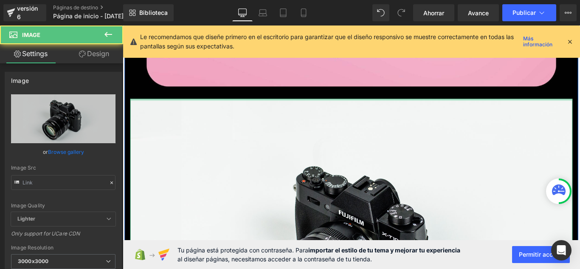
type input "//[DOMAIN_NAME][URL]"
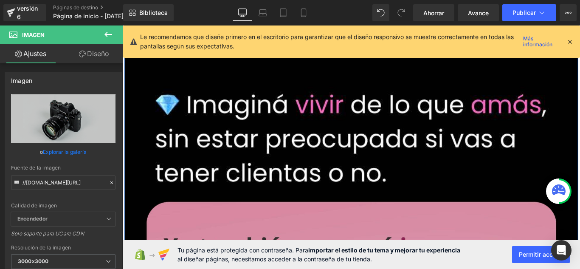
scroll to position [1963, 0]
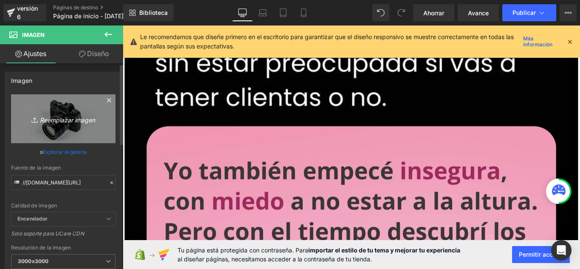
click at [89, 123] on icon "Reemplazar imagen" at bounding box center [63, 118] width 68 height 11
type input "C:\fakepath\bybyb.jpg"
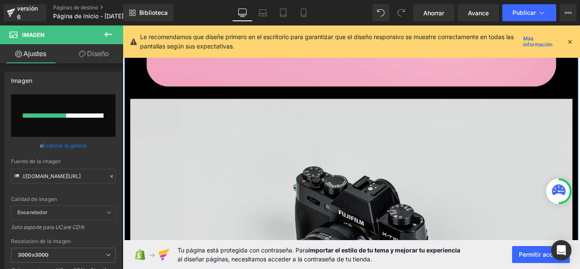
scroll to position [2600, 0]
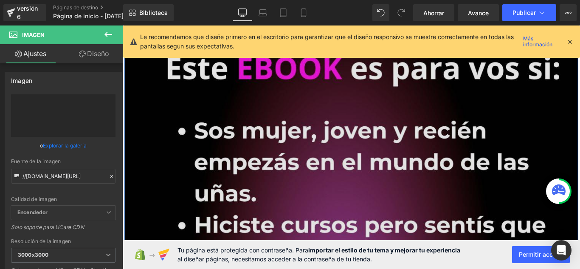
type input "[URL][DOMAIN_NAME]"
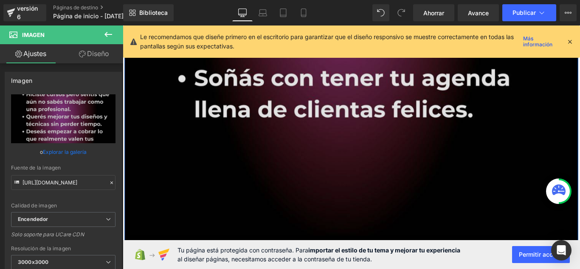
scroll to position [3067, 0]
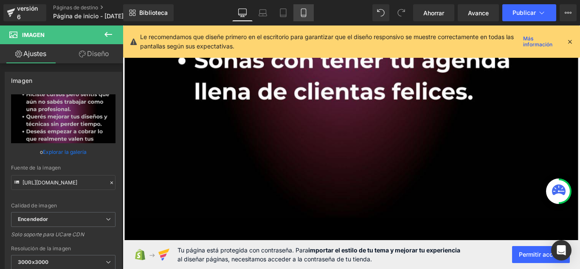
click at [301, 14] on icon at bounding box center [303, 13] width 5 height 8
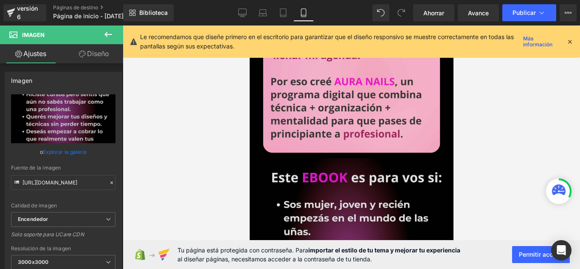
scroll to position [977, 0]
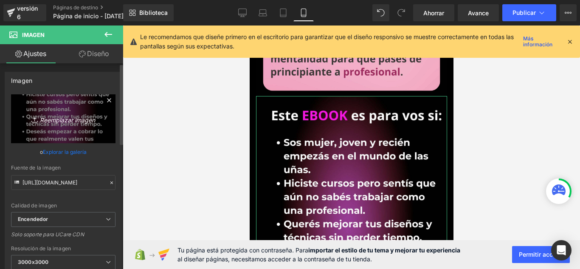
click at [74, 123] on icon "Reemplazar imagen" at bounding box center [63, 118] width 68 height 11
type input "C:\fakepath\kkkk.jpg"
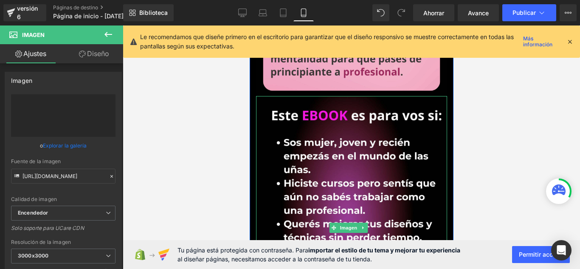
type input "[URL][DOMAIN_NAME]"
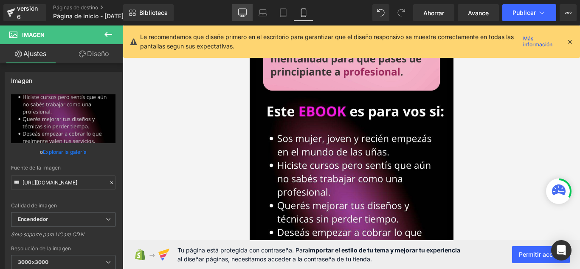
click at [239, 11] on icon at bounding box center [242, 12] width 8 height 8
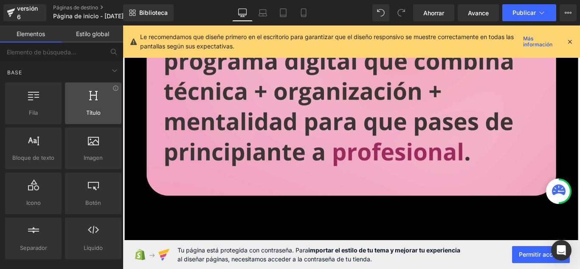
scroll to position [2413, 0]
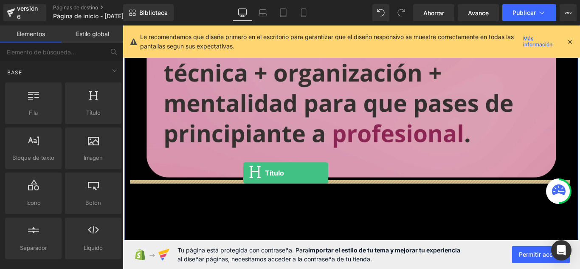
drag, startPoint x: 212, startPoint y: 138, endPoint x: 259, endPoint y: 191, distance: 70.4
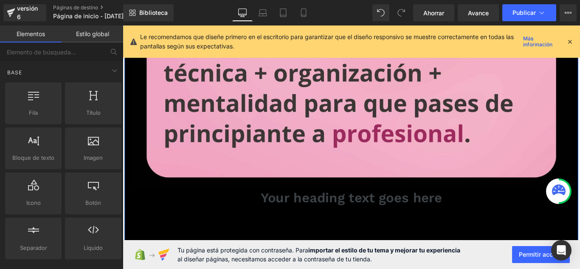
click at [374, 210] on div "Your heading text goes here Heading" at bounding box center [379, 219] width 497 height 18
click at [356, 210] on h1 "Your heading text goes here" at bounding box center [379, 219] width 497 height 18
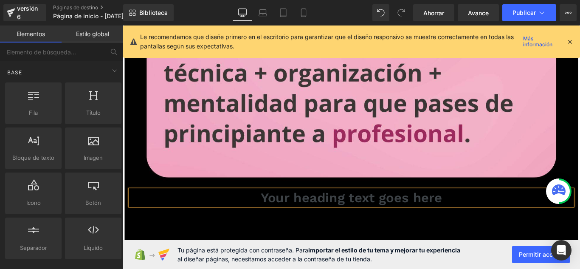
click at [367, 210] on h1 "Your heading text goes here" at bounding box center [379, 219] width 497 height 18
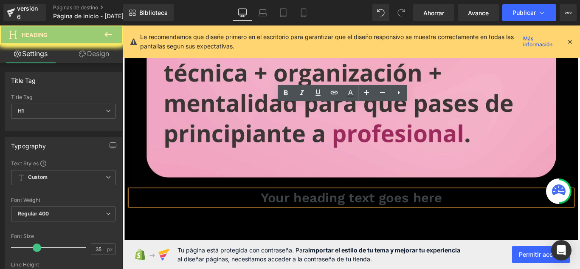
click at [367, 210] on h1 "Your heading text goes here" at bounding box center [379, 219] width 497 height 18
click at [367, 210] on div "Your heading text goes here Heading" at bounding box center [379, 219] width 497 height 18
click at [367, 210] on h1 "Your heading text goes here" at bounding box center [379, 219] width 497 height 18
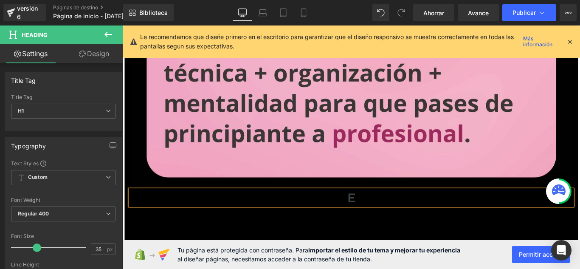
scroll to position [2498, 0]
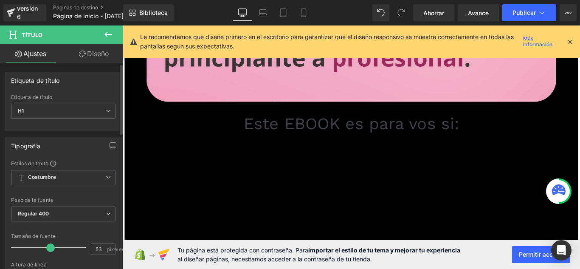
drag, startPoint x: 35, startPoint y: 246, endPoint x: 48, endPoint y: 246, distance: 13.2
click at [48, 246] on span at bounding box center [50, 247] width 8 height 8
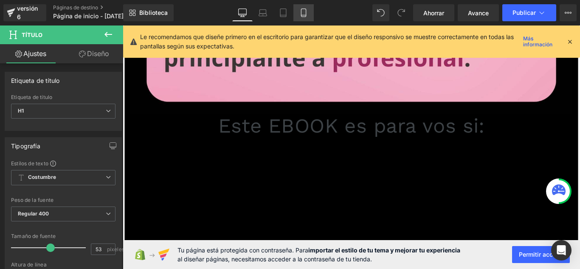
click at [305, 14] on icon at bounding box center [303, 13] width 5 height 8
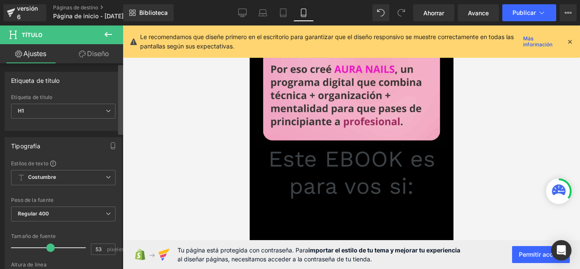
scroll to position [926, 0]
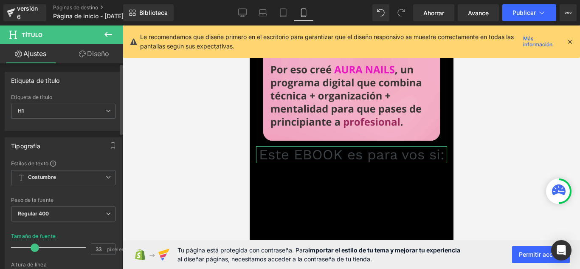
type input "32"
drag, startPoint x: 50, startPoint y: 247, endPoint x: 35, endPoint y: 250, distance: 15.2
click at [35, 250] on span at bounding box center [35, 247] width 8 height 8
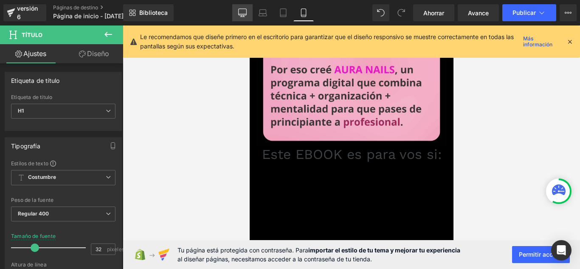
click at [236, 15] on link "De oficina" at bounding box center [242, 12] width 20 height 17
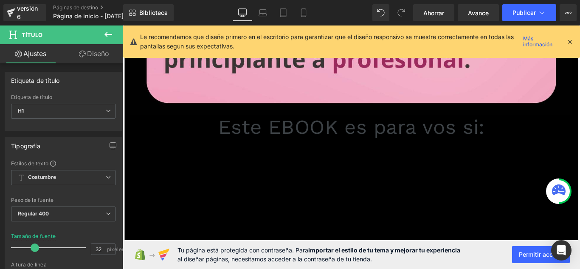
scroll to position [2497, 0]
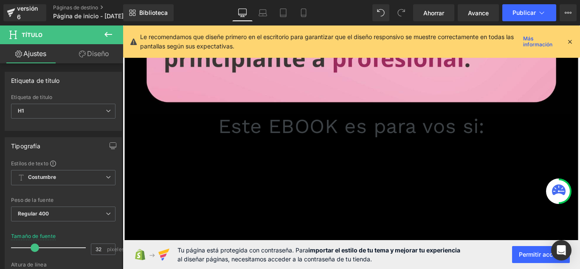
click at [355, 131] on div "Este EBOOK es para vos si: Título" at bounding box center [379, 138] width 497 height 27
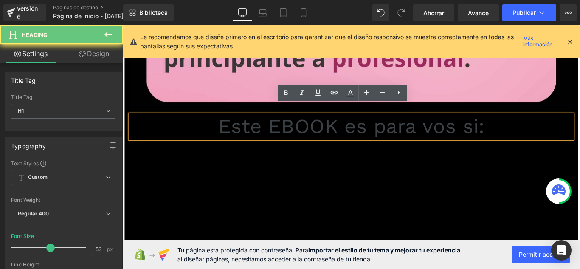
click at [230, 130] on font "Este EBOOK es para vos si:" at bounding box center [379, 138] width 299 height 26
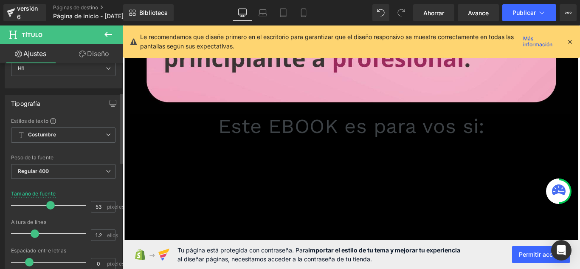
scroll to position [85, 0]
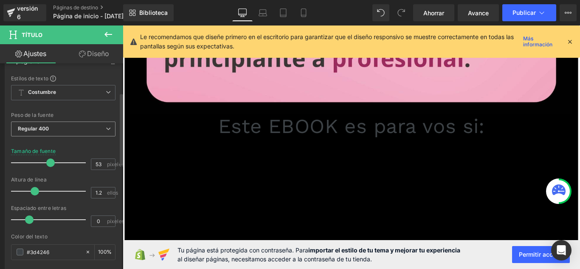
click at [83, 124] on span "Regular 400" at bounding box center [63, 128] width 104 height 15
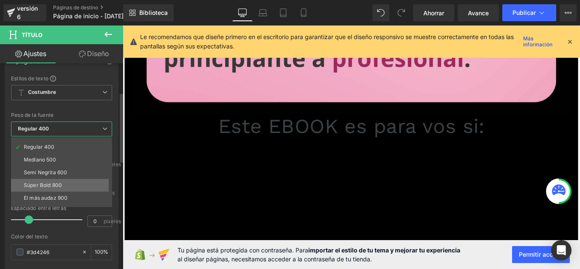
scroll to position [42, 0]
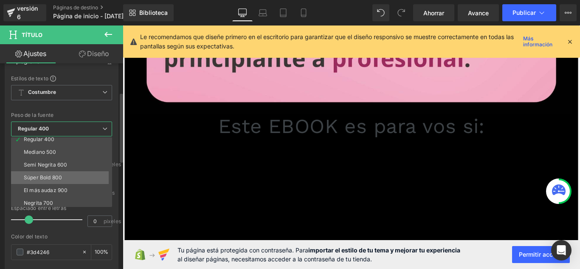
click at [69, 172] on li "Súper Bold 800" at bounding box center [63, 177] width 105 height 13
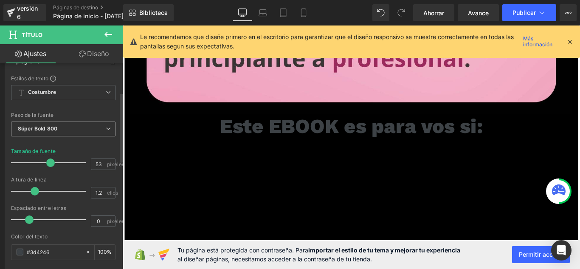
click at [102, 131] on span "Súper Bold 800" at bounding box center [63, 128] width 104 height 15
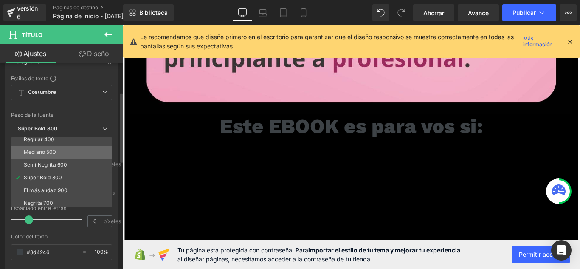
scroll to position [70, 0]
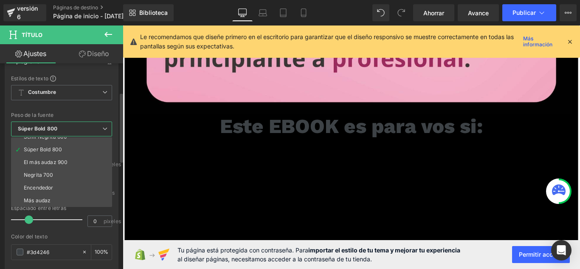
click at [100, 122] on span "Súper Bold 800" at bounding box center [61, 128] width 101 height 15
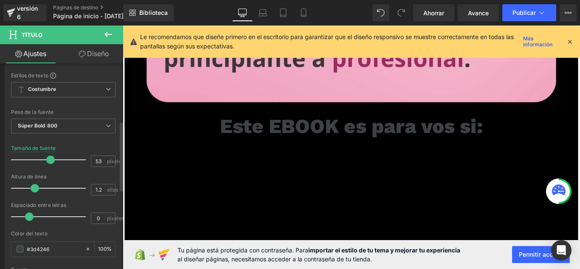
scroll to position [170, 0]
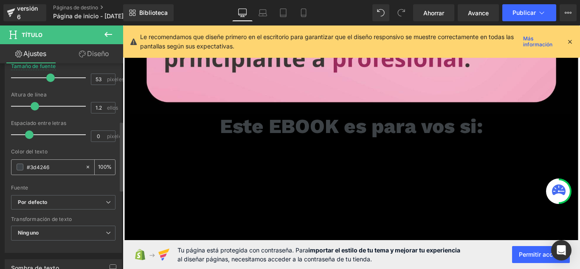
click at [17, 169] on span at bounding box center [20, 166] width 7 height 7
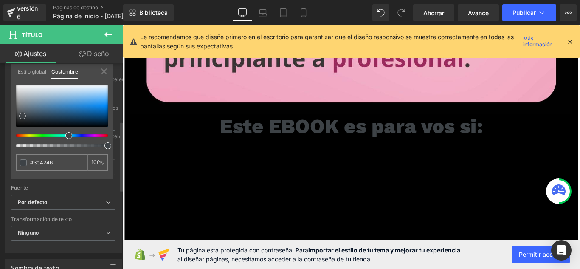
click at [20, 85] on div at bounding box center [62, 105] width 92 height 42
type input "#f9f9fa"
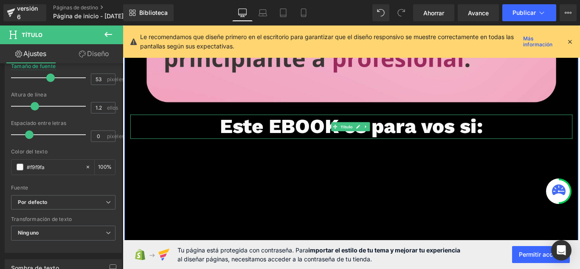
click at [306, 125] on font "Este EBOOK es para vos si:" at bounding box center [379, 138] width 295 height 26
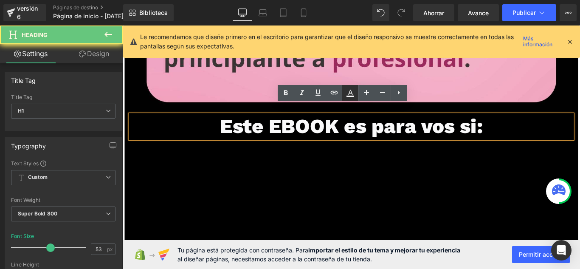
click at [345, 90] on icon at bounding box center [350, 93] width 10 height 10
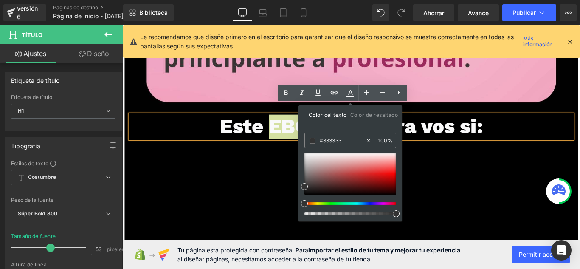
click at [383, 201] on div at bounding box center [350, 183] width 92 height 63
click at [383, 205] on div at bounding box center [347, 203] width 92 height 3
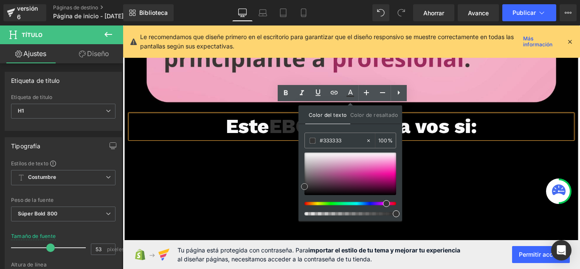
click at [391, 169] on div at bounding box center [350, 173] width 92 height 42
type input "#f7079f"
click at [394, 174] on span at bounding box center [391, 173] width 7 height 7
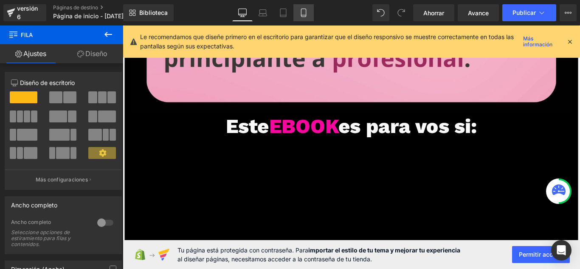
click at [303, 11] on icon at bounding box center [303, 12] width 8 height 8
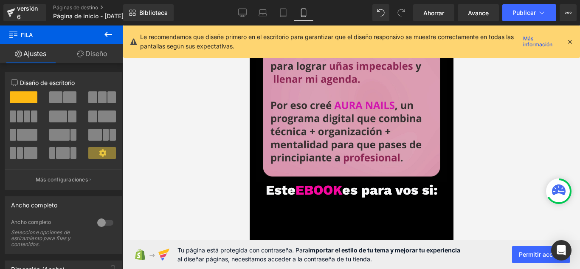
scroll to position [934, 0]
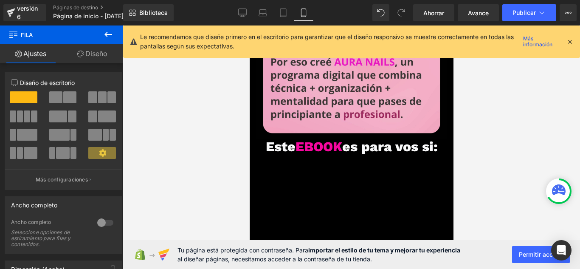
click at [288, 138] on font "Este EBOOK es para vos si:" at bounding box center [351, 146] width 172 height 16
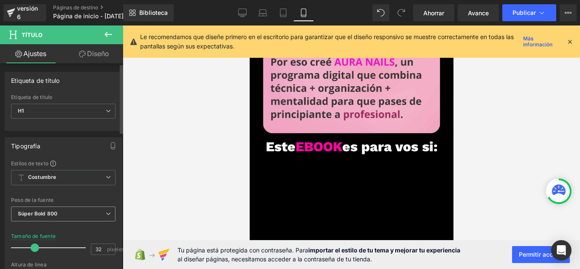
click at [93, 214] on span "Súper Bold 800" at bounding box center [63, 213] width 104 height 15
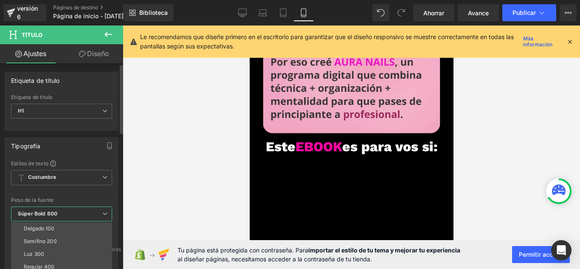
scroll to position [42, 0]
click at [78, 244] on li "Semi Negrita 600" at bounding box center [63, 249] width 105 height 13
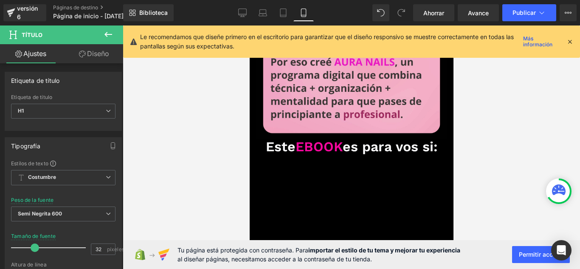
click at [210, 116] on div at bounding box center [351, 146] width 457 height 243
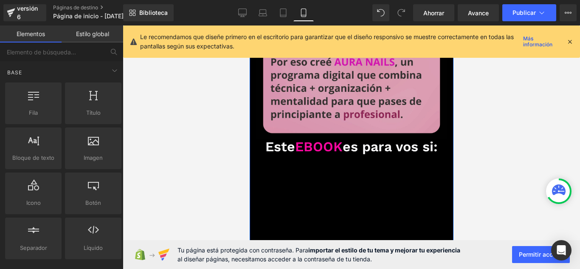
scroll to position [849, 0]
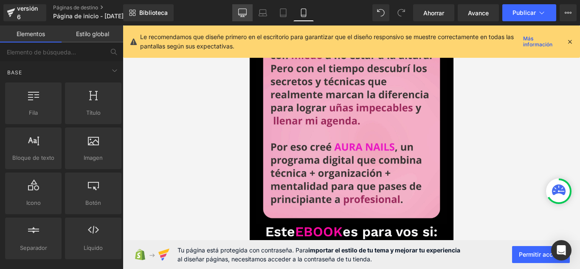
click at [239, 11] on icon at bounding box center [242, 12] width 8 height 8
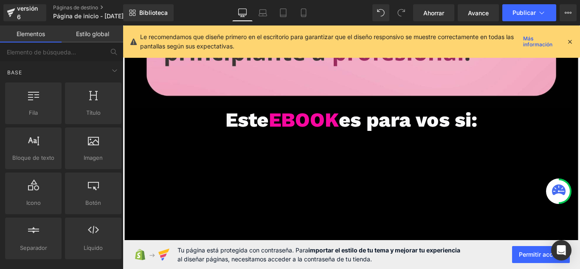
scroll to position [2482, 0]
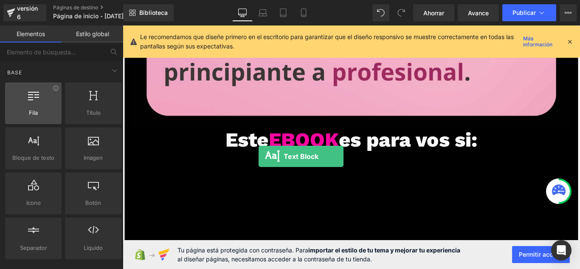
drag, startPoint x: 74, startPoint y: 146, endPoint x: 48, endPoint y: 123, distance: 35.5
click at [48, 124] on div "Fila filas, columnas, diseños, div Título encabezados, títulos, h1,h2,h3,h4,h5,…" at bounding box center [63, 171] width 120 height 180
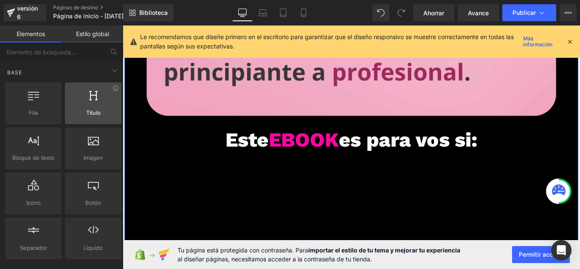
drag, startPoint x: 93, startPoint y: 117, endPoint x: 68, endPoint y: 111, distance: 24.8
click at [72, 112] on span "Título" at bounding box center [93, 112] width 51 height 9
drag, startPoint x: 154, startPoint y: 178, endPoint x: 322, endPoint y: 166, distance: 168.2
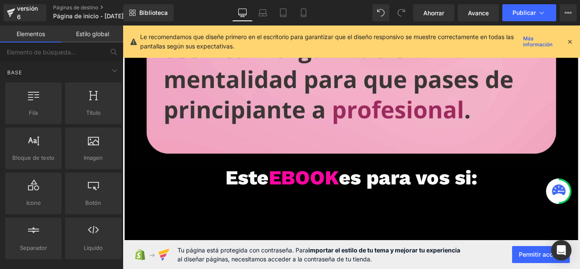
drag, startPoint x: 233, startPoint y: 176, endPoint x: 126, endPoint y: 156, distance: 108.8
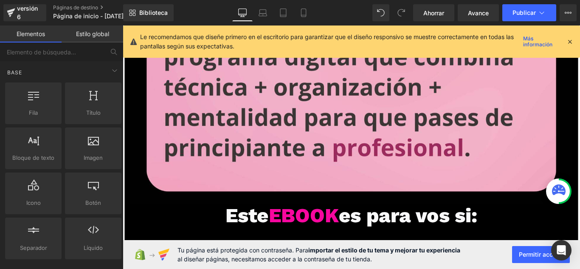
scroll to position [2567, 0]
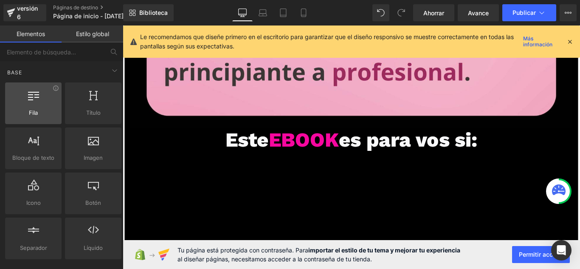
drag, startPoint x: 87, startPoint y: 105, endPoint x: 20, endPoint y: 109, distance: 67.6
click at [20, 109] on div "Fila filas, columnas, diseños, div Título encabezados, títulos, h1,h2,h3,h4,h5,…" at bounding box center [63, 171] width 120 height 180
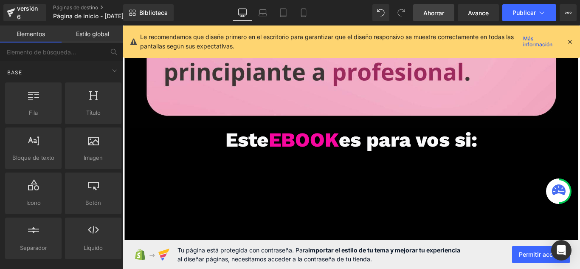
click at [439, 12] on font "Ahorrar" at bounding box center [433, 12] width 21 height 7
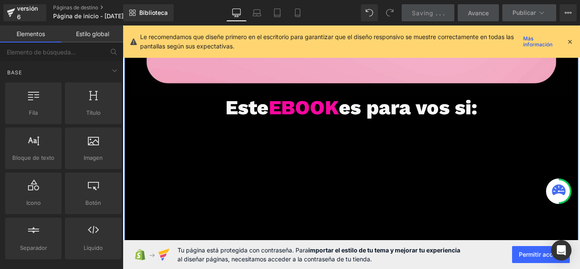
click at [366, 14] on icon at bounding box center [370, 13] width 8 height 8
click at [390, 9] on icon at bounding box center [389, 12] width 7 height 7
click at [568, 40] on icon at bounding box center [570, 42] width 8 height 8
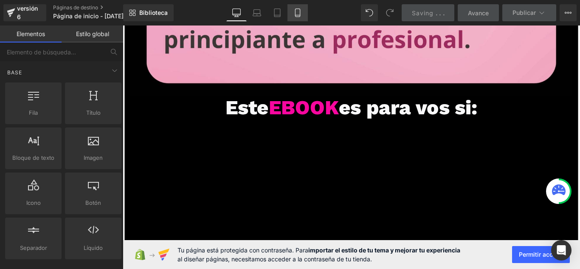
drag, startPoint x: 295, startPoint y: 20, endPoint x: 176, endPoint y: 39, distance: 120.8
click at [295, 20] on link "Móvil" at bounding box center [297, 12] width 20 height 17
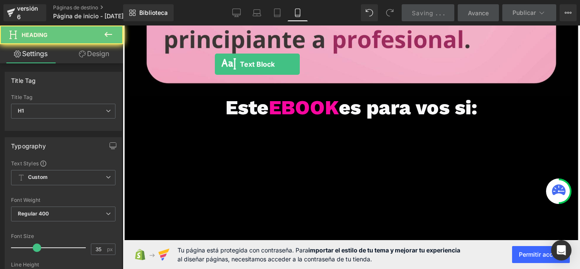
drag, startPoint x: 165, startPoint y: 173, endPoint x: 287, endPoint y: 123, distance: 132.1
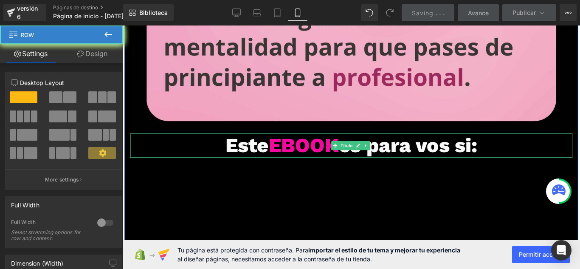
click at [205, 146] on div "Este EBOOK es para vos si: Título" at bounding box center [379, 159] width 497 height 27
click at [265, 146] on font "Este" at bounding box center [262, 159] width 49 height 26
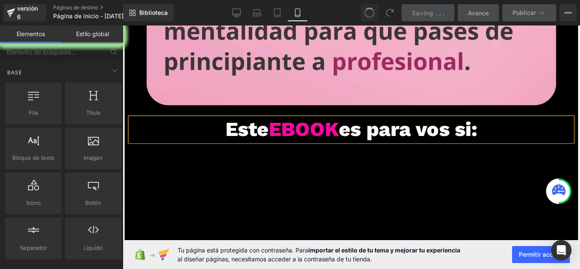
scroll to position [2620, 0]
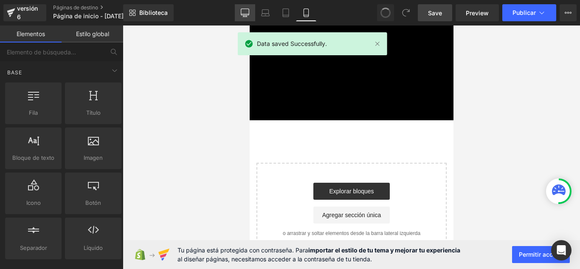
click at [249, 8] on link "De oficina" at bounding box center [245, 12] width 20 height 17
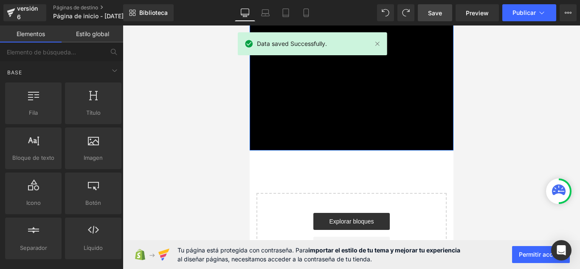
click at [247, 15] on icon at bounding box center [245, 12] width 8 height 6
click at [309, 19] on link "Móvil" at bounding box center [306, 12] width 20 height 17
click at [245, 11] on icon at bounding box center [245, 12] width 8 height 8
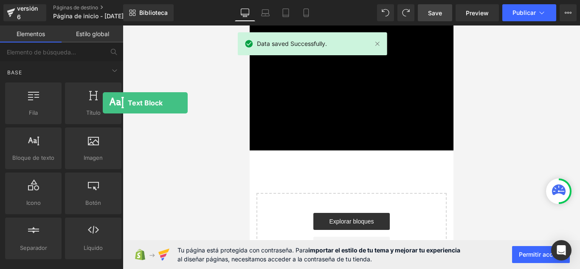
drag, startPoint x: 75, startPoint y: 146, endPoint x: 218, endPoint y: 75, distance: 160.3
click at [63, 103] on div "Fila filas, columnas, diseños, div Título encabezados, títulos, h1,h2,h3,h4,h5,…" at bounding box center [63, 171] width 120 height 180
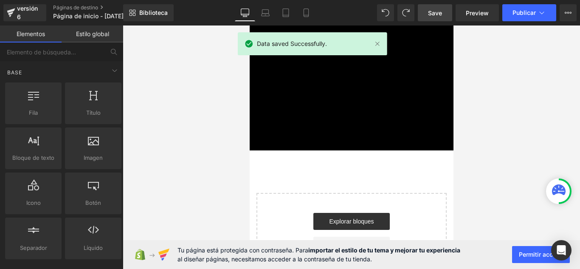
click at [224, 74] on div at bounding box center [351, 146] width 457 height 243
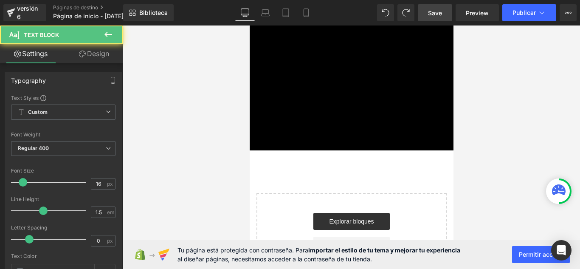
scroll to position [1058, 0]
